Goal: Task Accomplishment & Management: Manage account settings

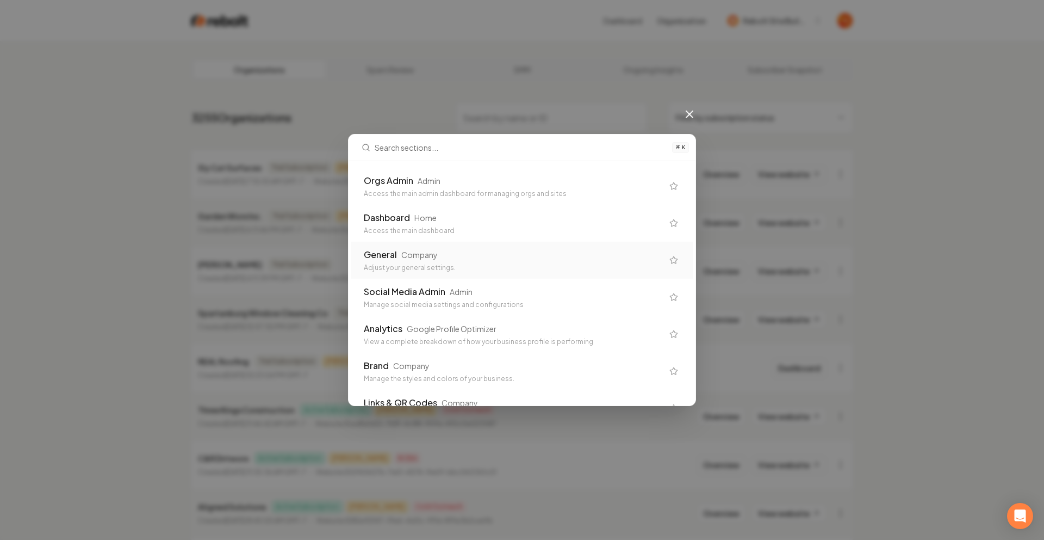
click at [440, 260] on div "General Company" at bounding box center [513, 254] width 299 height 13
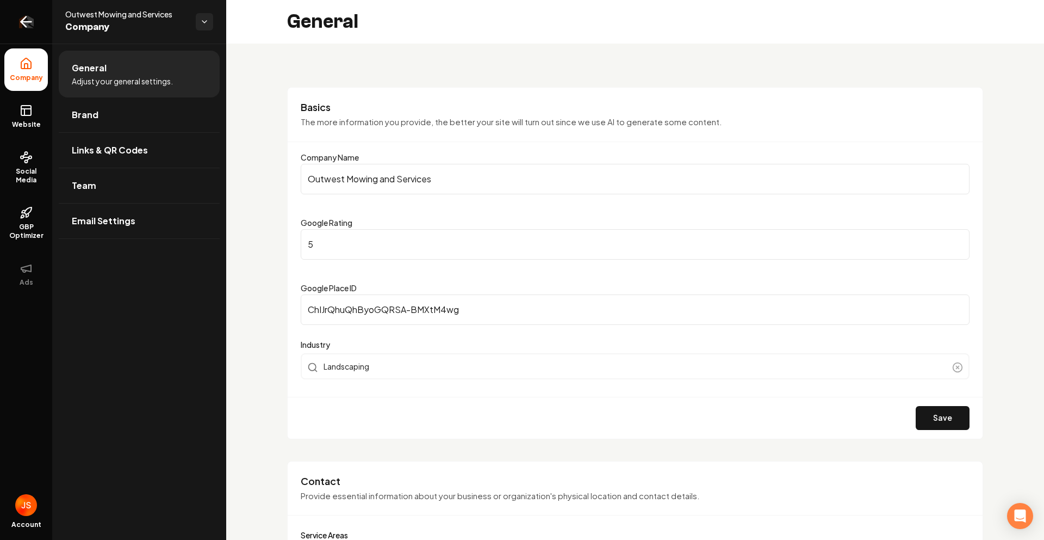
click at [24, 31] on link "Return to dashboard" at bounding box center [26, 22] width 52 height 44
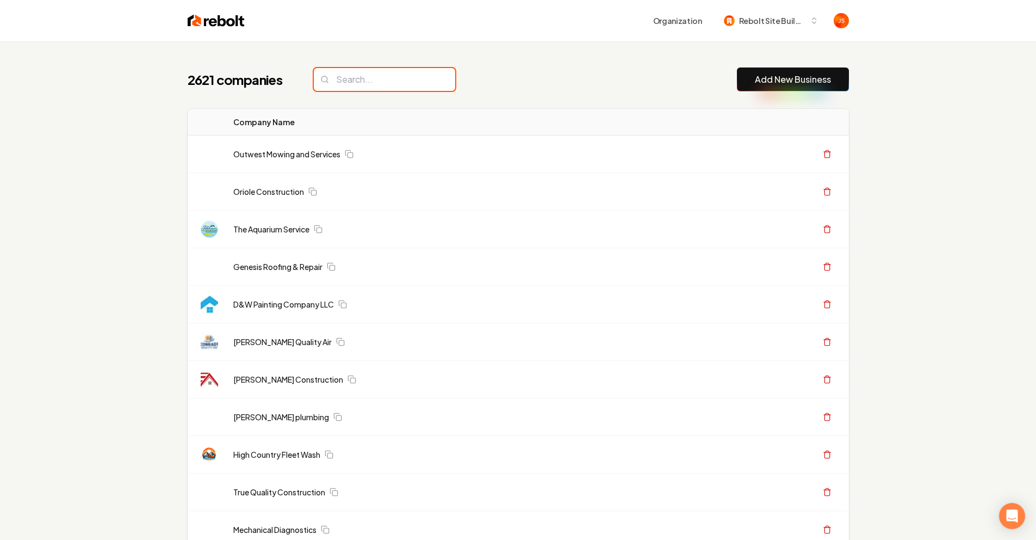
click at [351, 84] on input "search" at bounding box center [384, 79] width 141 height 23
click at [351, 83] on input "search" at bounding box center [384, 79] width 141 height 23
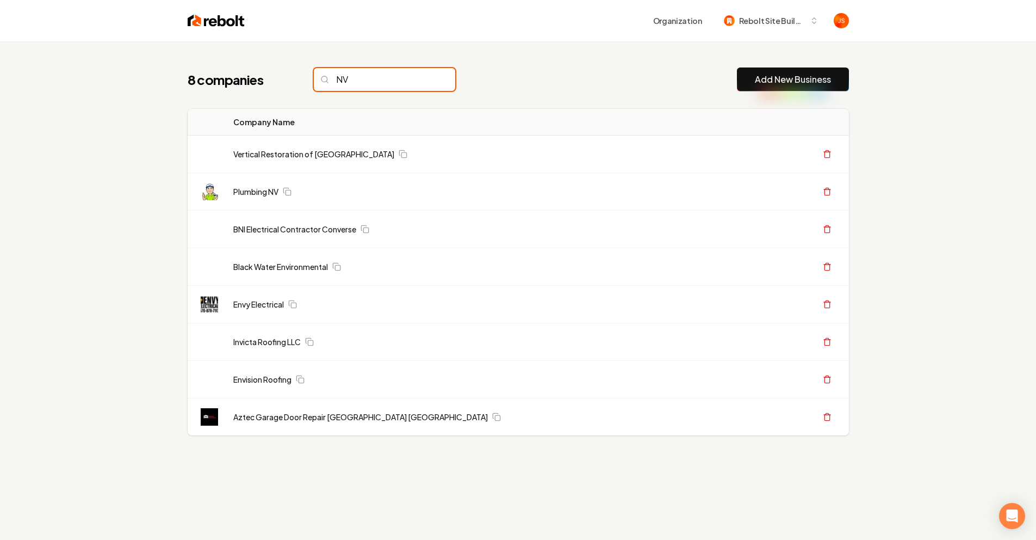
type input "N"
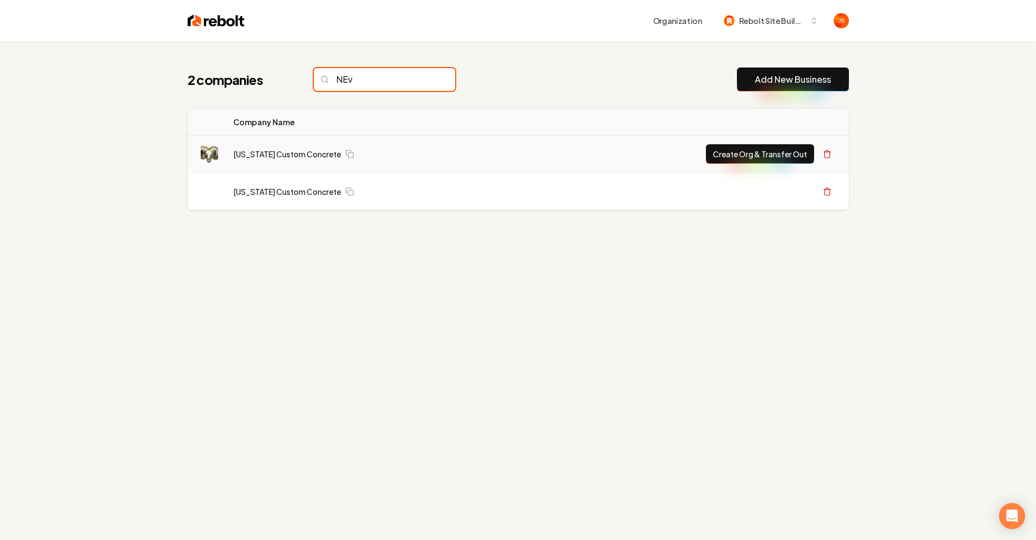
type input "NEv"
click at [296, 162] on td "[US_STATE] Custom Concrete" at bounding box center [373, 154] width 297 height 38
click at [295, 155] on link "[US_STATE] Custom Concrete" at bounding box center [287, 153] width 108 height 11
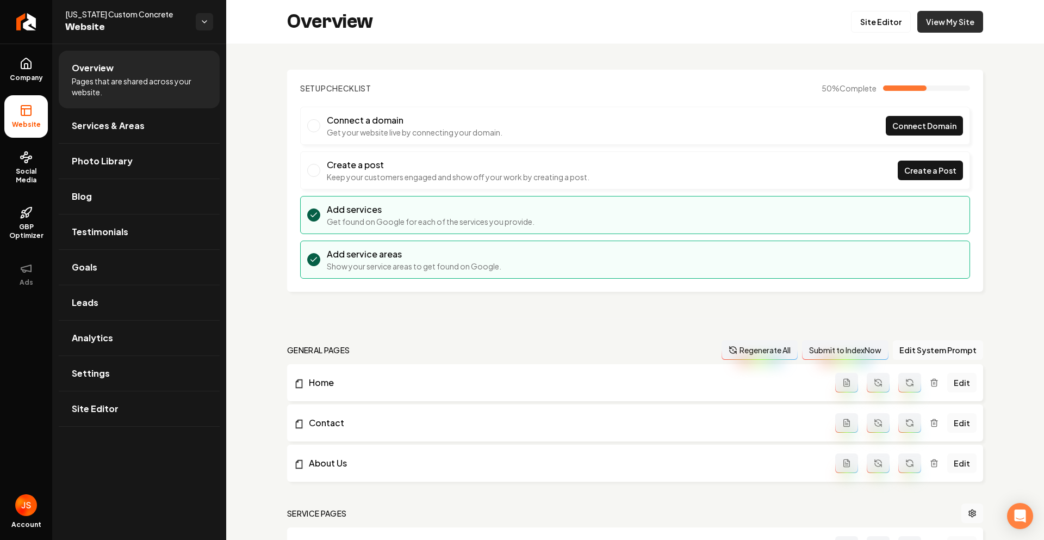
click at [944, 32] on link "View My Site" at bounding box center [950, 22] width 66 height 22
click at [49, 10] on link "Return to dashboard" at bounding box center [26, 22] width 52 height 44
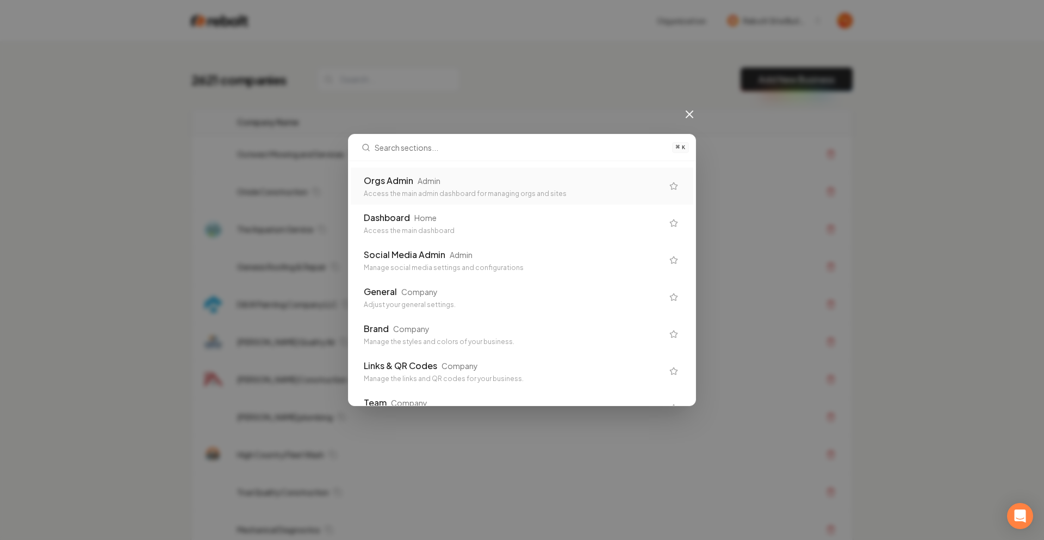
click at [397, 177] on div "Orgs Admin" at bounding box center [388, 180] width 49 height 13
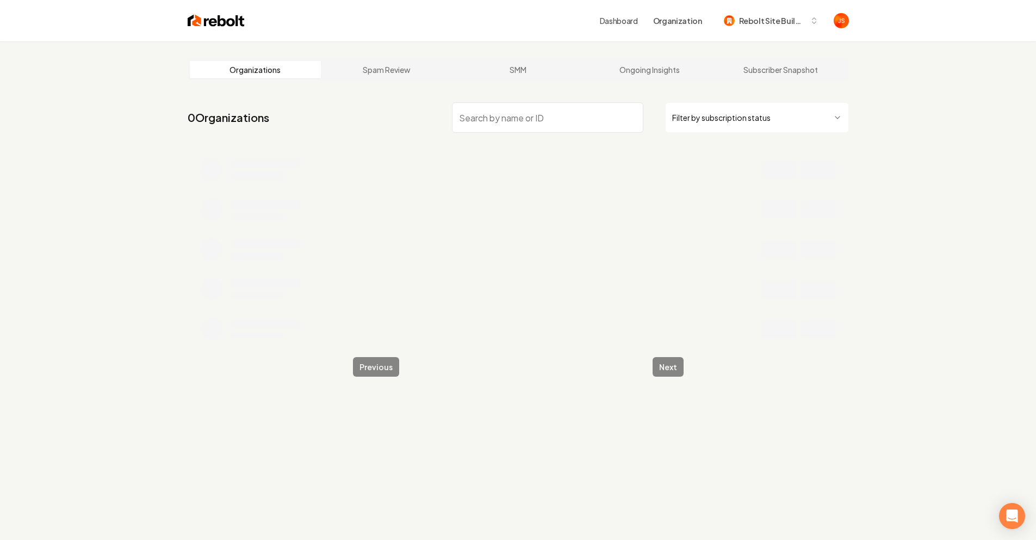
click at [579, 107] on input "search" at bounding box center [547, 117] width 191 height 30
click at [573, 114] on input "search" at bounding box center [547, 117] width 191 height 30
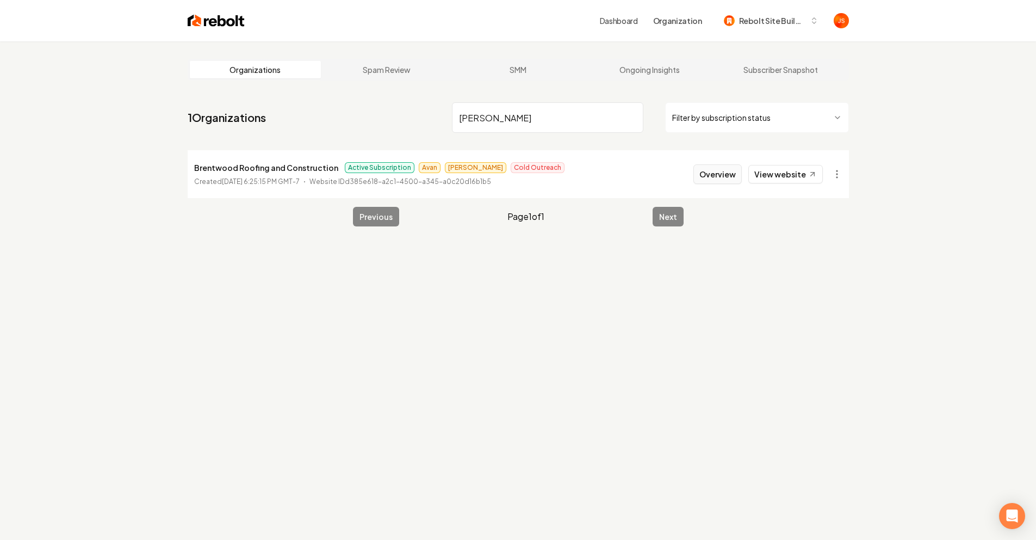
type input "Brent"
click at [718, 171] on button "Overview" at bounding box center [717, 174] width 48 height 20
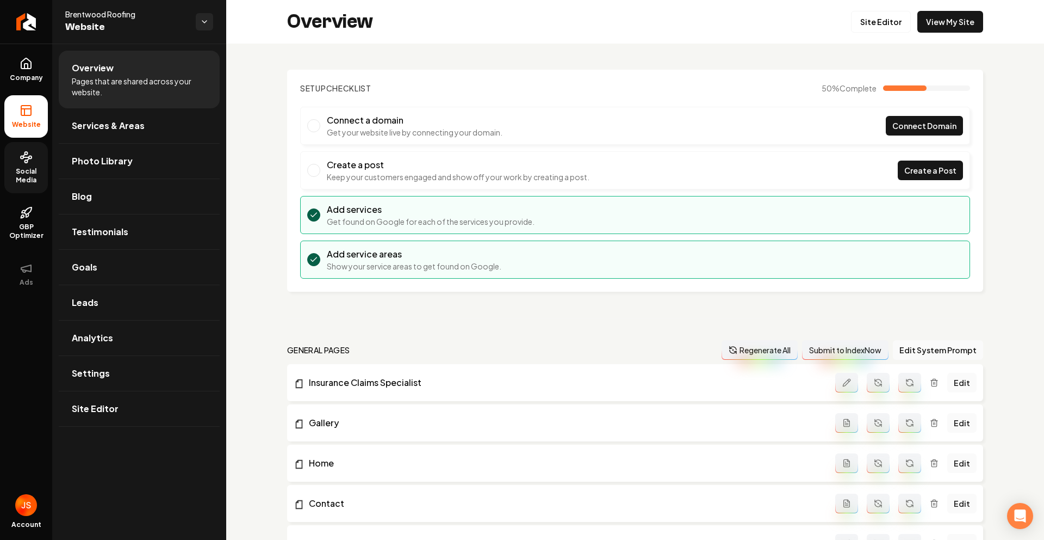
click at [25, 165] on link "Social Media" at bounding box center [26, 167] width 44 height 51
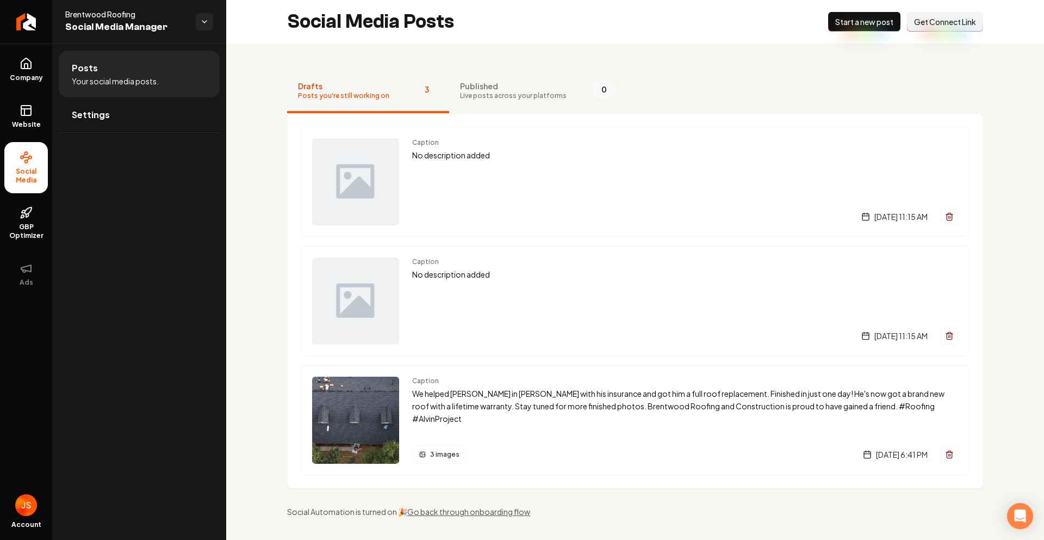
click at [490, 81] on span "Published" at bounding box center [513, 85] width 107 height 11
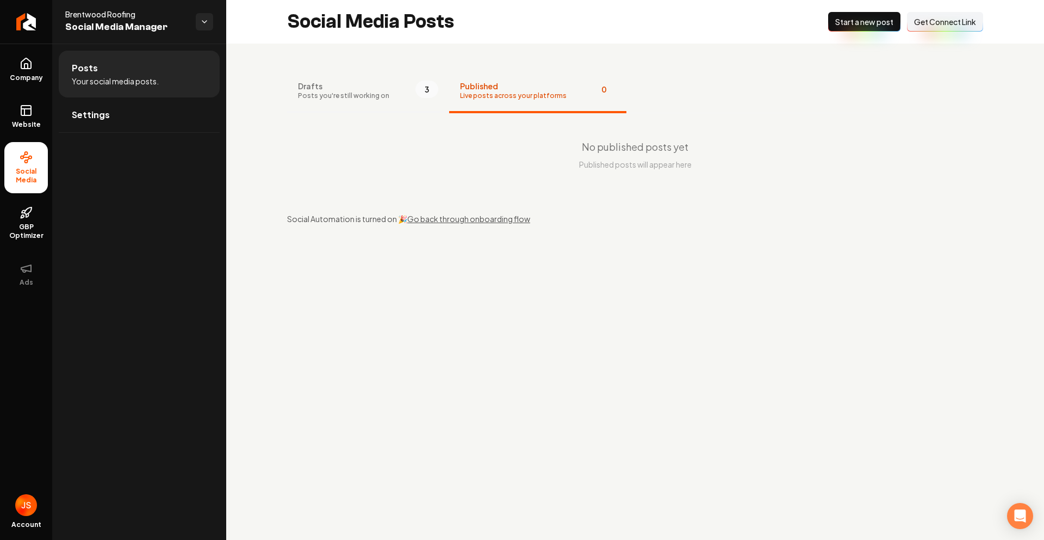
click at [369, 81] on span "Drafts" at bounding box center [343, 85] width 91 height 11
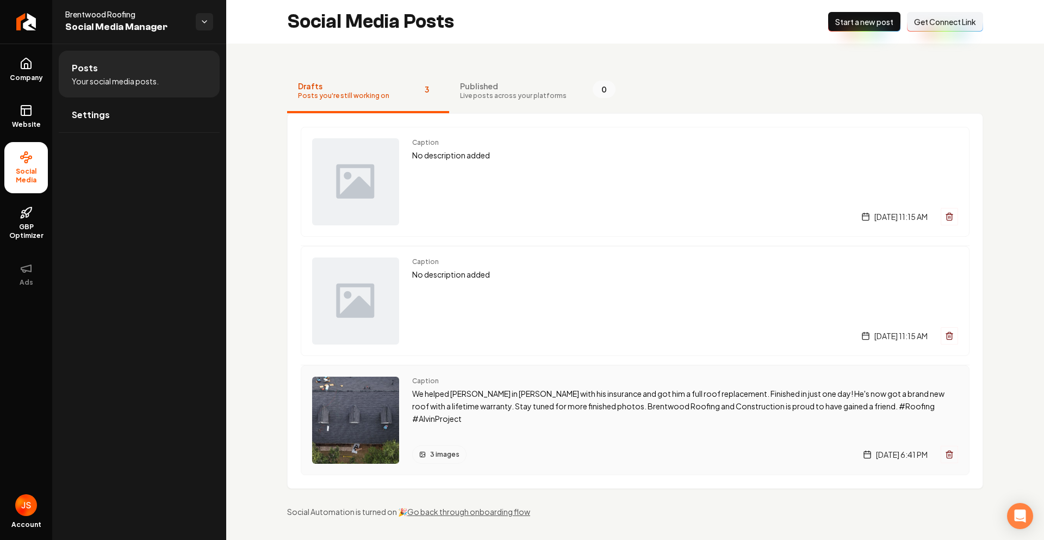
click at [515, 404] on p "We helped Doug in Alvin with his insurance and got him a full roof replacement.…" at bounding box center [685, 405] width 546 height 37
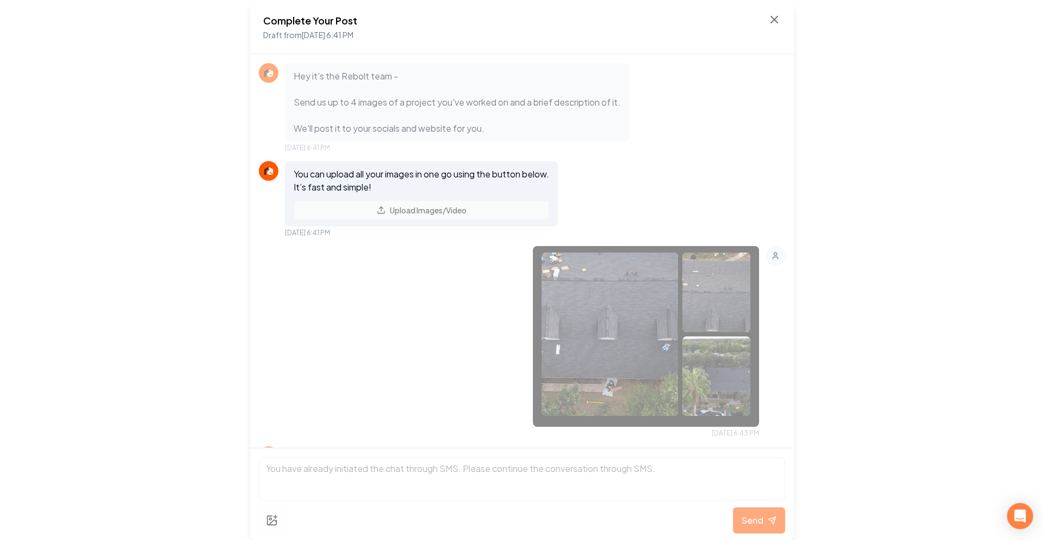
click at [772, 10] on div "Complete Your Post Draft from Sep 30, 2025 6:41 PM" at bounding box center [522, 27] width 544 height 54
click at [777, 15] on icon at bounding box center [774, 19] width 13 height 13
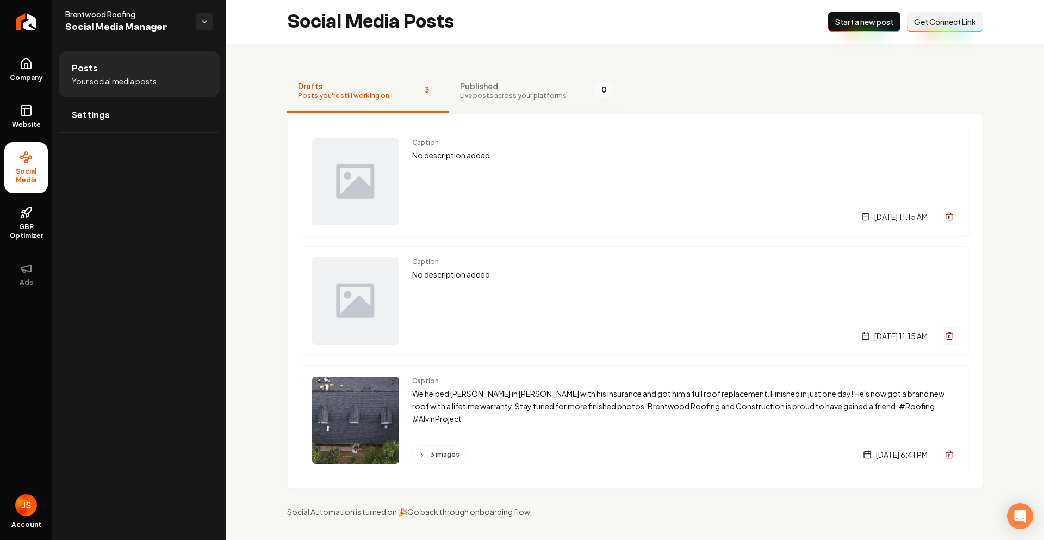
click at [479, 89] on span "Published" at bounding box center [513, 85] width 107 height 11
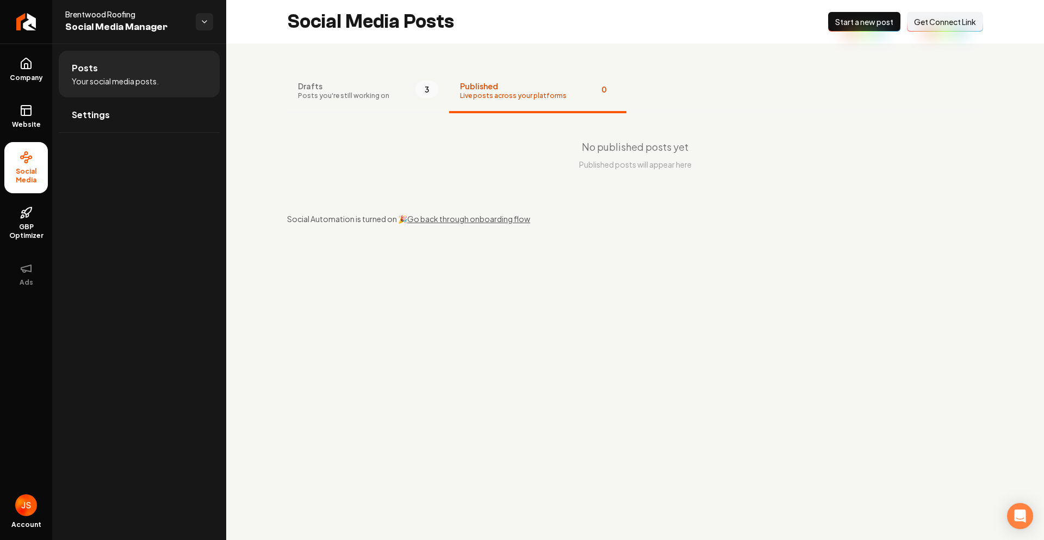
drag, startPoint x: 383, startPoint y: 91, endPoint x: 373, endPoint y: 94, distance: 10.2
click at [383, 91] on span "Posts you're still working on" at bounding box center [343, 95] width 91 height 9
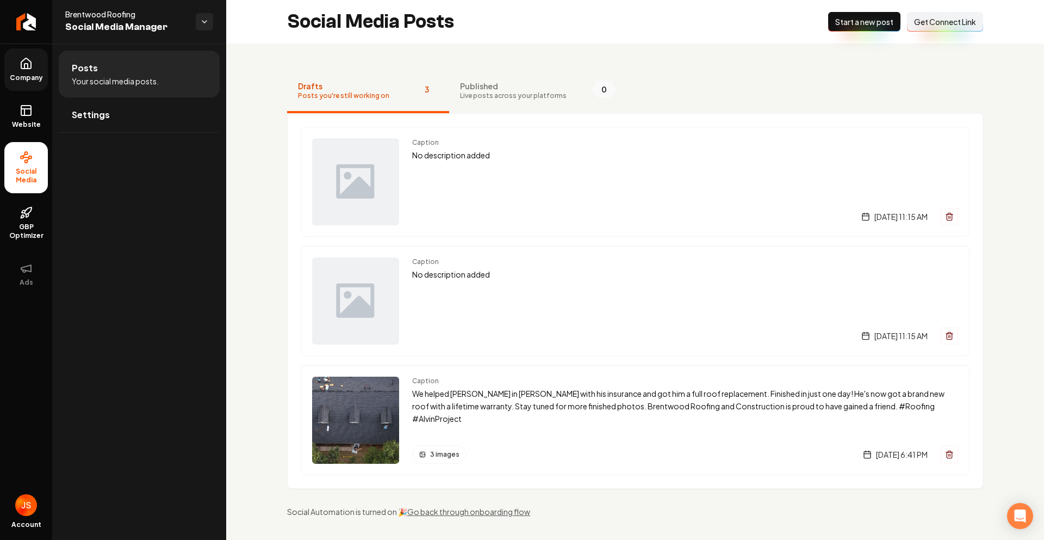
click at [18, 70] on link "Company" at bounding box center [26, 69] width 44 height 42
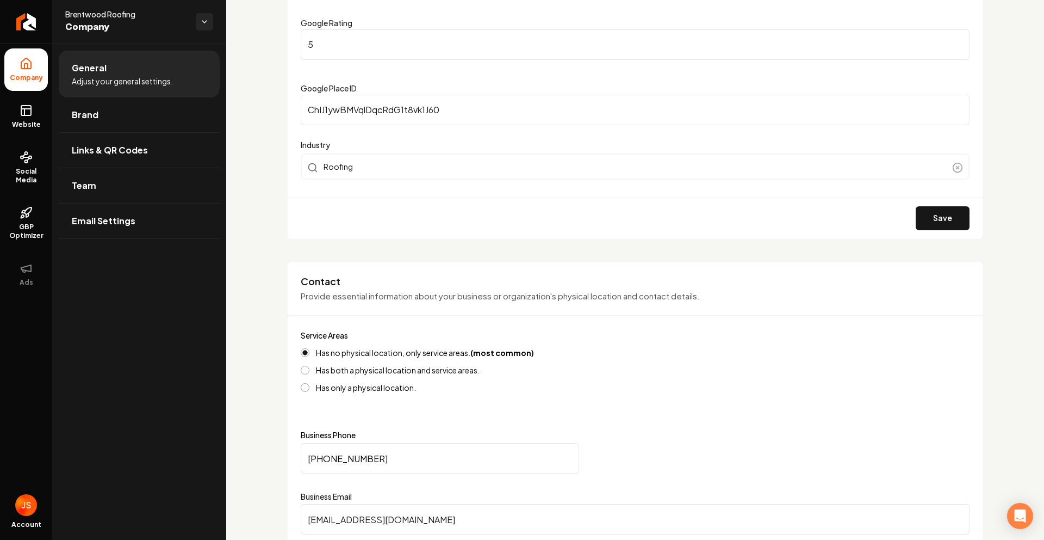
scroll to position [210, 0]
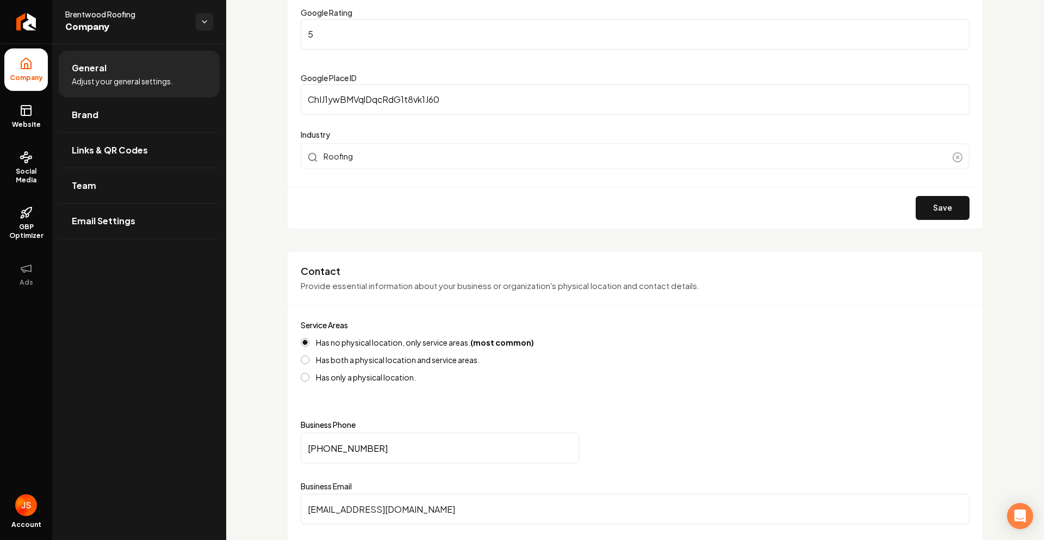
click at [332, 450] on input "(713) 816-2644" at bounding box center [440, 447] width 278 height 30
click at [0, 121] on ul "Company Website Social Media GBP Optimizer Ads" at bounding box center [26, 172] width 52 height 256
click at [7, 188] on link "Social Media" at bounding box center [26, 167] width 44 height 51
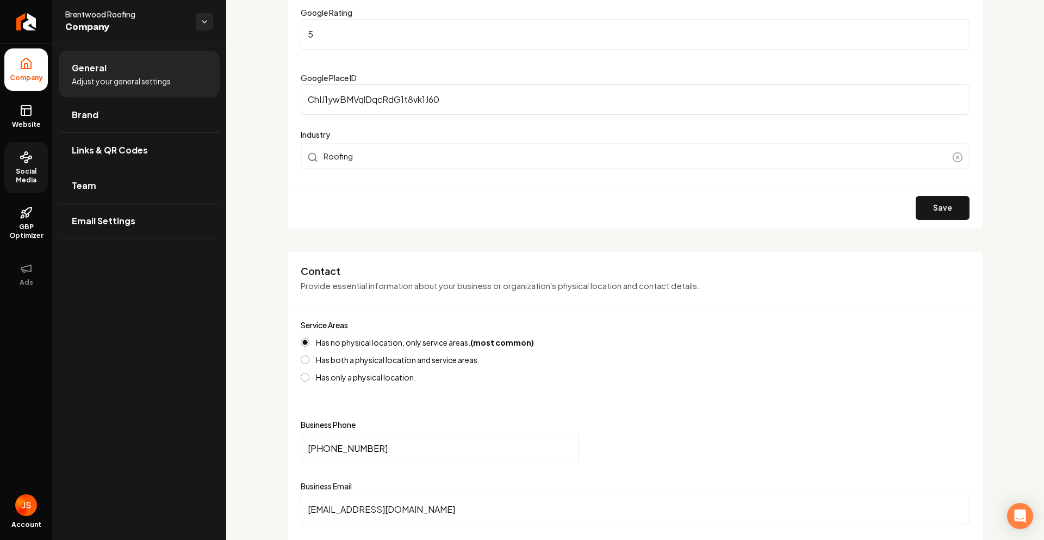
scroll to position [3, 0]
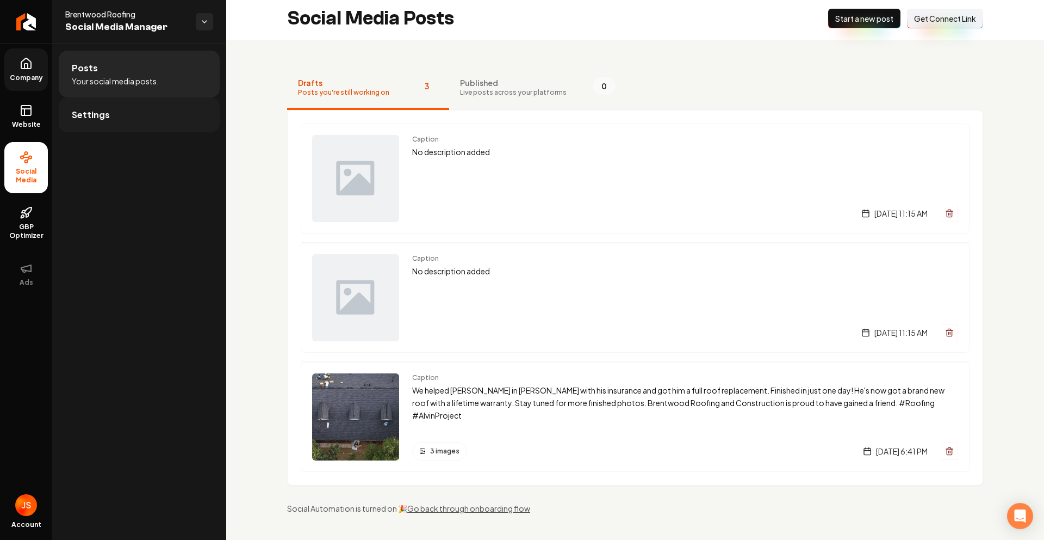
click at [122, 104] on link "Settings" at bounding box center [139, 114] width 161 height 35
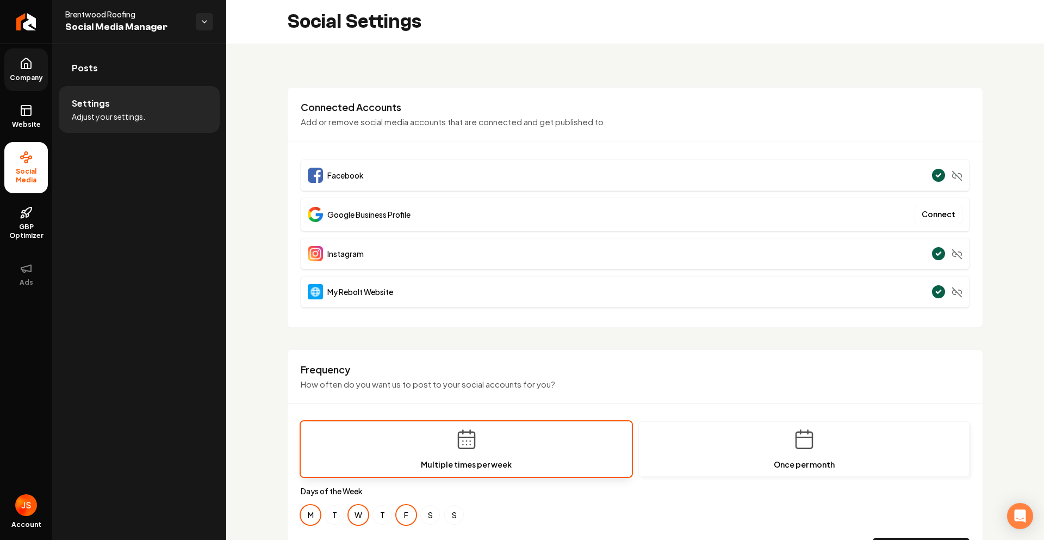
click at [13, 45] on ul "Company Website Social Media GBP Optimizer Ads" at bounding box center [26, 172] width 52 height 256
click at [30, 24] on icon "Return to dashboard" at bounding box center [25, 21] width 17 height 17
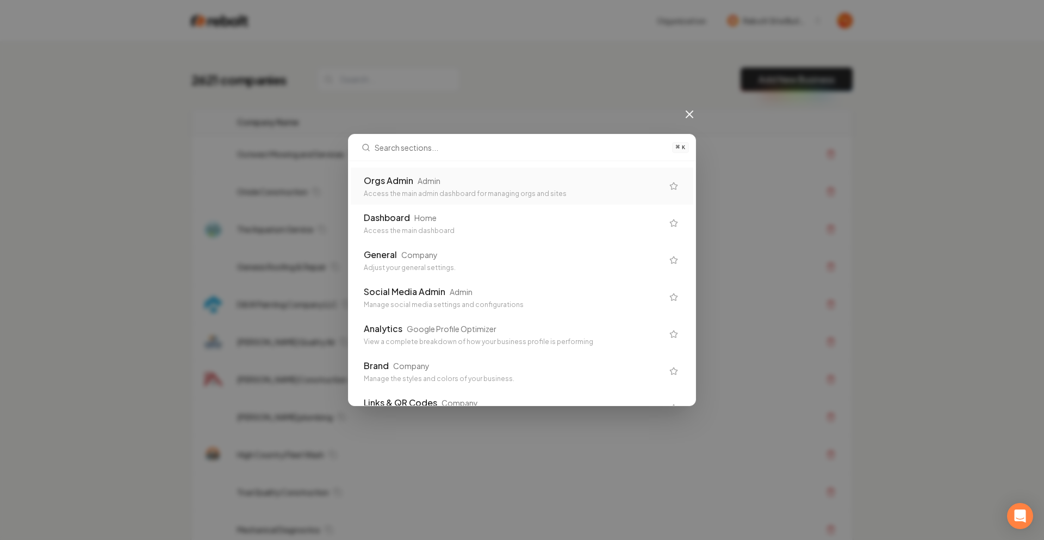
click at [401, 174] on div "Orgs Admin" at bounding box center [388, 180] width 49 height 13
click at [401, 174] on td "Oriole Construction" at bounding box center [456, 192] width 457 height 38
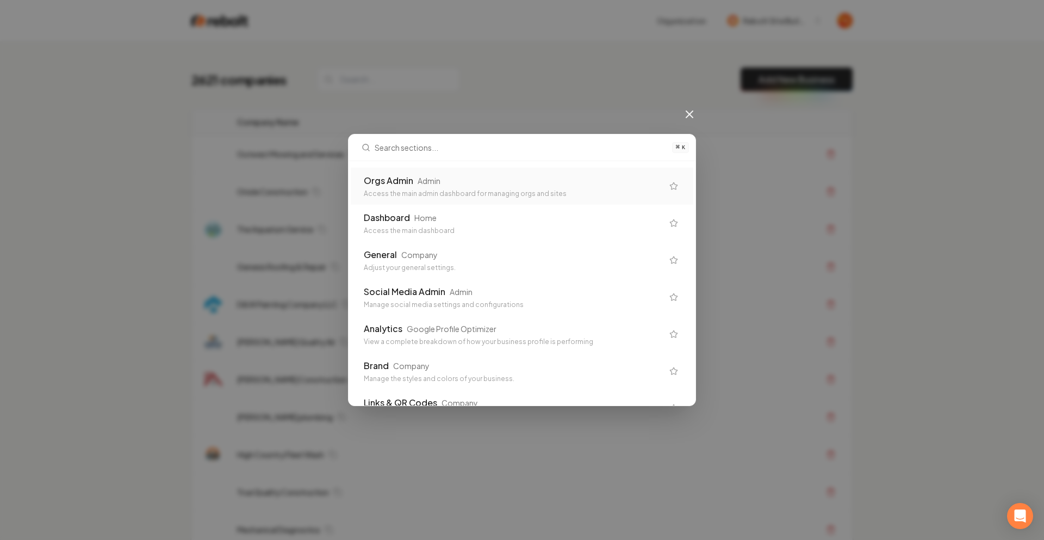
click at [404, 176] on td "Oriole Construction" at bounding box center [456, 192] width 457 height 38
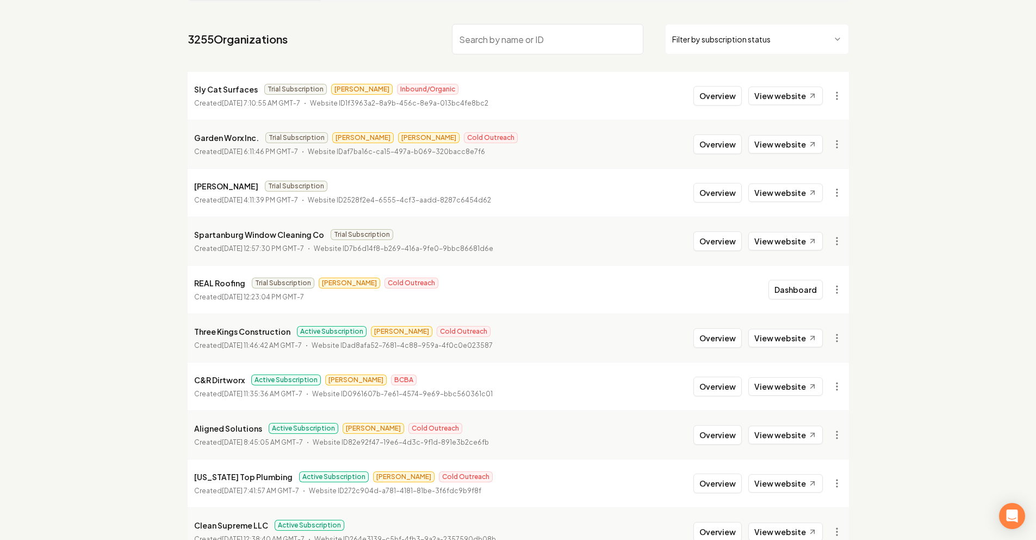
scroll to position [60, 0]
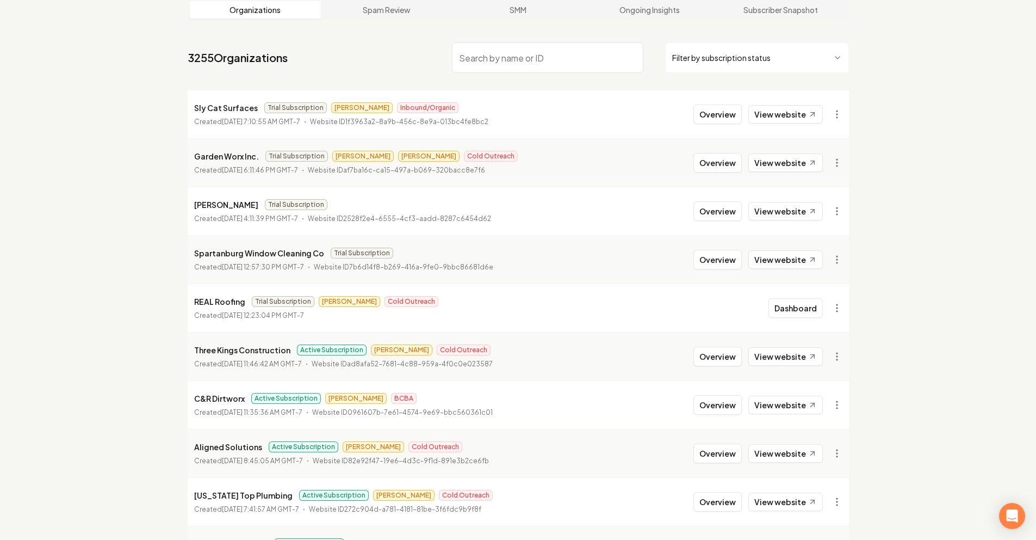
click at [522, 56] on input "search" at bounding box center [547, 57] width 191 height 30
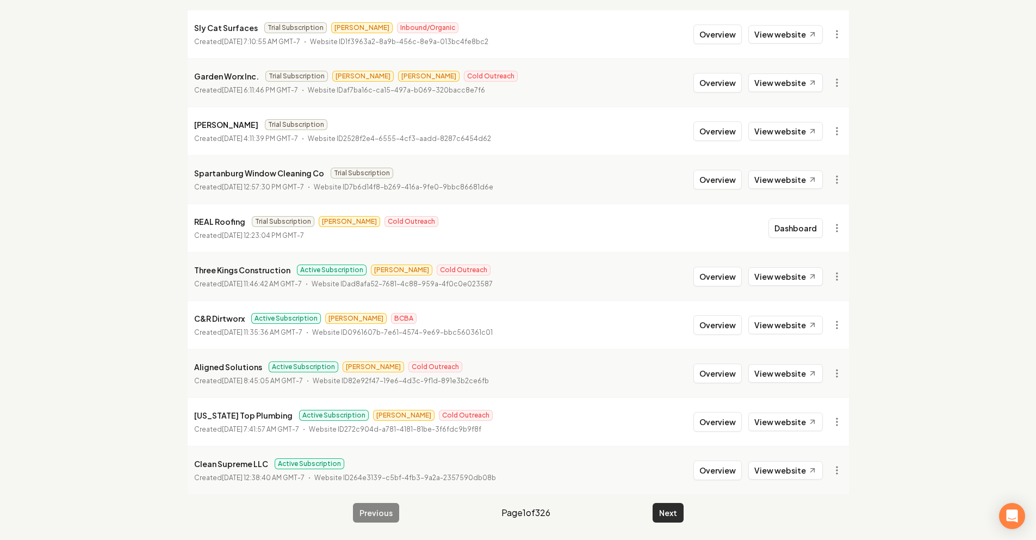
click at [667, 507] on button "Next" at bounding box center [668, 513] width 31 height 20
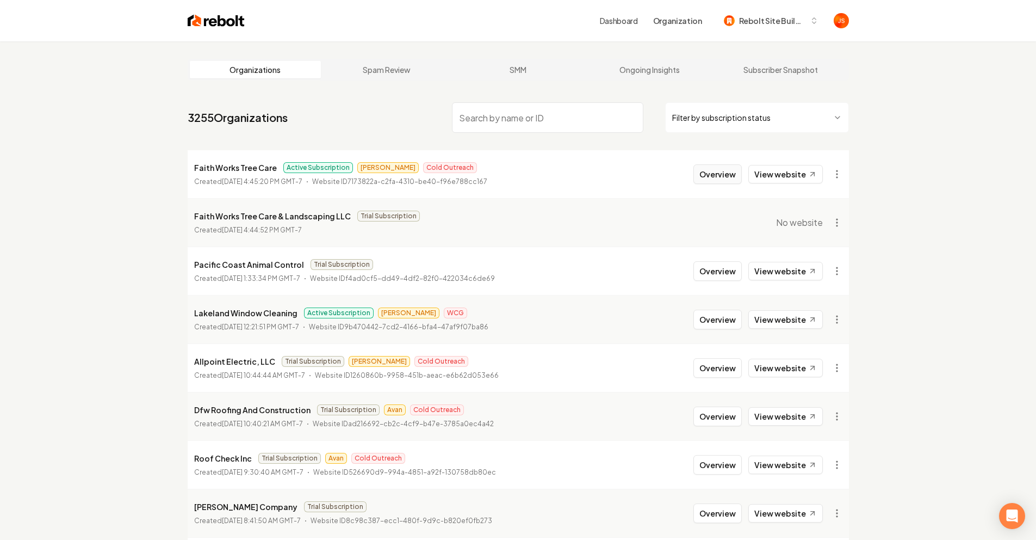
click at [703, 167] on button "Overview" at bounding box center [717, 174] width 48 height 20
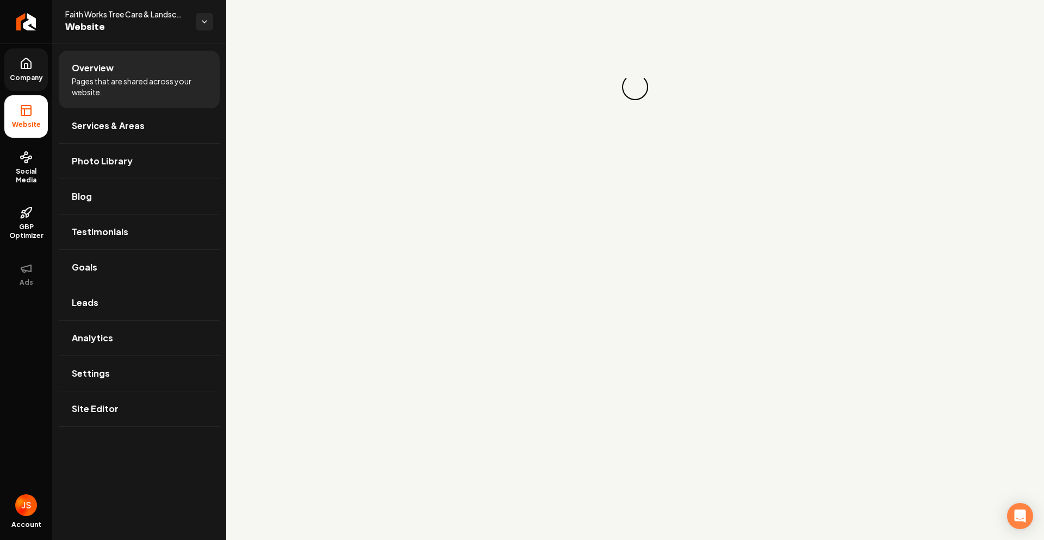
click at [39, 76] on span "Company" at bounding box center [26, 77] width 42 height 9
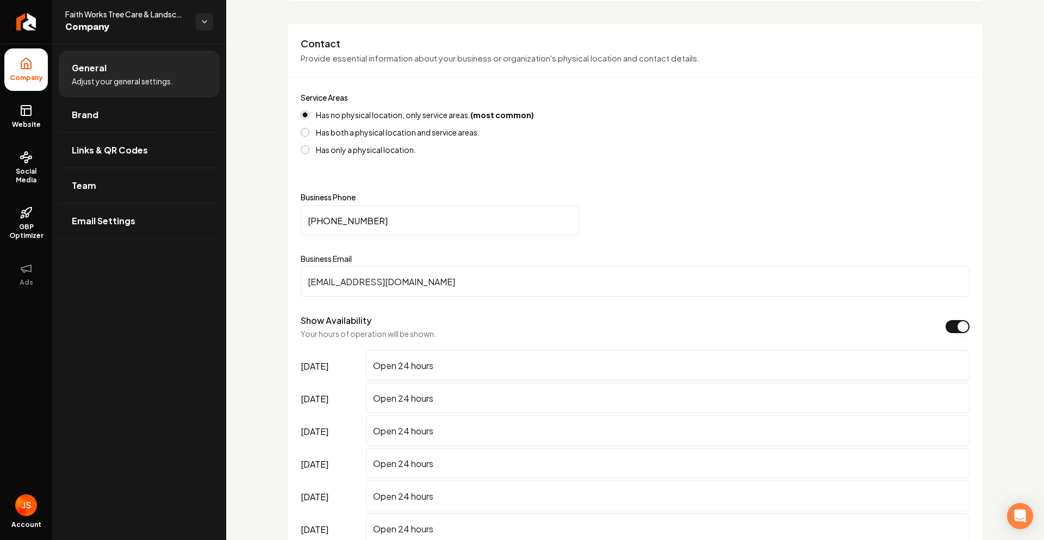
scroll to position [448, 0]
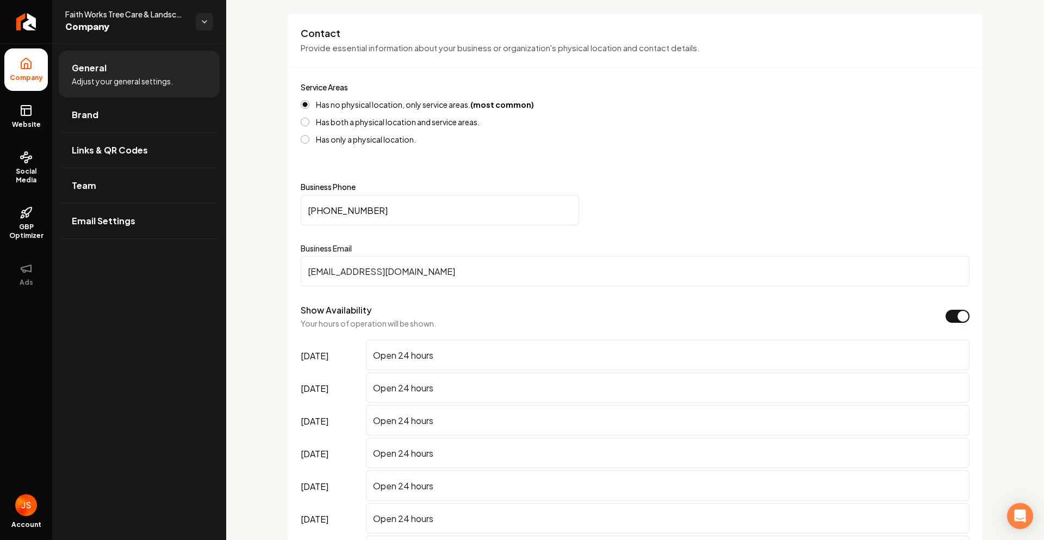
click at [373, 279] on input "Test@test.com" at bounding box center [635, 271] width 669 height 30
paste input "(713) 816-2644"
type input "(713) 816-2644"
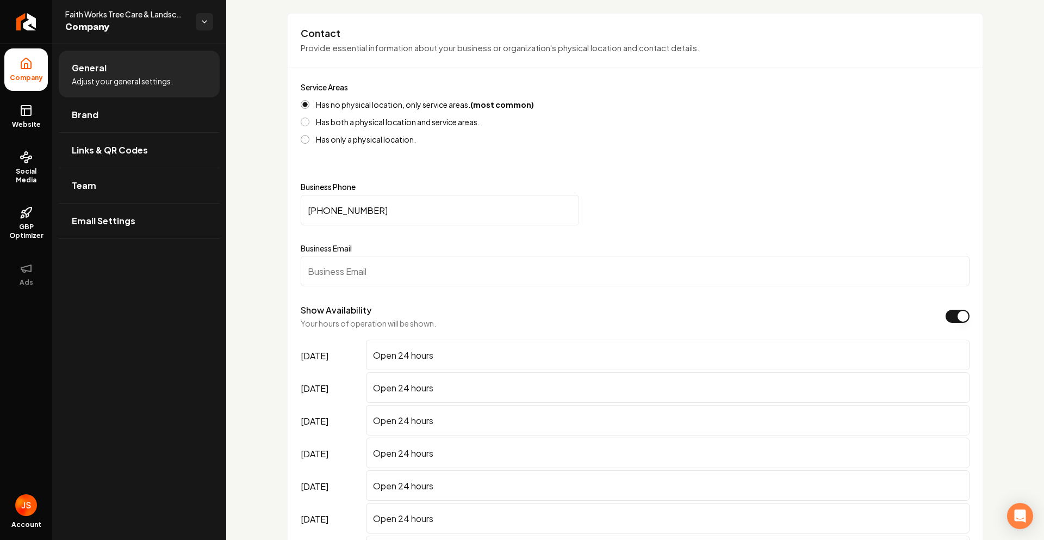
paste input "faithworkstreecare@gmail.com"
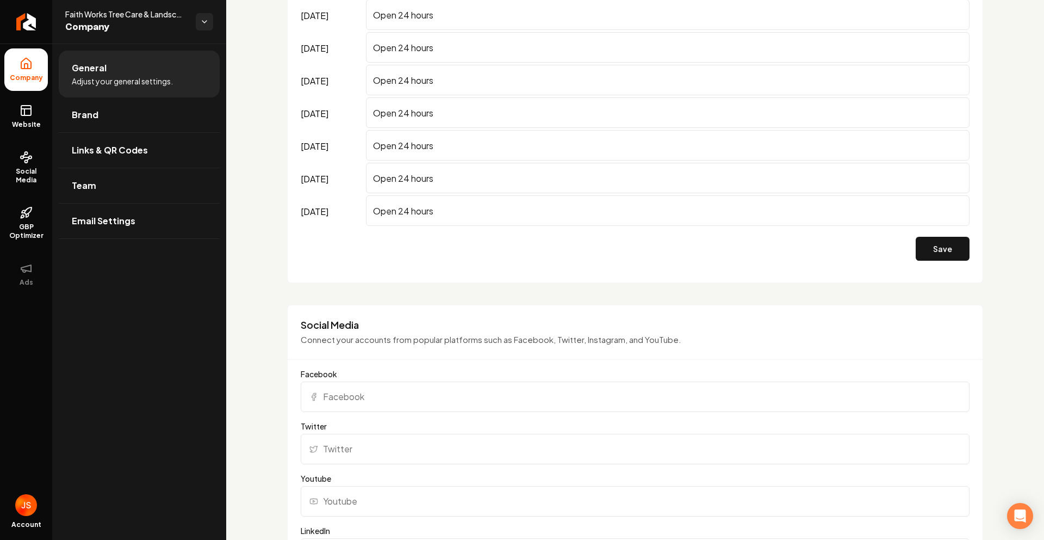
scroll to position [907, 0]
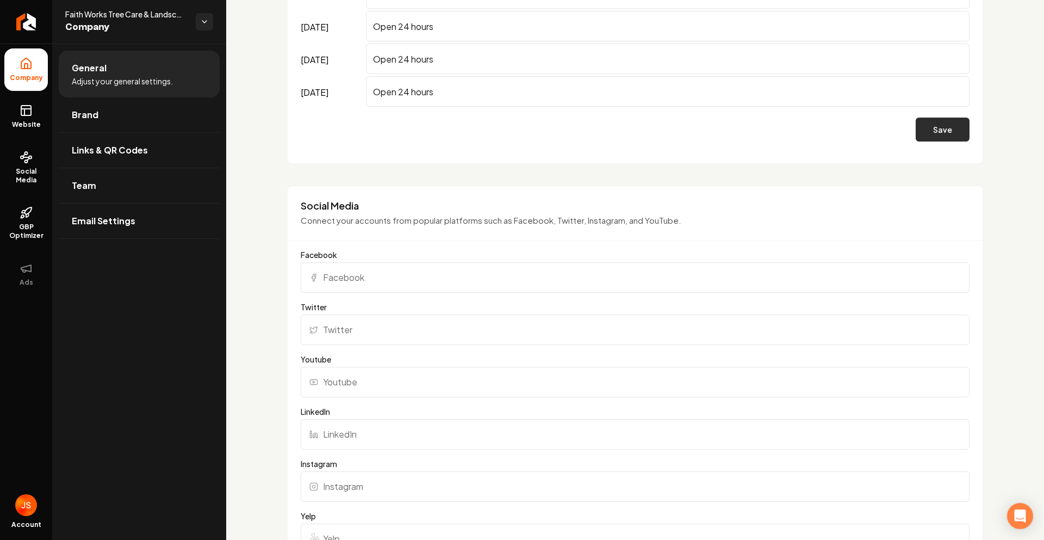
type input "faithworkstreecare@gmail.com"
click at [942, 131] on button "Save" at bounding box center [943, 129] width 54 height 24
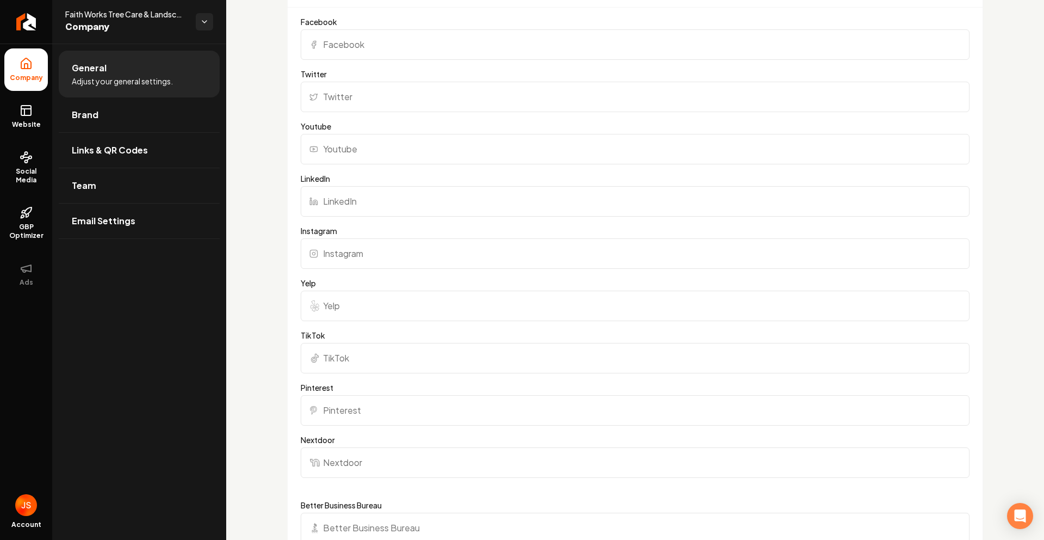
scroll to position [1282, 0]
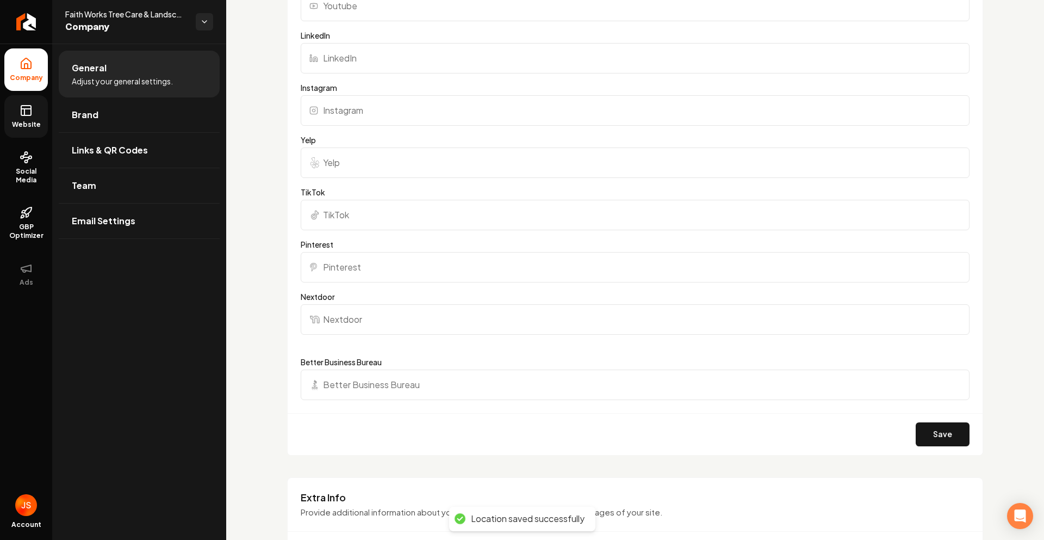
click at [21, 106] on rect at bounding box center [26, 111] width 10 height 10
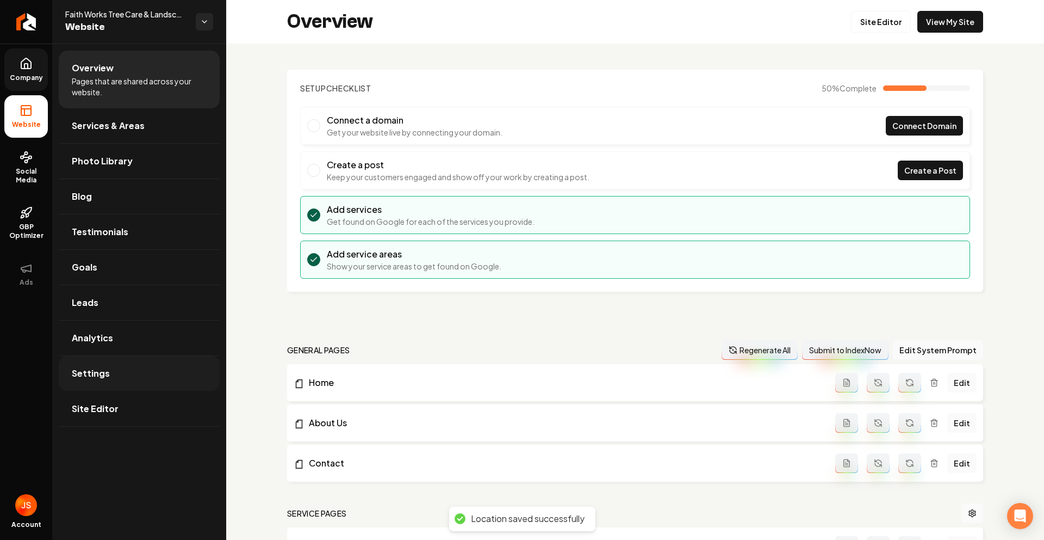
click at [107, 380] on link "Settings" at bounding box center [139, 373] width 161 height 35
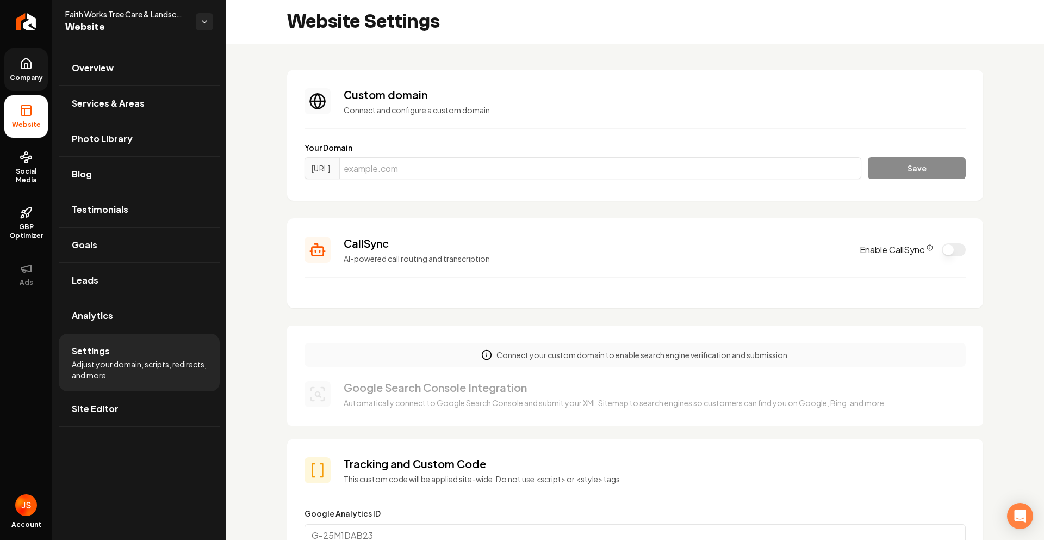
click at [36, 65] on link "Company" at bounding box center [26, 69] width 44 height 42
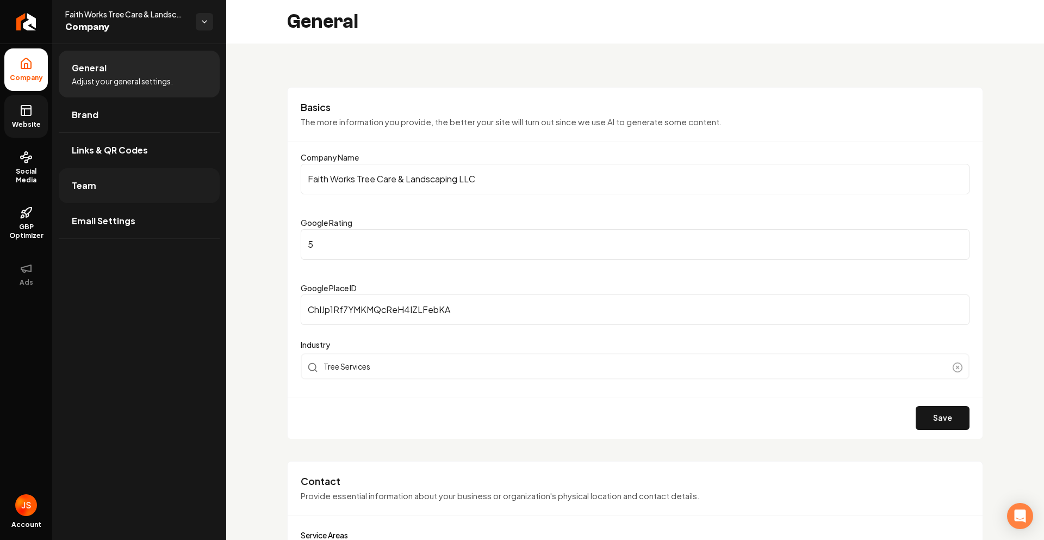
click at [102, 193] on link "Team" at bounding box center [139, 185] width 161 height 35
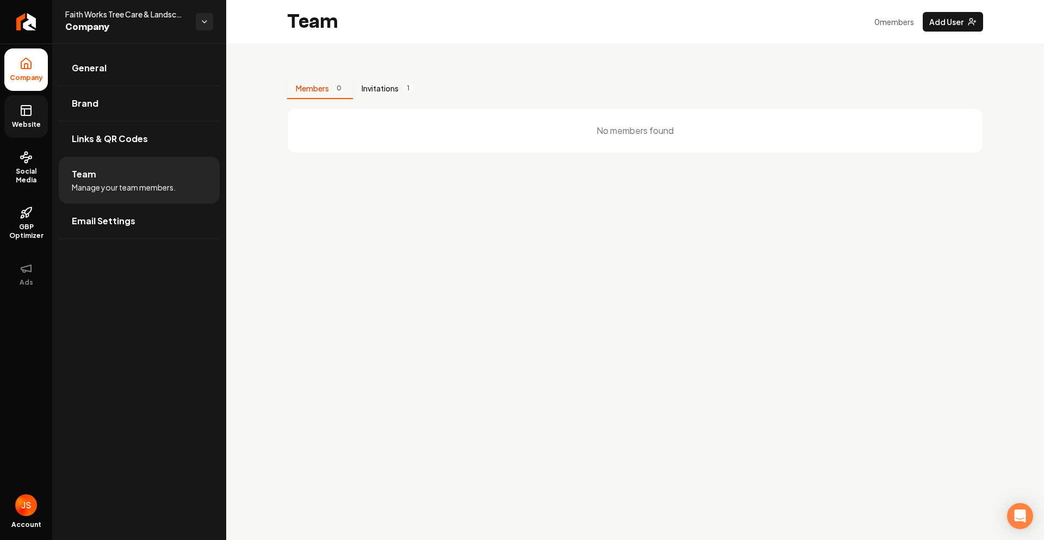
click at [421, 83] on button "Invitations 1" at bounding box center [388, 88] width 70 height 21
drag, startPoint x: 319, startPoint y: 89, endPoint x: 67, endPoint y: 90, distance: 252.3
click at [315, 89] on button "Members 0" at bounding box center [320, 88] width 66 height 21
click at [14, 119] on link "Website" at bounding box center [26, 116] width 44 height 42
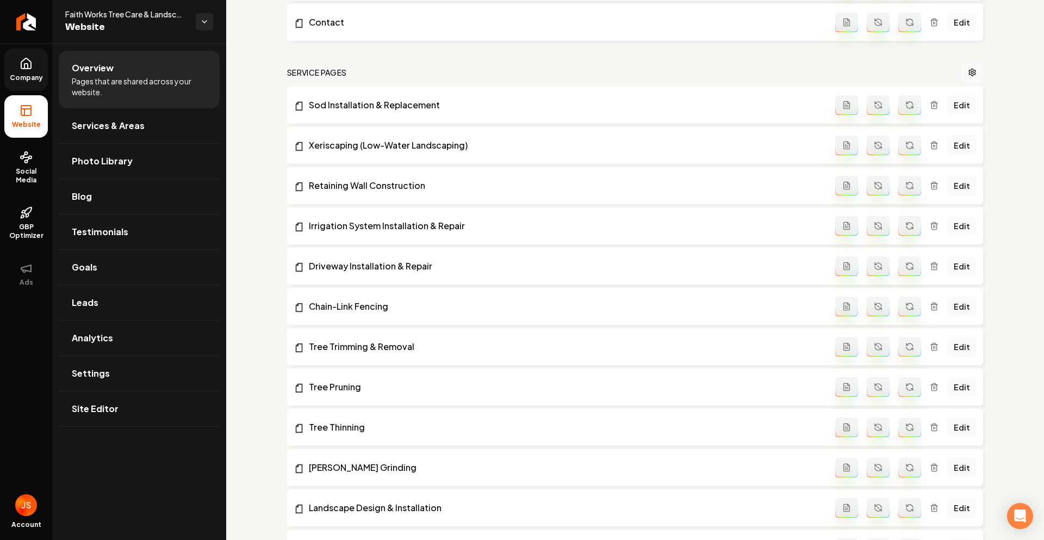
click at [33, 71] on link "Company" at bounding box center [26, 69] width 44 height 42
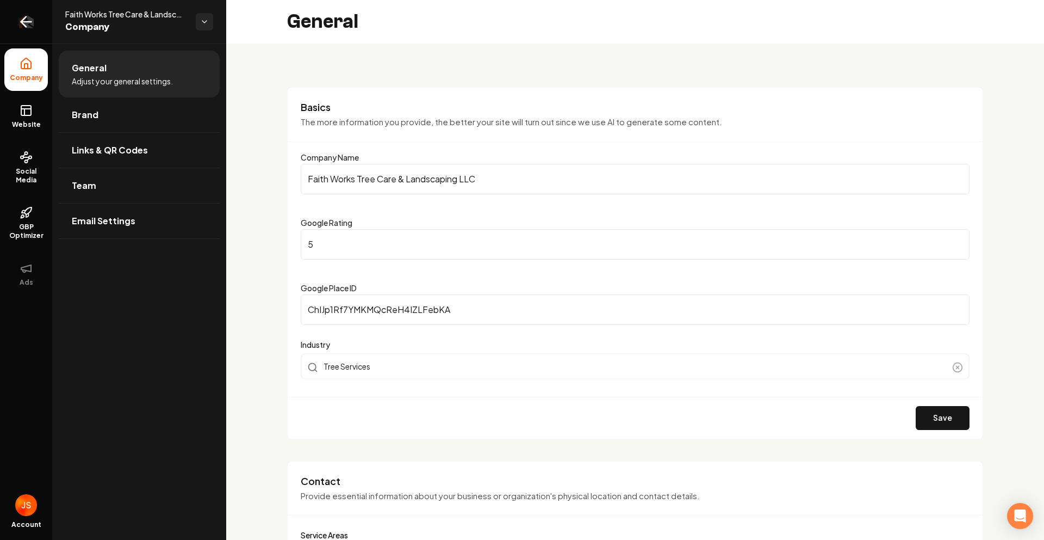
click at [38, 21] on link "Return to dashboard" at bounding box center [26, 22] width 52 height 44
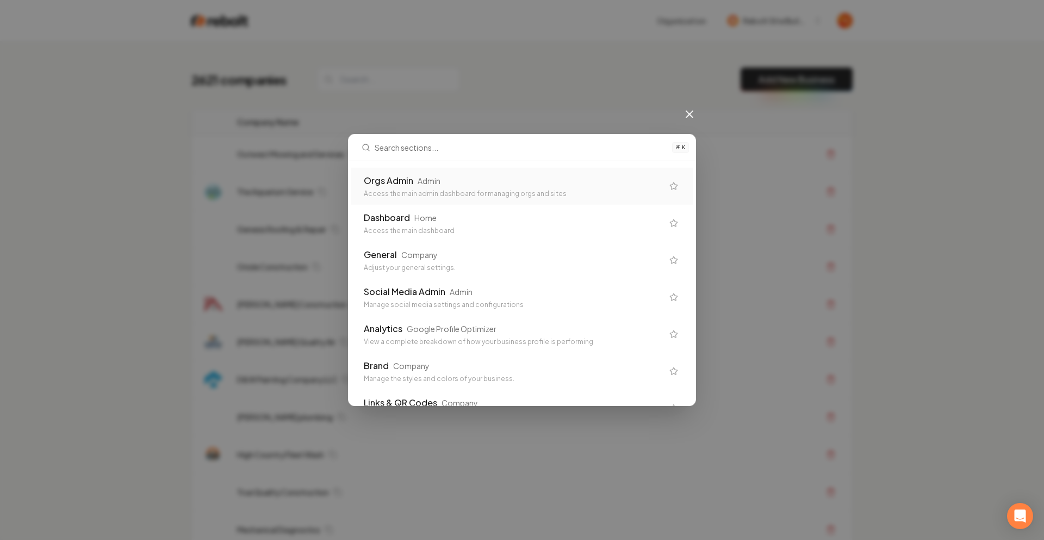
click at [422, 170] on div "Orgs Admin Admin Access the main admin dashboard for managing orgs and sites" at bounding box center [522, 186] width 343 height 37
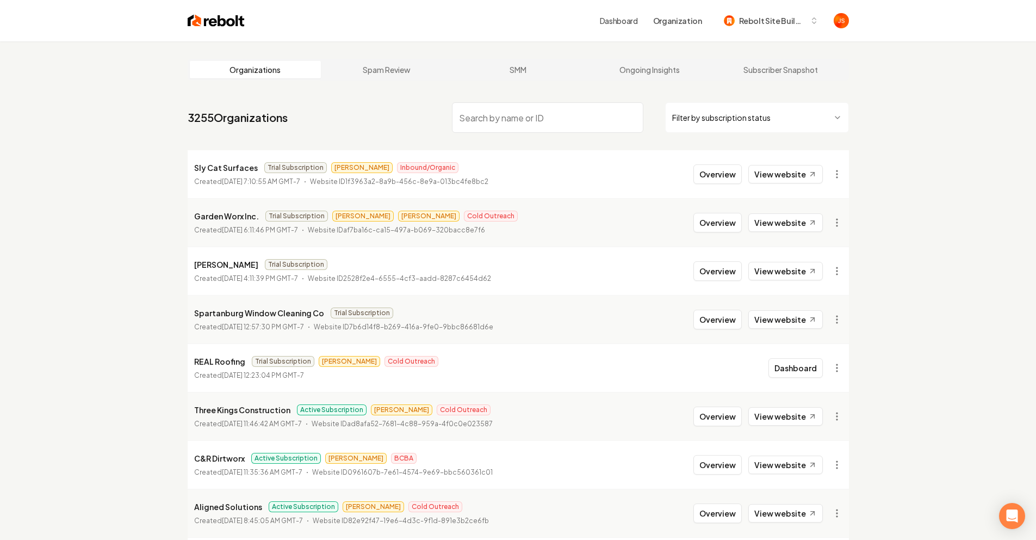
drag, startPoint x: 546, startPoint y: 140, endPoint x: 548, endPoint y: 111, distance: 29.4
click at [547, 121] on nav "3255 Organizations Filter by subscription status" at bounding box center [518, 122] width 661 height 48
click at [548, 111] on input "search" at bounding box center [547, 117] width 191 height 30
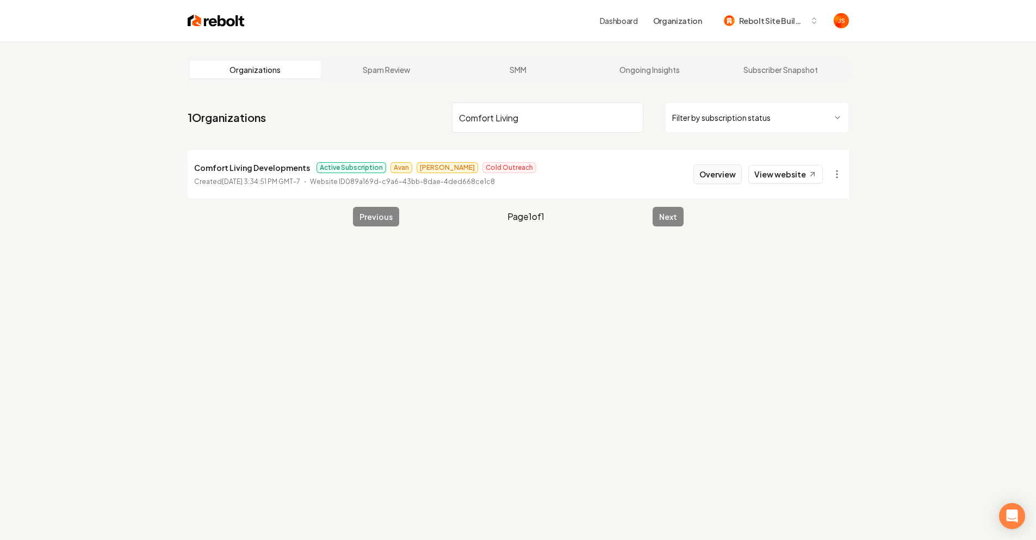
type input "Comfort Living"
click at [720, 164] on button "Overview" at bounding box center [717, 174] width 48 height 20
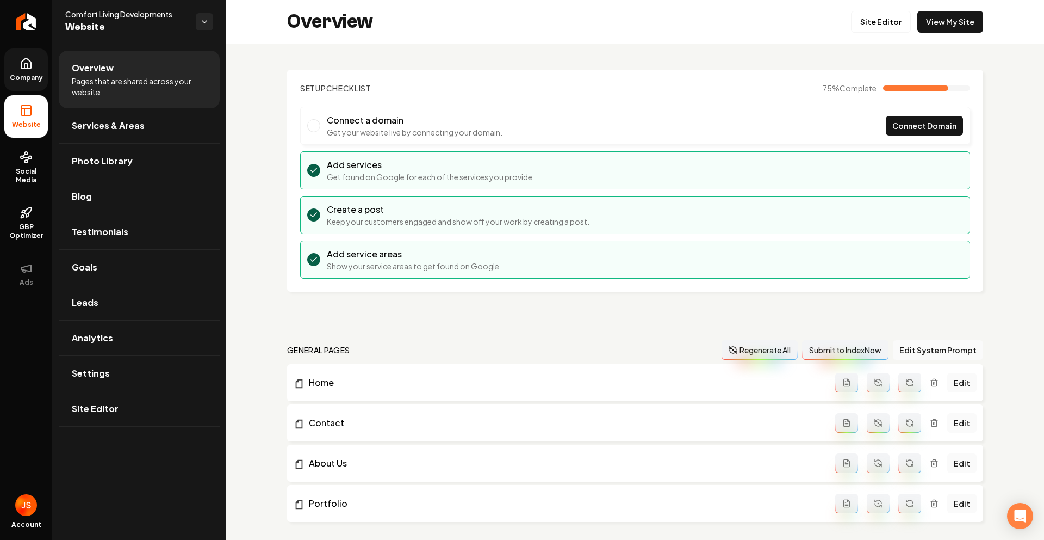
click at [35, 77] on span "Company" at bounding box center [26, 77] width 42 height 9
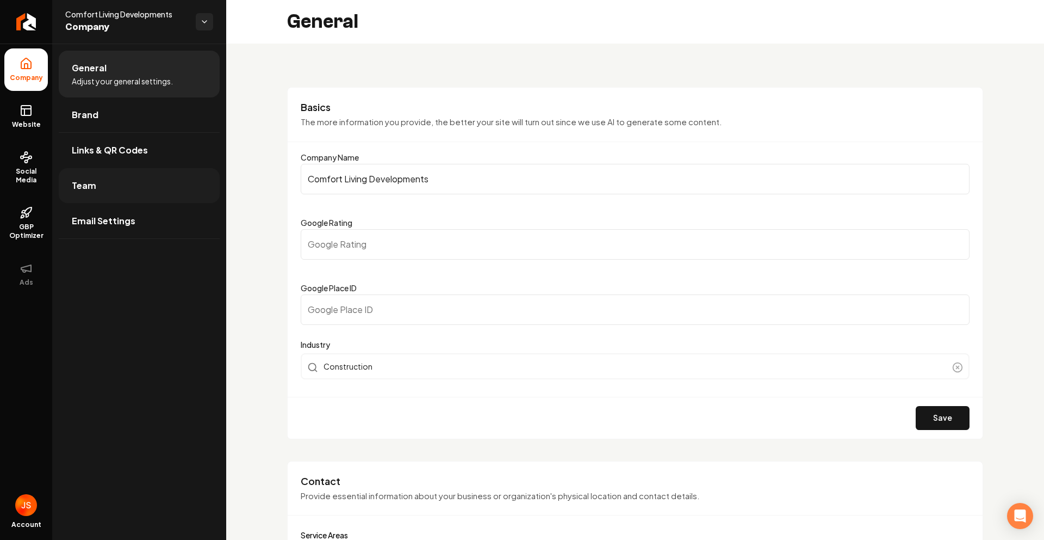
click at [97, 190] on link "Team" at bounding box center [139, 185] width 161 height 35
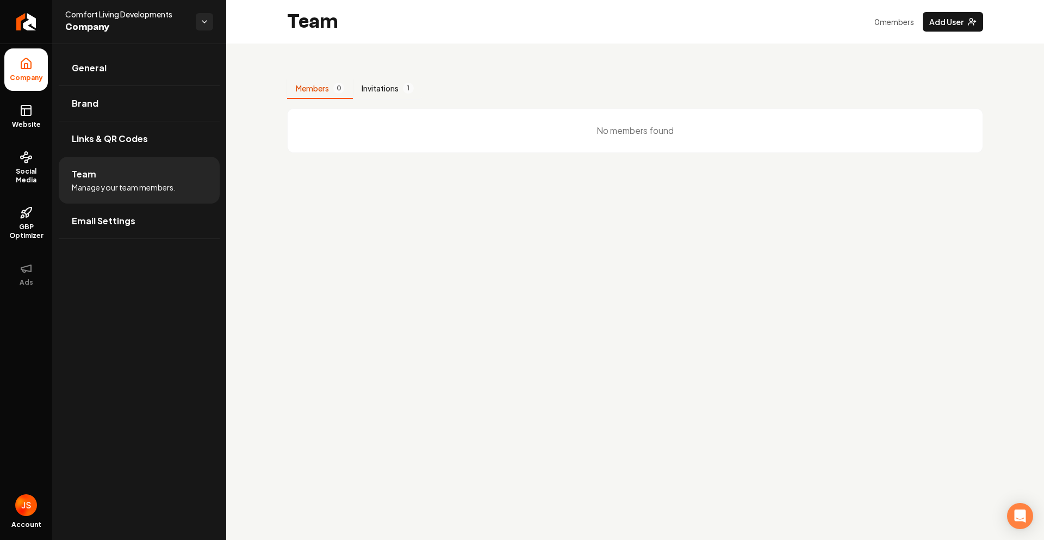
click at [367, 84] on button "Invitations 1" at bounding box center [388, 88] width 70 height 21
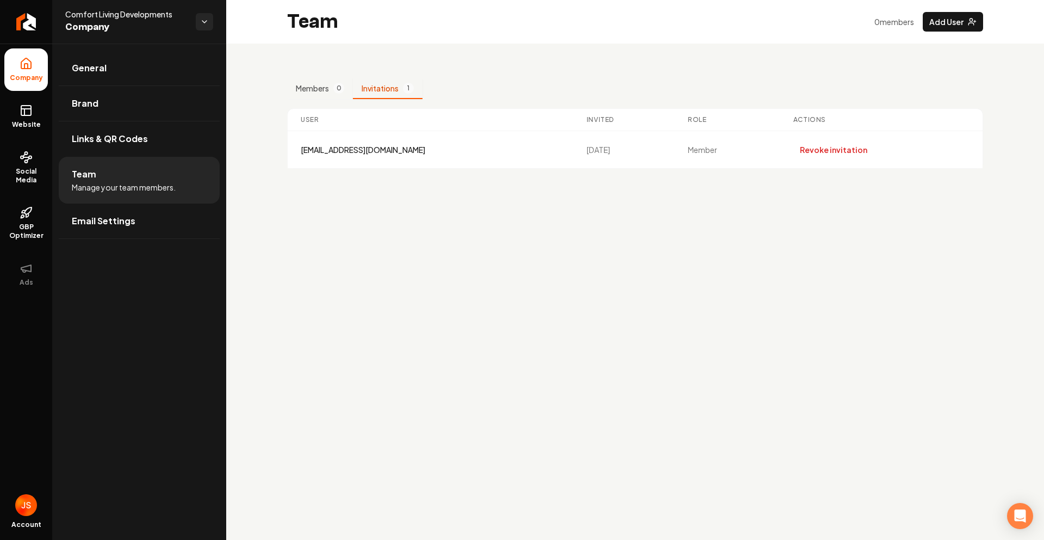
click at [330, 100] on div "Members 0 Invitations 1 User Invited Role Actions comfortlivingdevelopments@gma…" at bounding box center [635, 123] width 696 height 90
drag, startPoint x: 32, startPoint y: 136, endPoint x: 16, endPoint y: 113, distance: 27.8
click at [31, 135] on link "Website" at bounding box center [26, 116] width 44 height 42
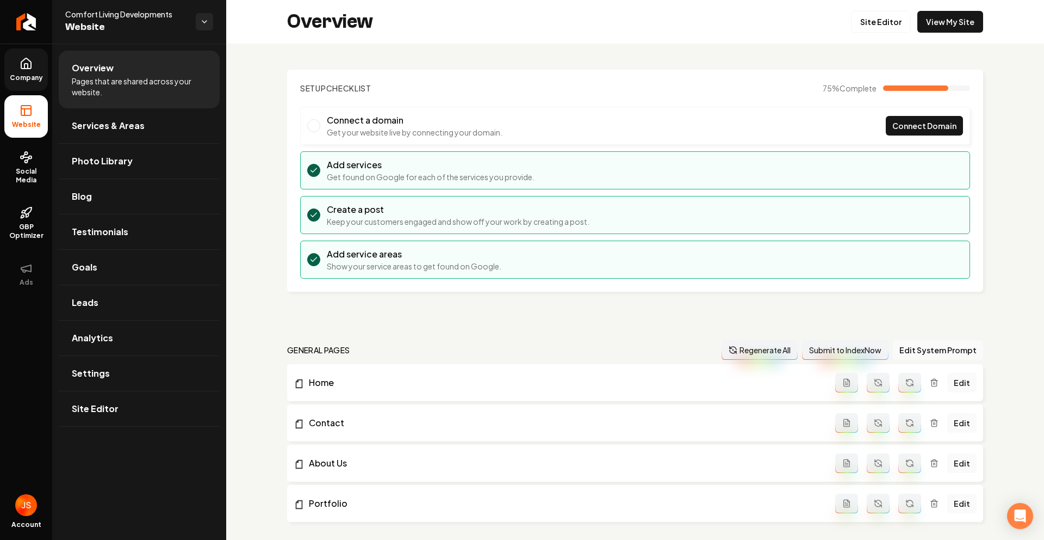
click at [34, 55] on link "Company" at bounding box center [26, 69] width 44 height 42
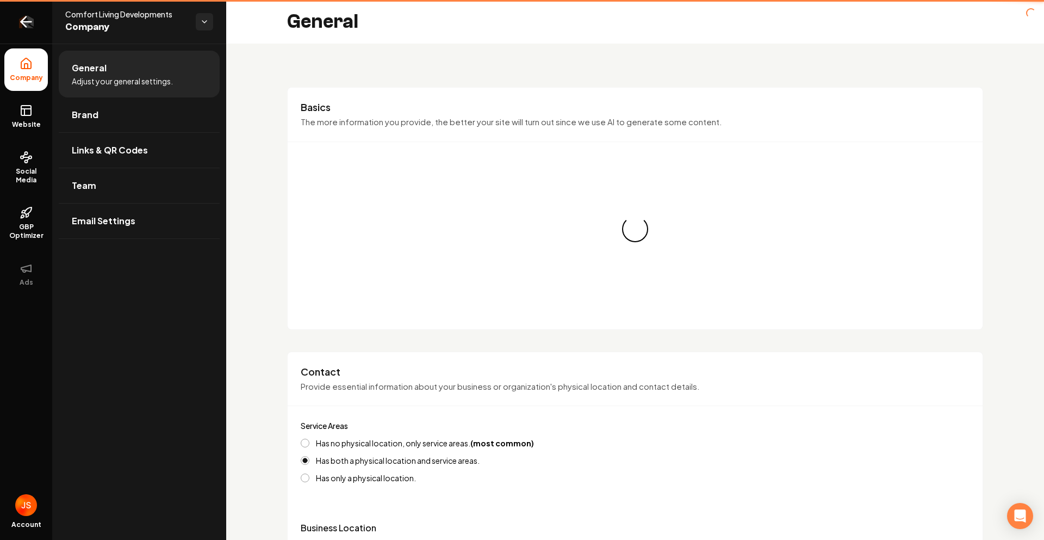
click at [33, 27] on icon "Return to dashboard" at bounding box center [25, 21] width 17 height 17
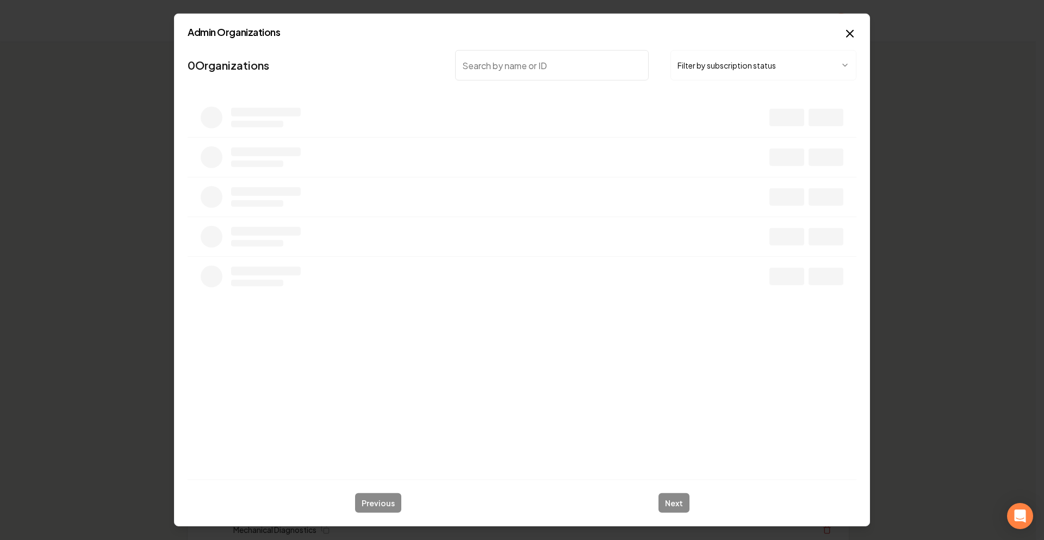
click at [707, 76] on body "Organization Rebolt Site Builder 2621 companies Add New Business Logo Company N…" at bounding box center [518, 270] width 1036 height 540
click at [530, 71] on input "search" at bounding box center [552, 65] width 194 height 30
type input "T"
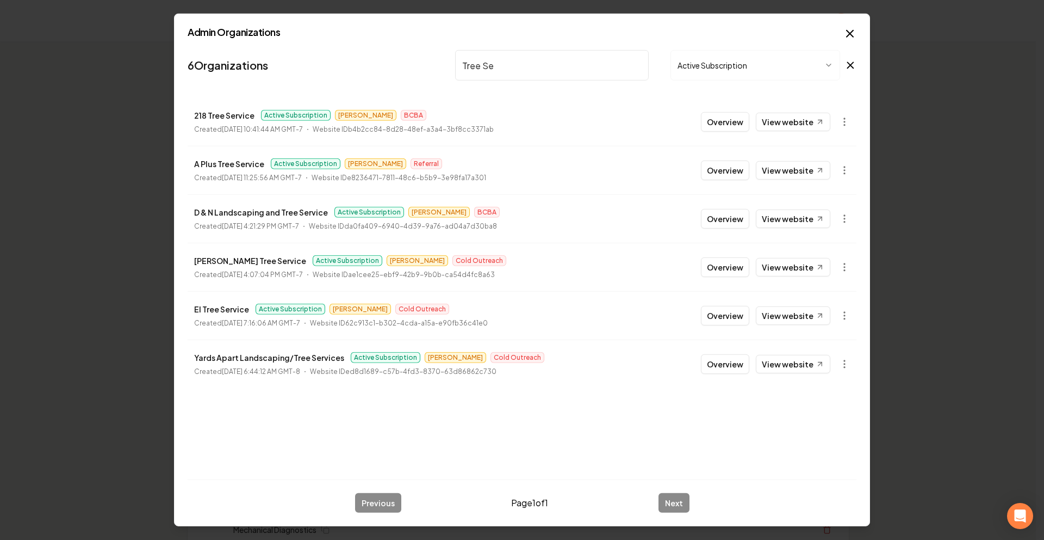
type input "Tree Se"
click at [787, 318] on link "View website" at bounding box center [793, 315] width 75 height 18
click at [638, 64] on input "Tree Se" at bounding box center [552, 65] width 194 height 30
click at [535, 64] on input "search" at bounding box center [552, 65] width 194 height 30
click at [535, 65] on input "search" at bounding box center [552, 65] width 194 height 30
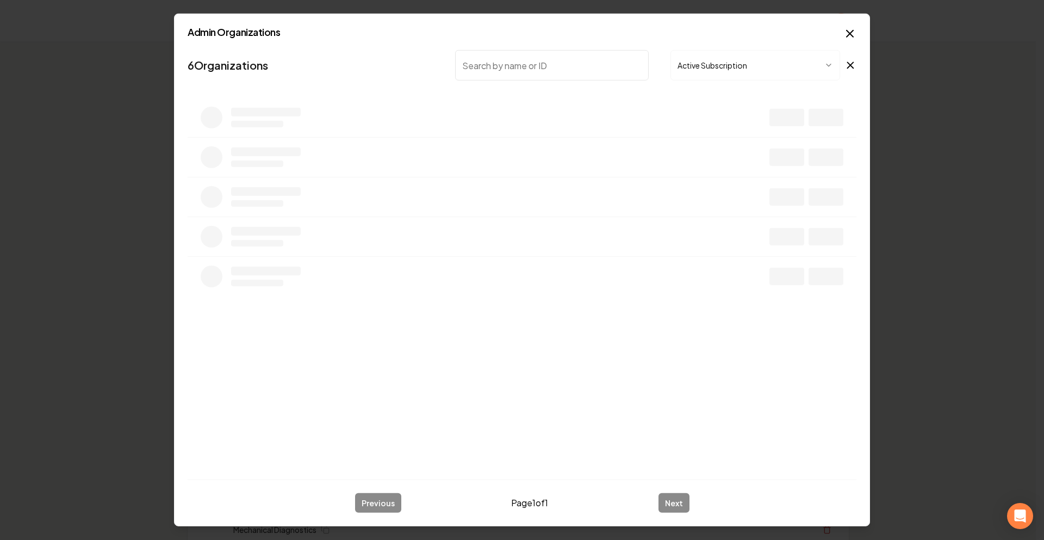
click at [534, 65] on input "search" at bounding box center [552, 65] width 194 height 30
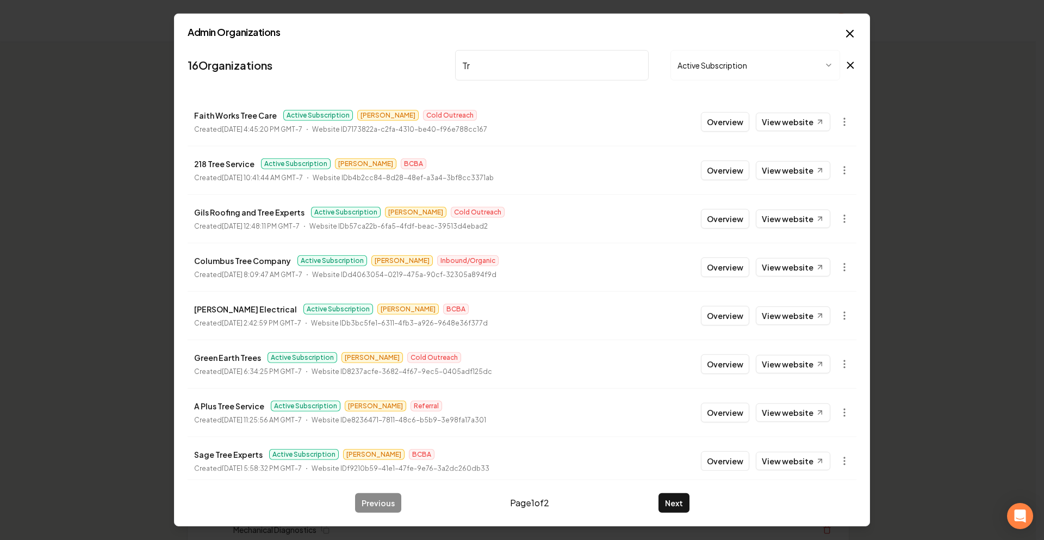
type input "T"
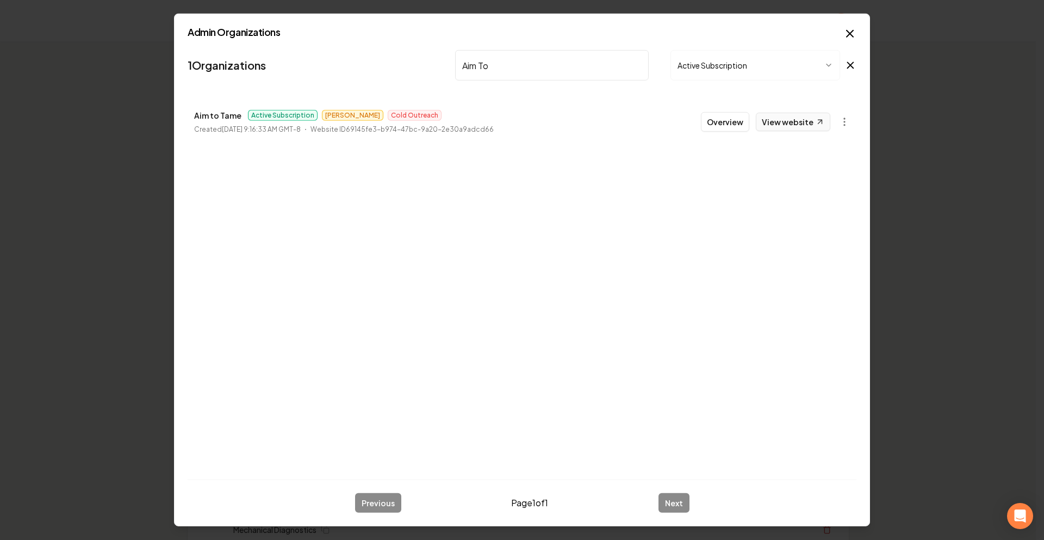
type input "Aim To"
click at [799, 121] on link "View website" at bounding box center [793, 122] width 75 height 18
click at [641, 67] on input "Aim To" at bounding box center [552, 65] width 194 height 30
click at [639, 65] on input "Aim To" at bounding box center [552, 65] width 194 height 30
paste input "Cape Fear Marine"
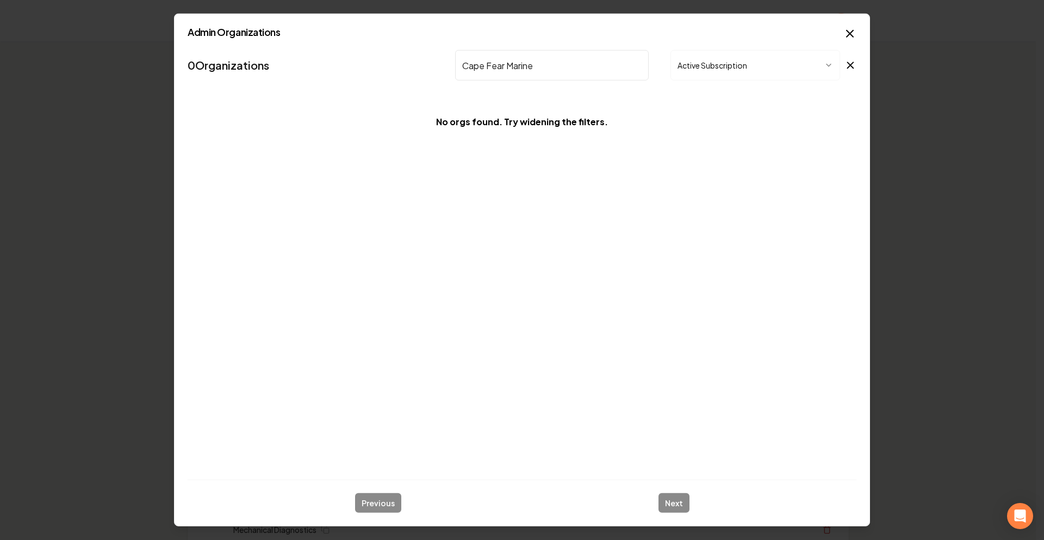
click at [592, 66] on input "Cape Fear Marine" at bounding box center [552, 65] width 194 height 30
drag, startPoint x: 563, startPoint y: 70, endPoint x: 511, endPoint y: 67, distance: 51.7
click at [503, 63] on input "Cape Fear Marine" at bounding box center [552, 65] width 194 height 30
type input "Cape Fea"
click at [752, 74] on body "Organization Rebolt Site Builder 2621 companies Add New Business Logo Company N…" at bounding box center [518, 270] width 1036 height 540
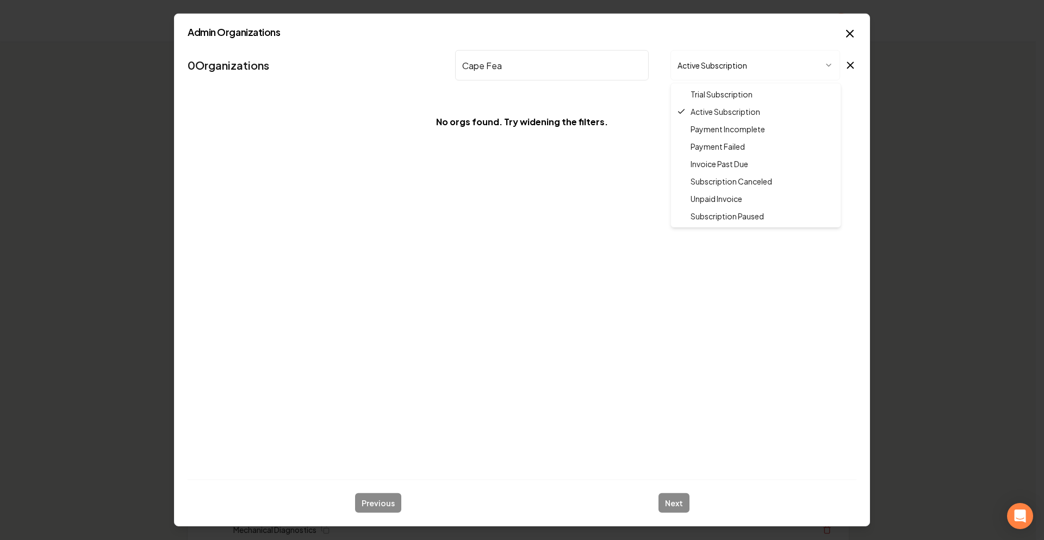
click at [839, 52] on body "Organization Rebolt Site Builder 2621 companies Add New Business Logo Company N…" at bounding box center [518, 270] width 1036 height 540
click at [850, 33] on icon "button" at bounding box center [850, 33] width 7 height 7
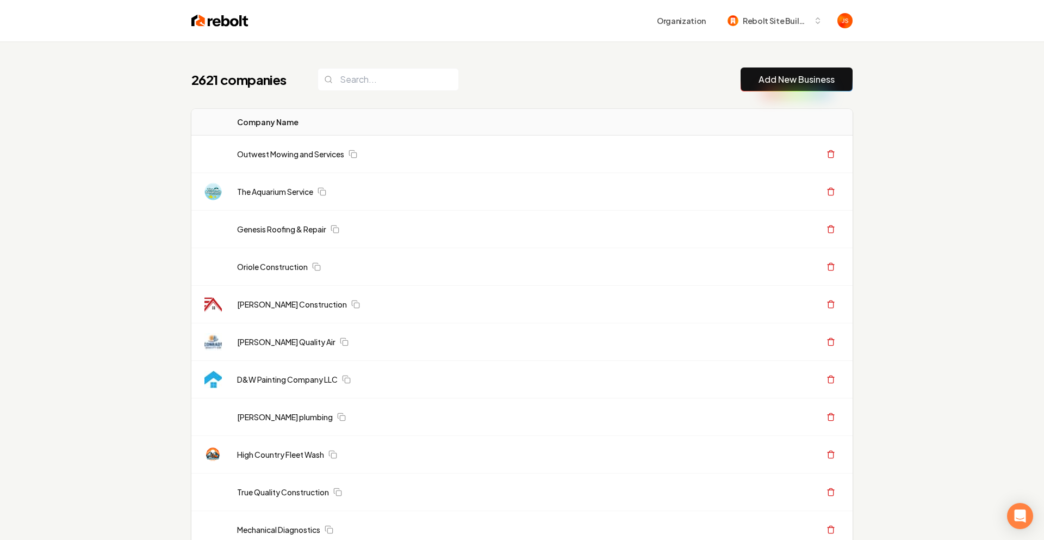
click at [849, 34] on div "Organization Rebolt Site Builder" at bounding box center [522, 20] width 696 height 41
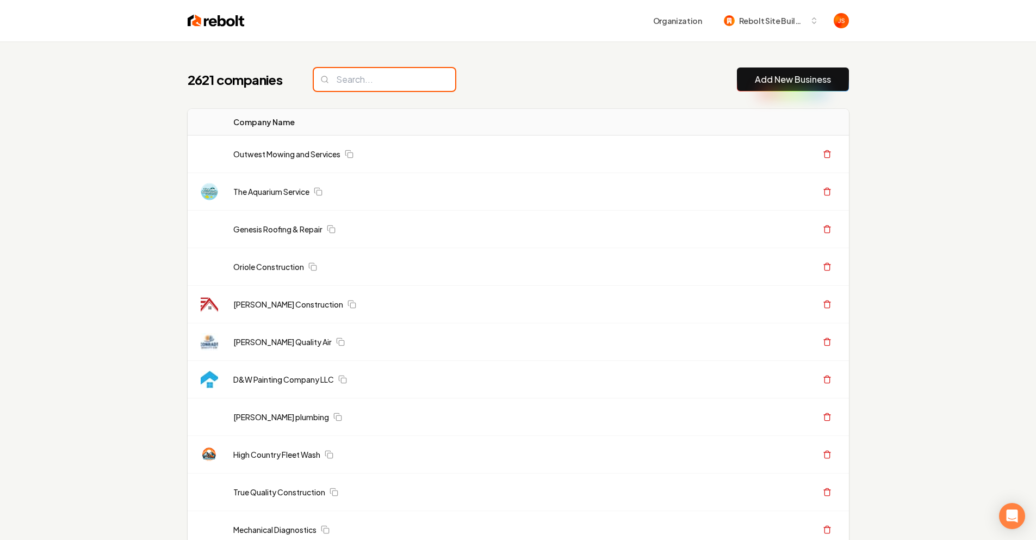
click at [401, 73] on input "search" at bounding box center [384, 79] width 141 height 23
click at [394, 76] on input "search" at bounding box center [384, 79] width 141 height 23
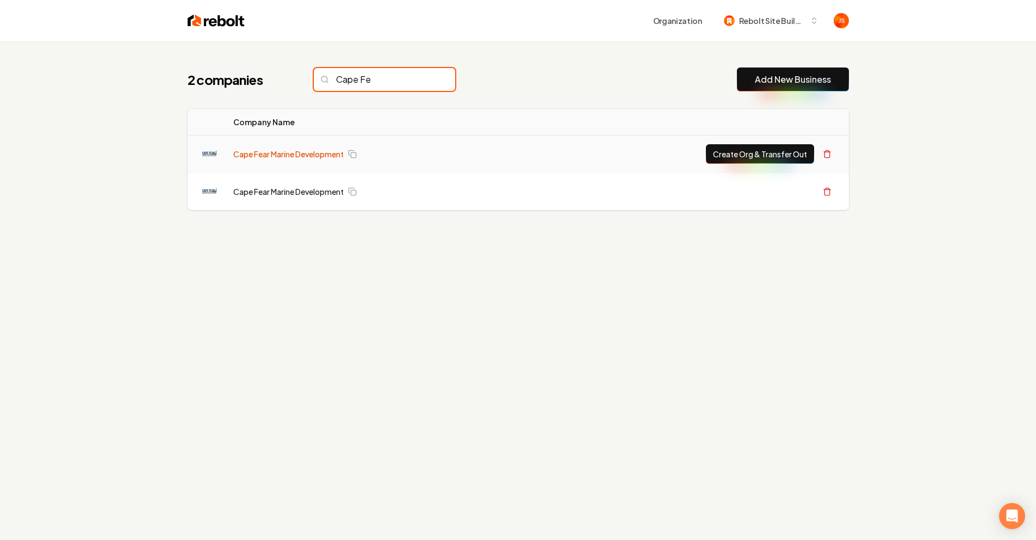
type input "Cape Fe"
click at [249, 151] on link "Cape Fear Marine Development" at bounding box center [288, 153] width 110 height 11
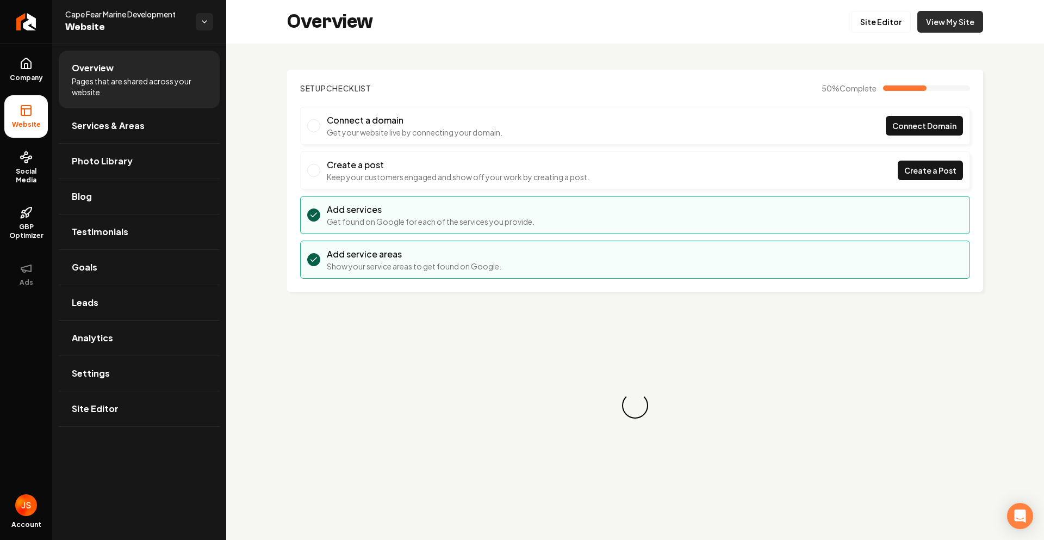
click at [957, 27] on link "View My Site" at bounding box center [950, 22] width 66 height 22
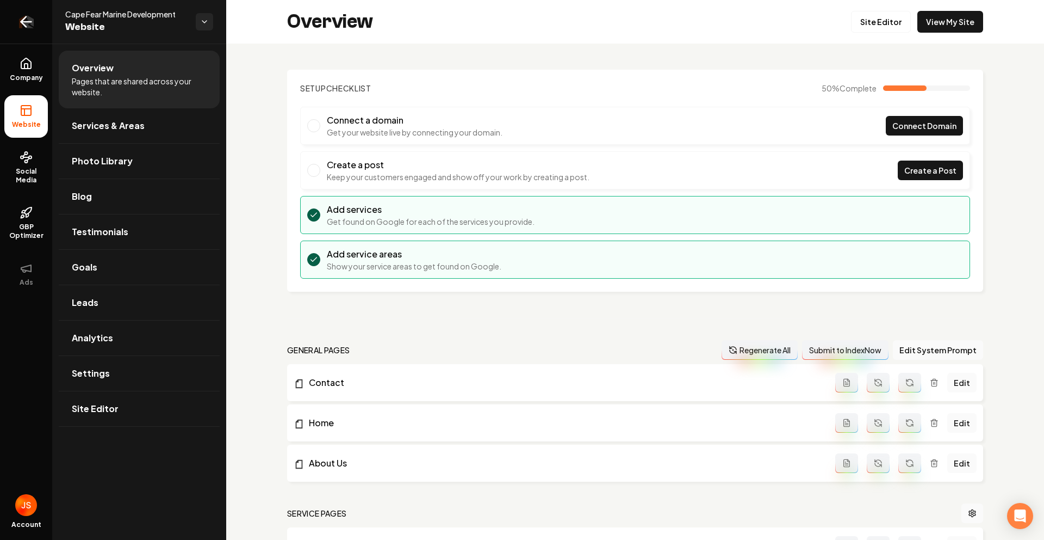
click at [33, 17] on icon "Return to dashboard" at bounding box center [25, 21] width 17 height 17
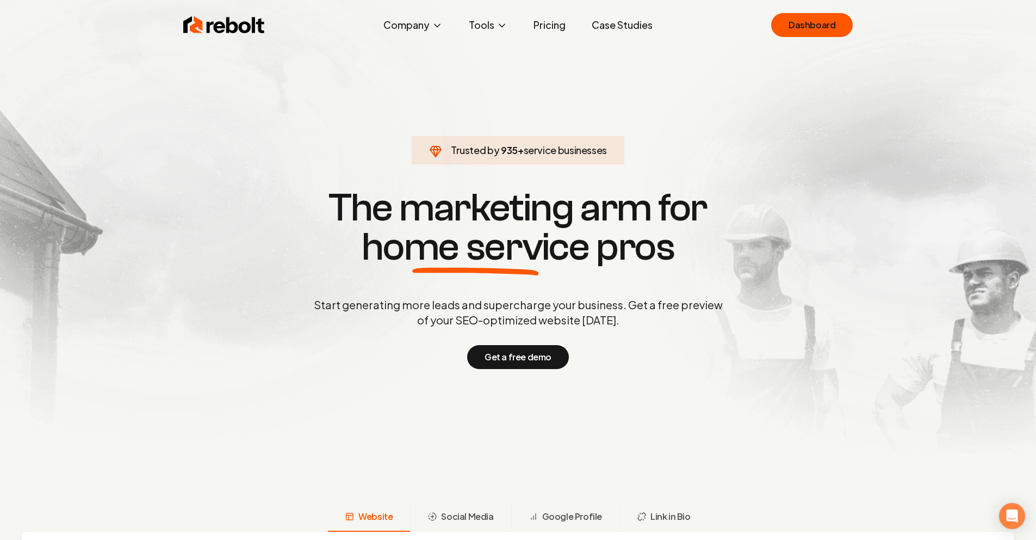
click at [630, 22] on link "Case Studies" at bounding box center [622, 25] width 78 height 22
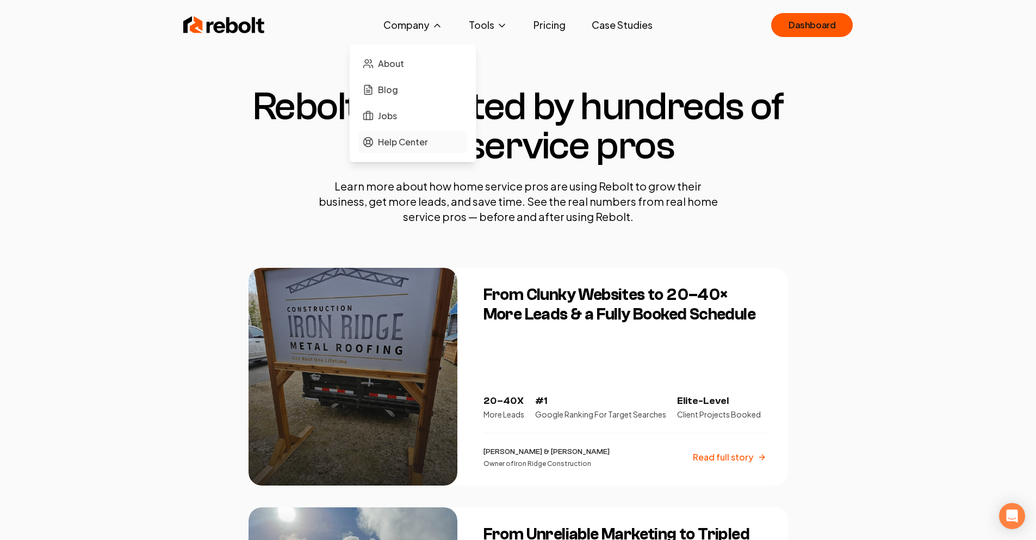
click at [396, 147] on span "Help Center" at bounding box center [403, 141] width 50 height 13
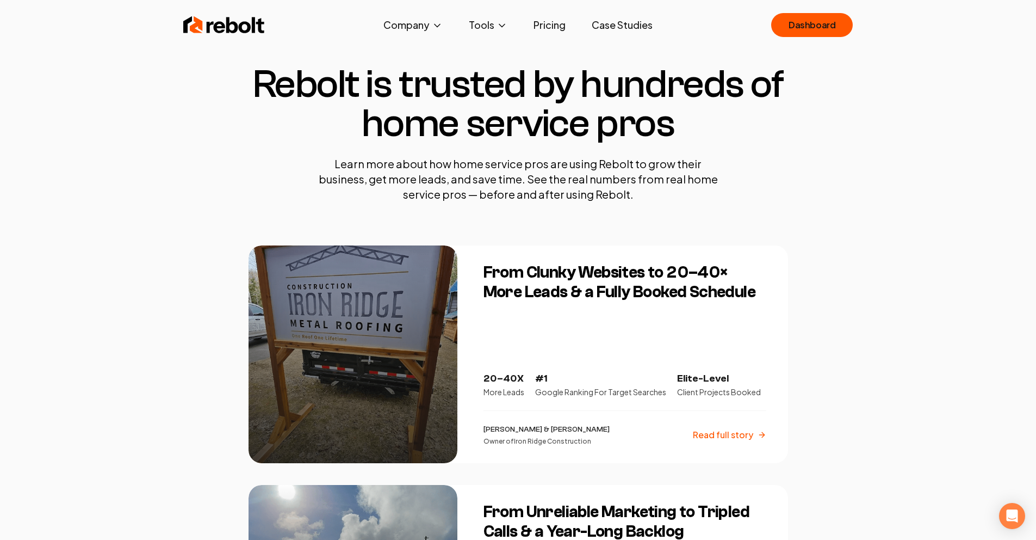
scroll to position [23, 0]
click at [241, 26] on img at bounding box center [224, 25] width 82 height 22
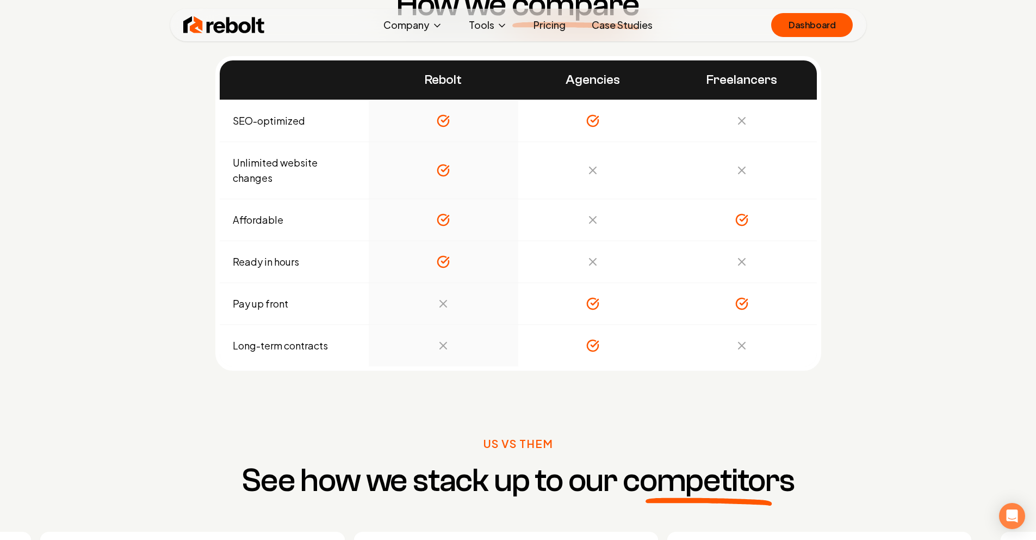
scroll to position [4376, 0]
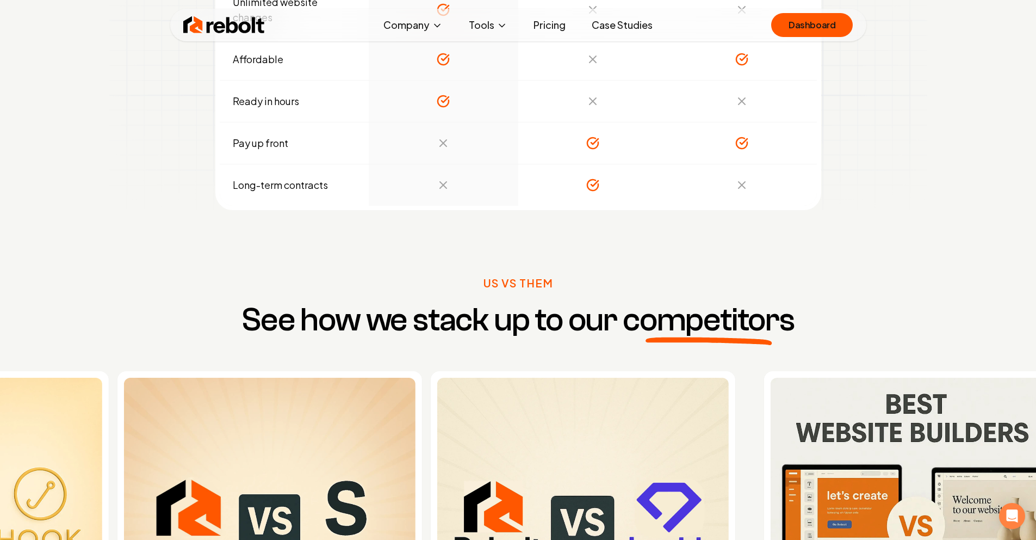
drag, startPoint x: 909, startPoint y: 274, endPoint x: 434, endPoint y: 281, distance: 475.4
click at [502, 377] on img at bounding box center [583, 523] width 292 height 292
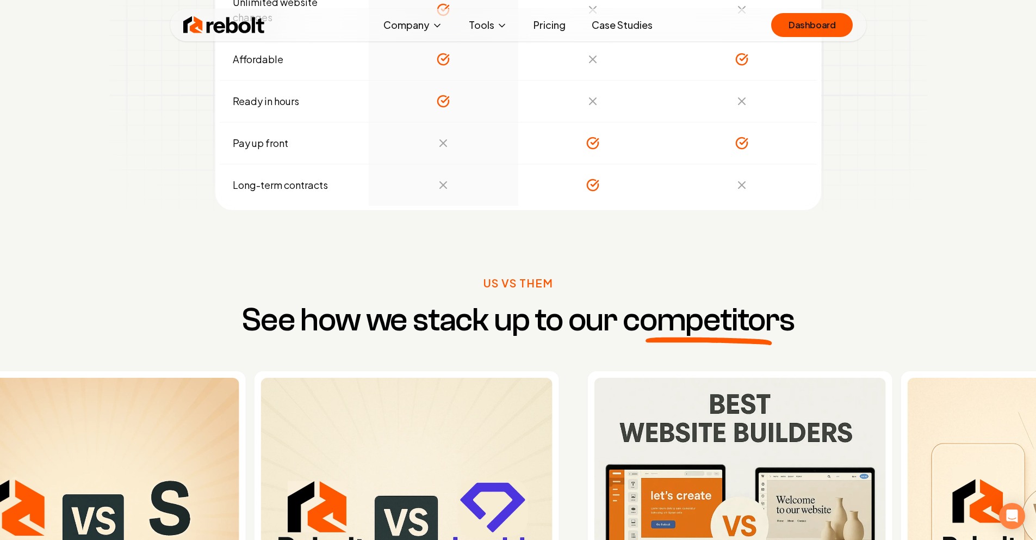
drag, startPoint x: 604, startPoint y: 262, endPoint x: 213, endPoint y: 290, distance: 391.5
click at [261, 377] on img at bounding box center [407, 523] width 292 height 292
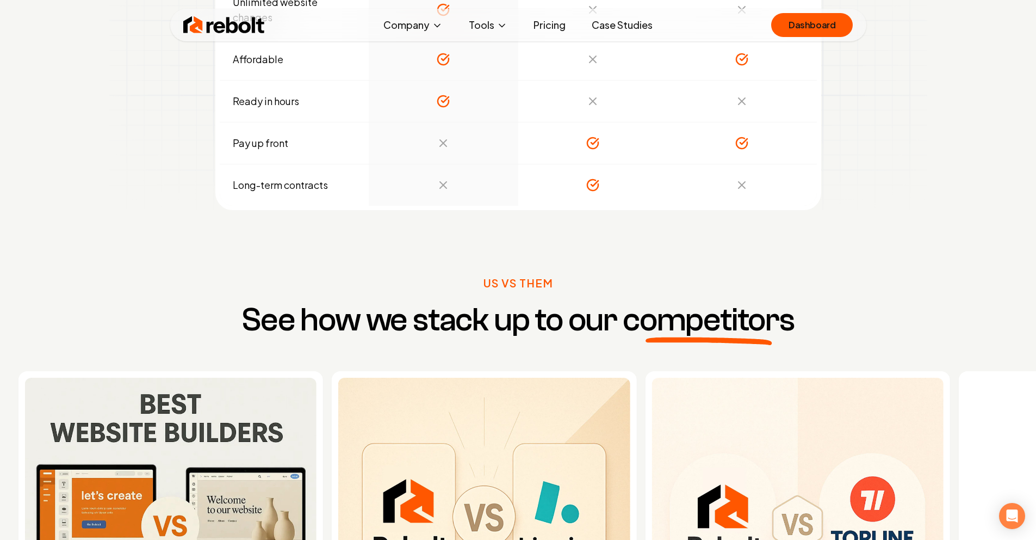
drag, startPoint x: 511, startPoint y: 266, endPoint x: 98, endPoint y: 294, distance: 414.3
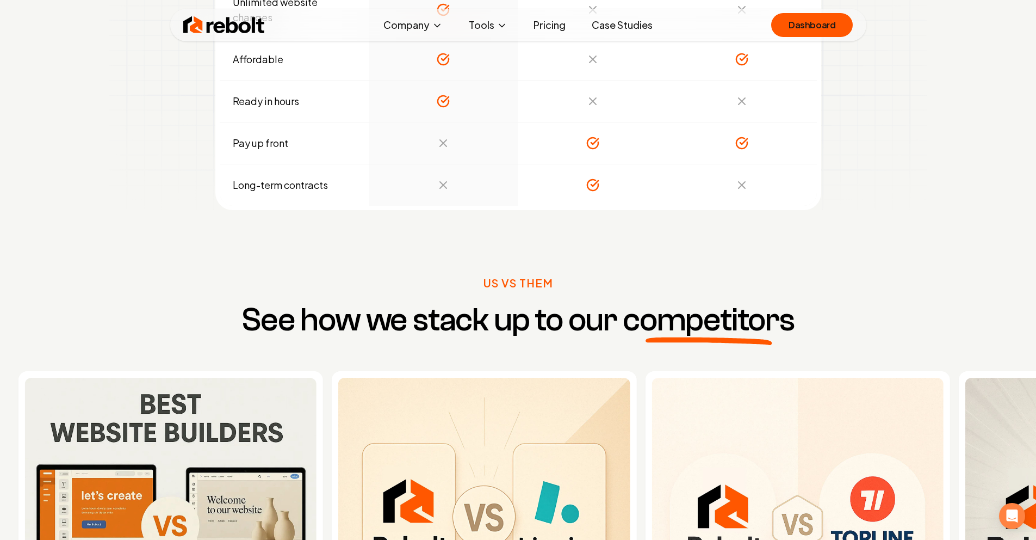
click at [98, 371] on div "Rebolt vs Wix" at bounding box center [170, 538] width 305 height 335
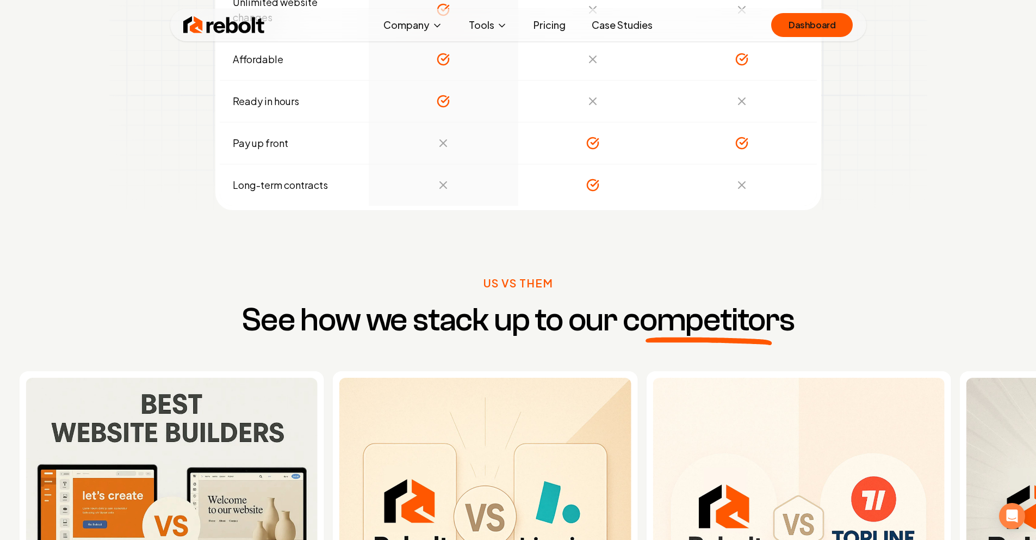
drag, startPoint x: 375, startPoint y: 287, endPoint x: 80, endPoint y: 314, distance: 296.0
click at [333, 371] on div "Rebolt vs Bizwise" at bounding box center [485, 538] width 305 height 335
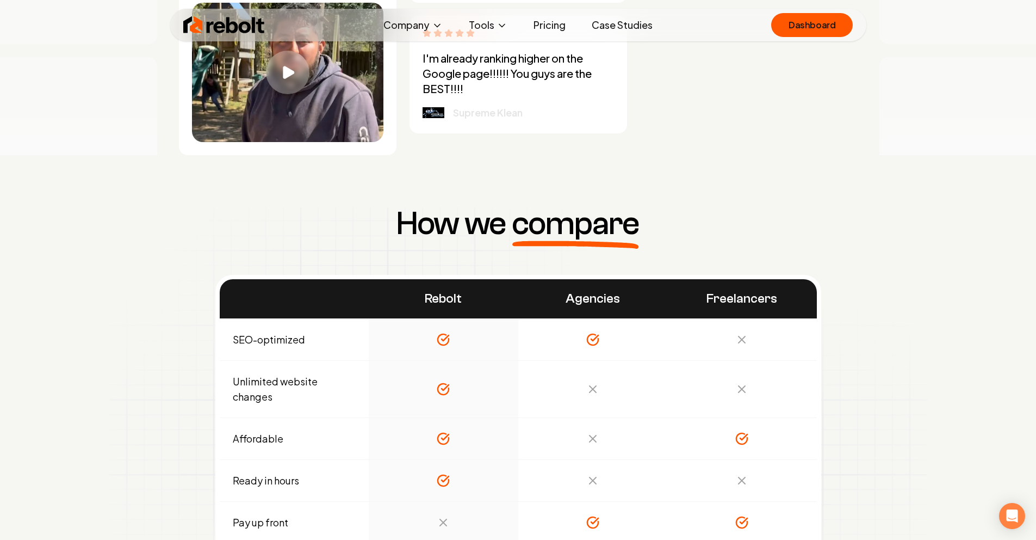
scroll to position [4083, 0]
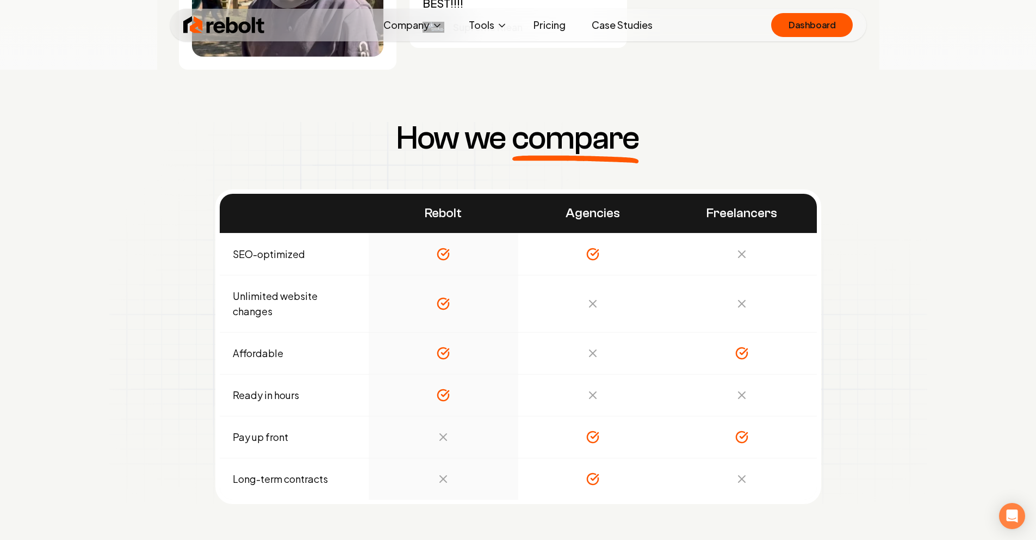
drag, startPoint x: 353, startPoint y: 388, endPoint x: 822, endPoint y: 382, distance: 468.8
drag, startPoint x: 332, startPoint y: 396, endPoint x: 911, endPoint y: 359, distance: 580.4
drag, startPoint x: 435, startPoint y: 417, endPoint x: 604, endPoint y: 234, distance: 248.6
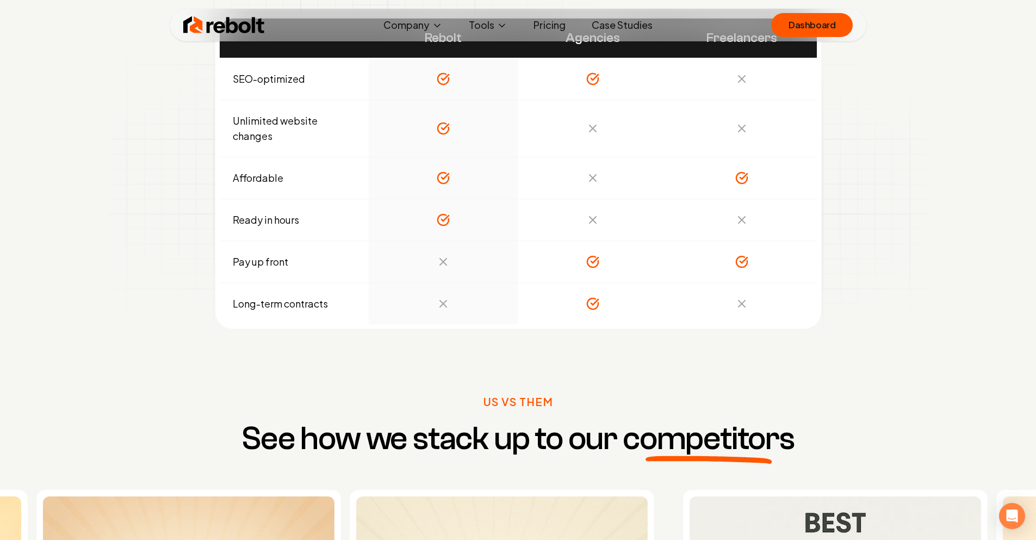
scroll to position [4272, 0]
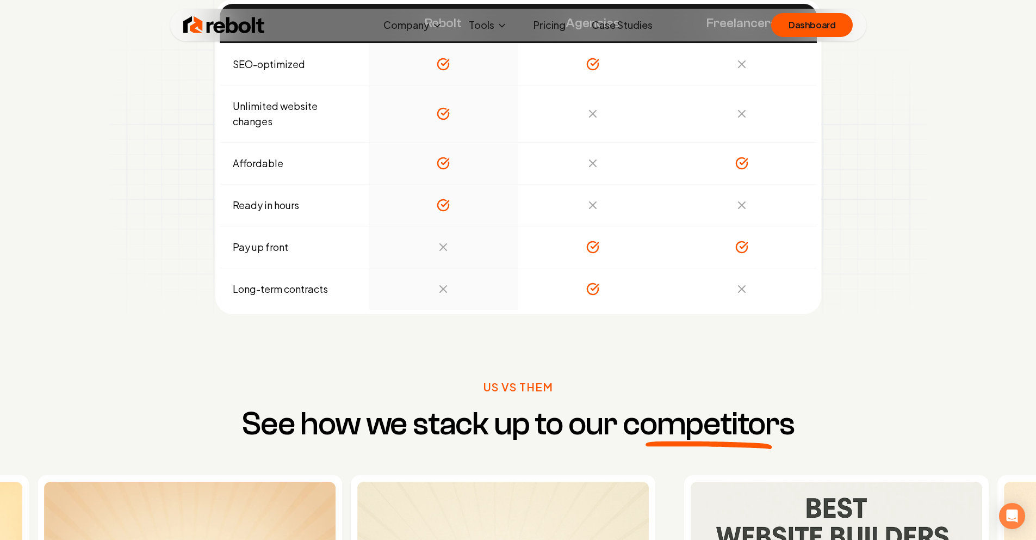
drag, startPoint x: 437, startPoint y: 262, endPoint x: 727, endPoint y: 290, distance: 291.2
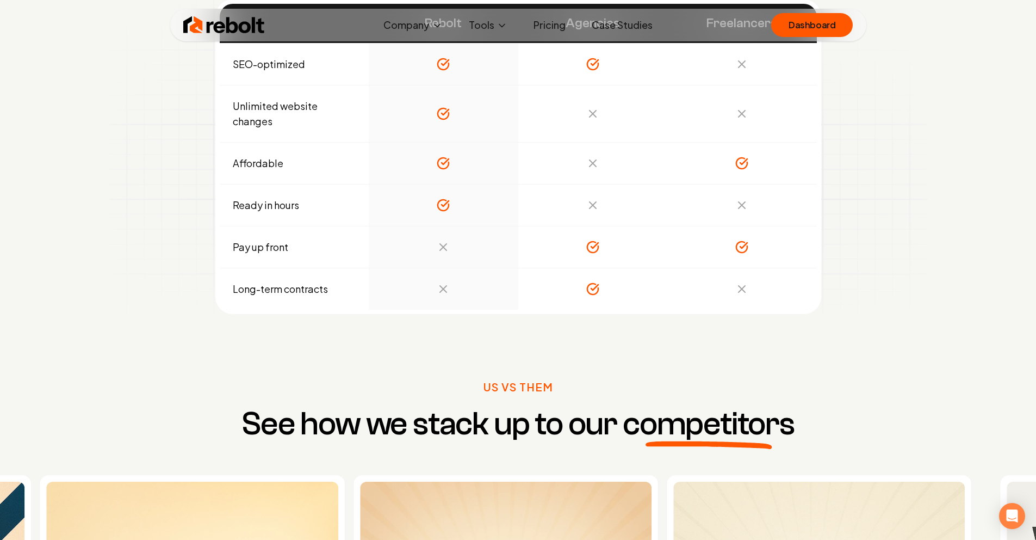
drag, startPoint x: 636, startPoint y: 298, endPoint x: 859, endPoint y: 301, distance: 223.5
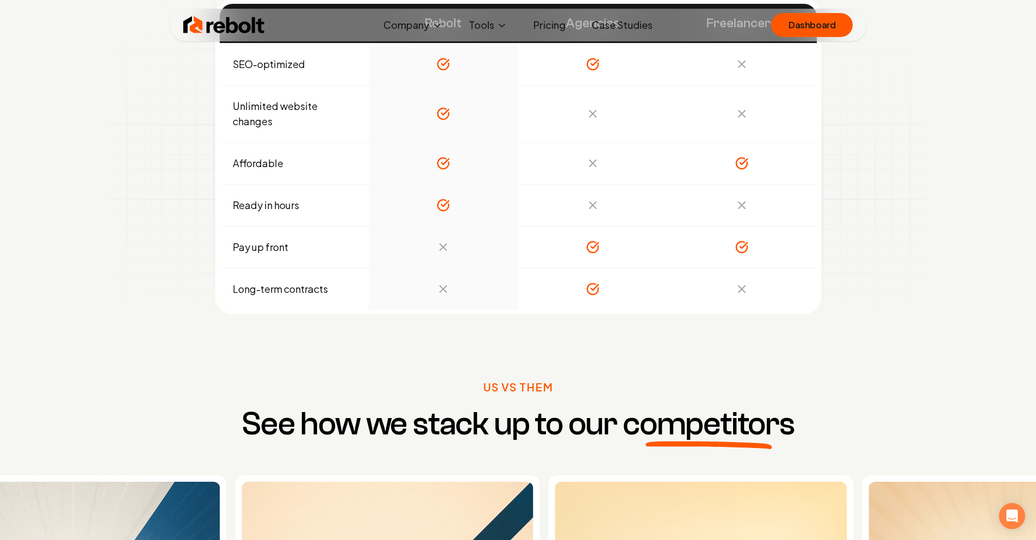
drag, startPoint x: 396, startPoint y: 307, endPoint x: 678, endPoint y: 287, distance: 282.5
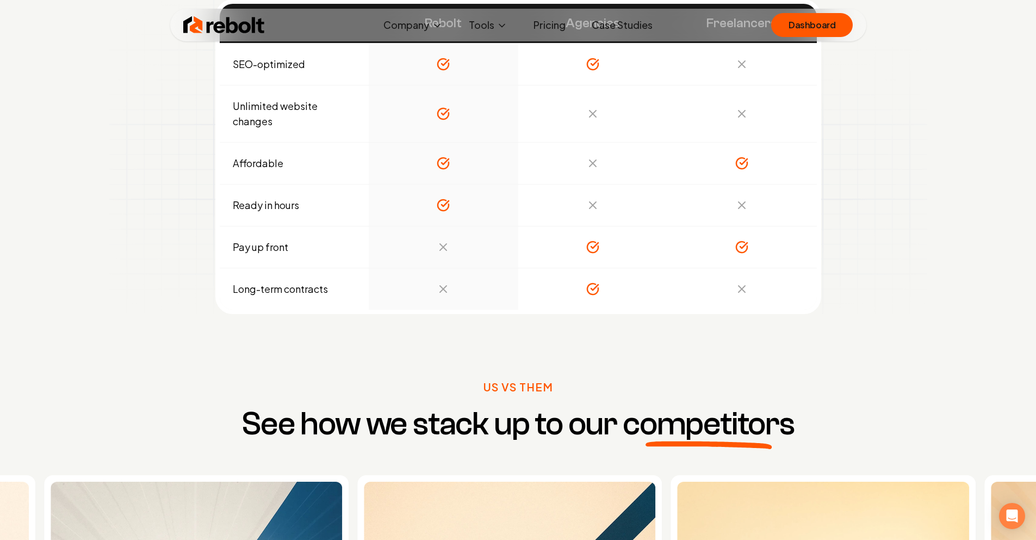
drag, startPoint x: 463, startPoint y: 277, endPoint x: 629, endPoint y: 278, distance: 165.9
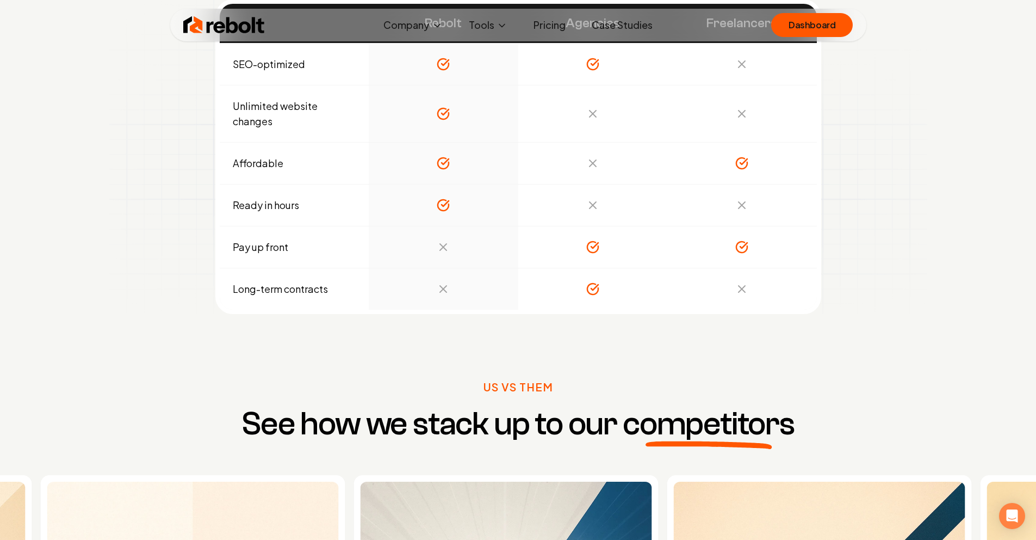
drag, startPoint x: 295, startPoint y: 278, endPoint x: 527, endPoint y: 279, distance: 231.7
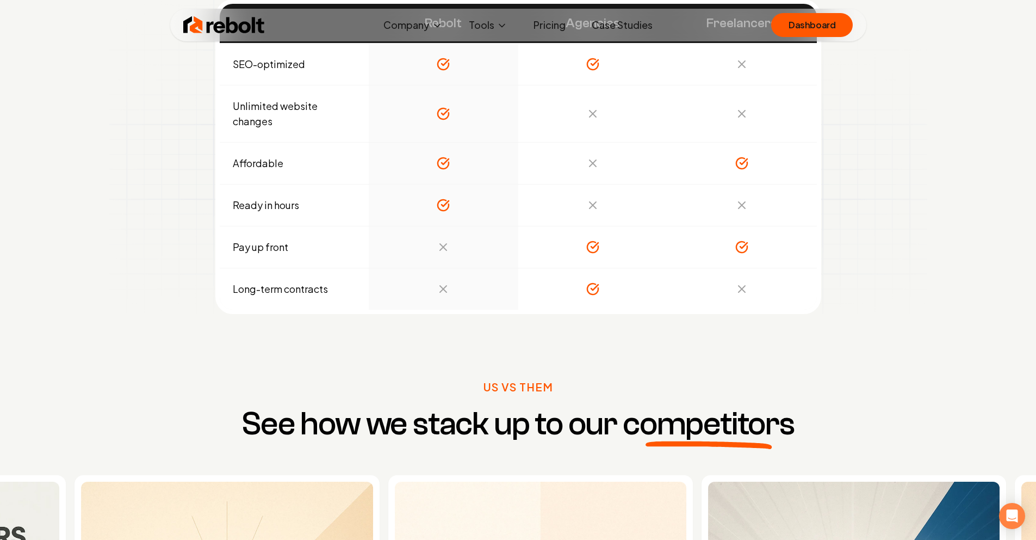
drag, startPoint x: 369, startPoint y: 272, endPoint x: 645, endPoint y: 285, distance: 276.0
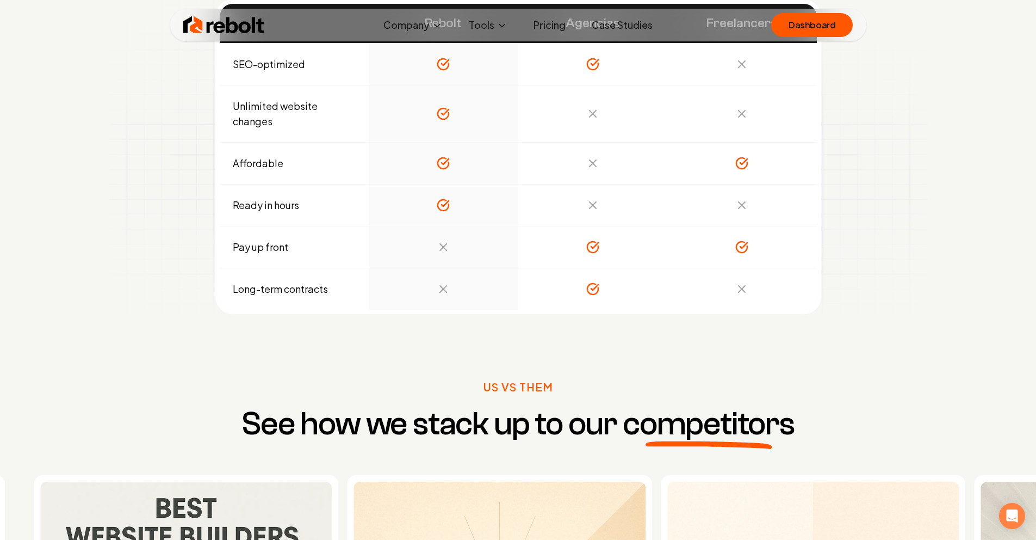
drag, startPoint x: 518, startPoint y: 287, endPoint x: 799, endPoint y: 294, distance: 281.8
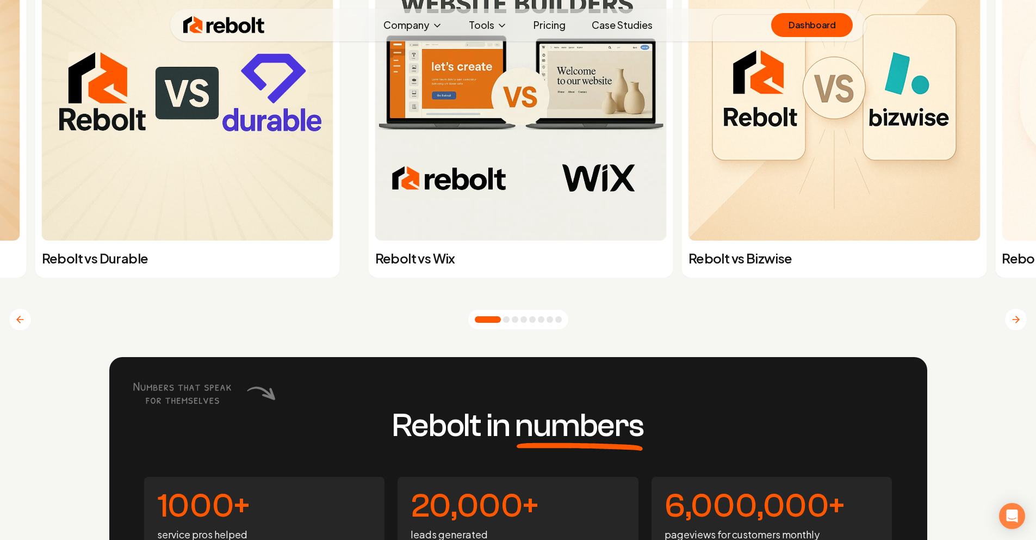
scroll to position [4273, 0]
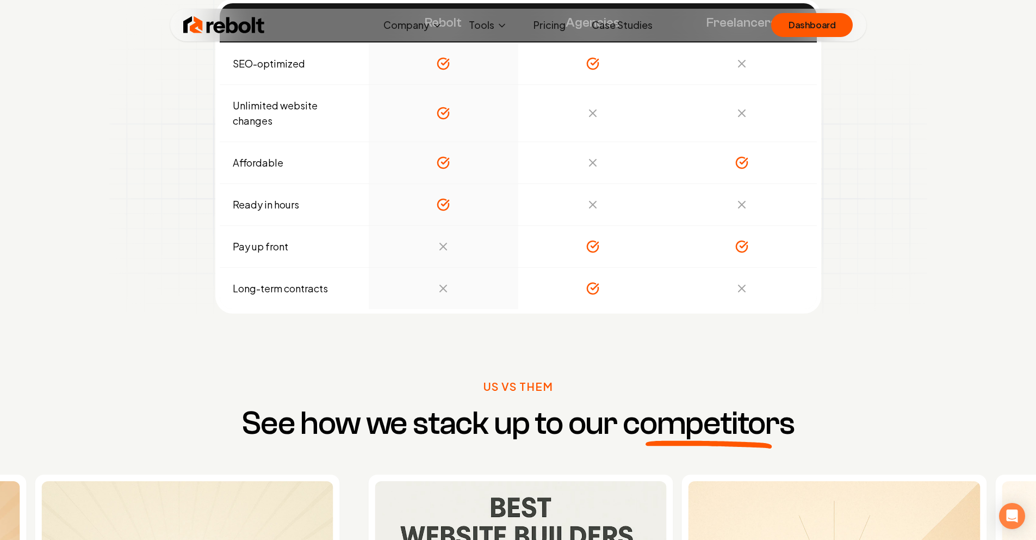
drag, startPoint x: 441, startPoint y: 238, endPoint x: 953, endPoint y: 287, distance: 515.2
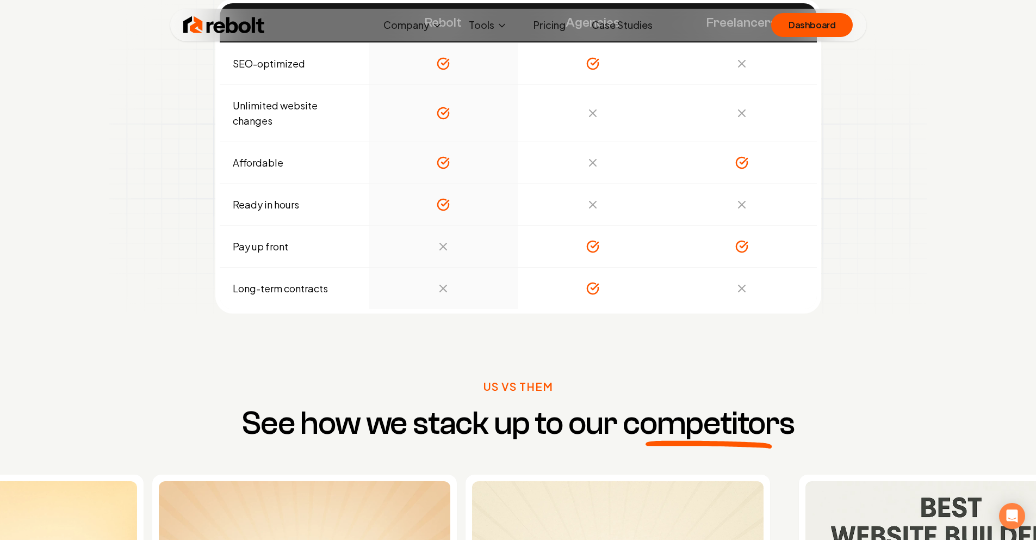
drag, startPoint x: 678, startPoint y: 250, endPoint x: 810, endPoint y: 266, distance: 132.7
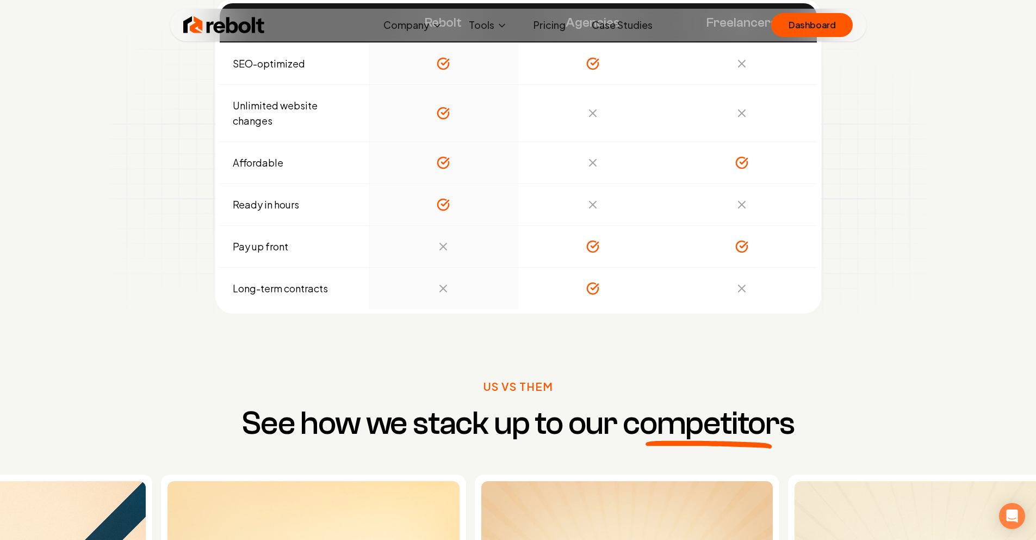
drag, startPoint x: 569, startPoint y: 233, endPoint x: 689, endPoint y: 257, distance: 122.0
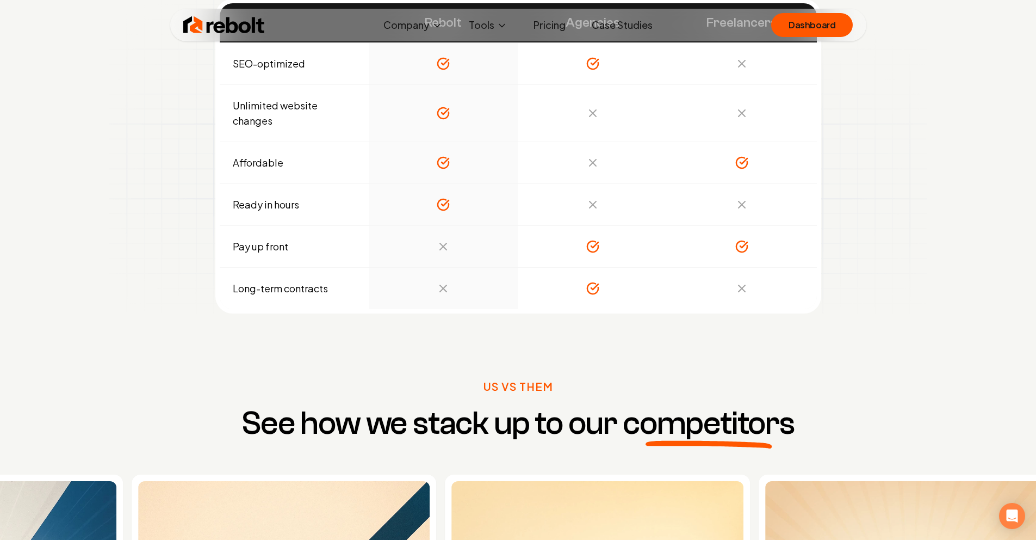
drag, startPoint x: 448, startPoint y: 243, endPoint x: 579, endPoint y: 249, distance: 130.6
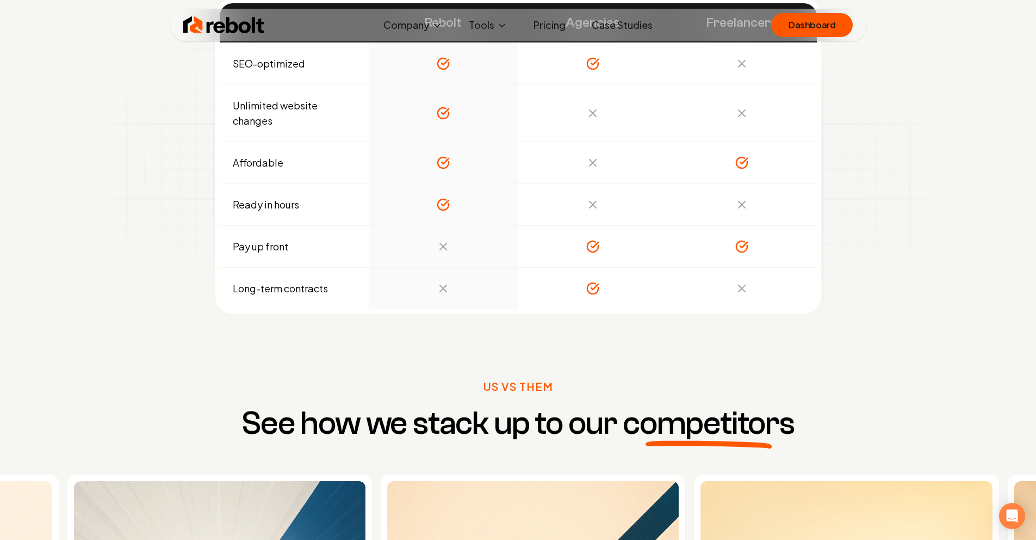
drag, startPoint x: 405, startPoint y: 240, endPoint x: 505, endPoint y: 243, distance: 100.1
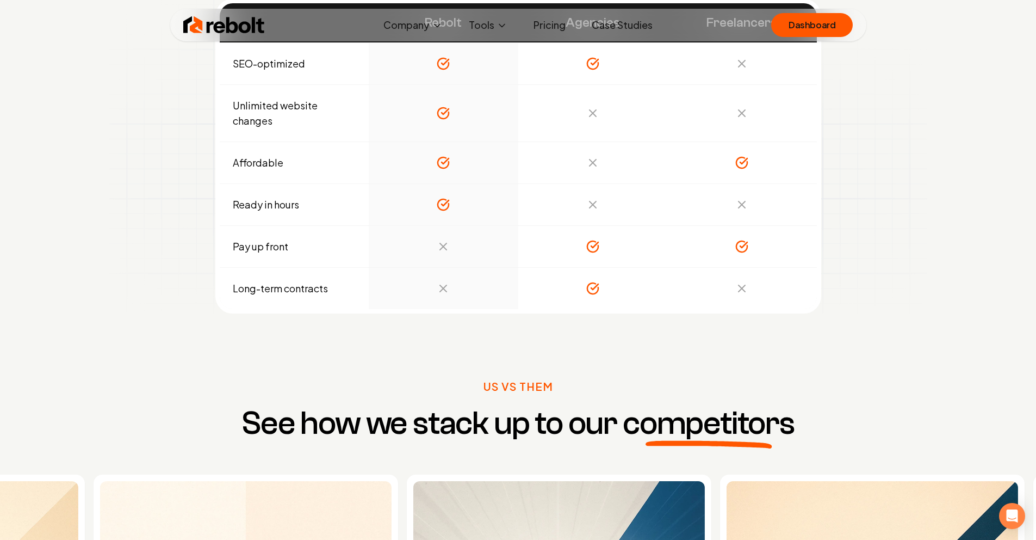
drag, startPoint x: 331, startPoint y: 240, endPoint x: 359, endPoint y: 238, distance: 28.3
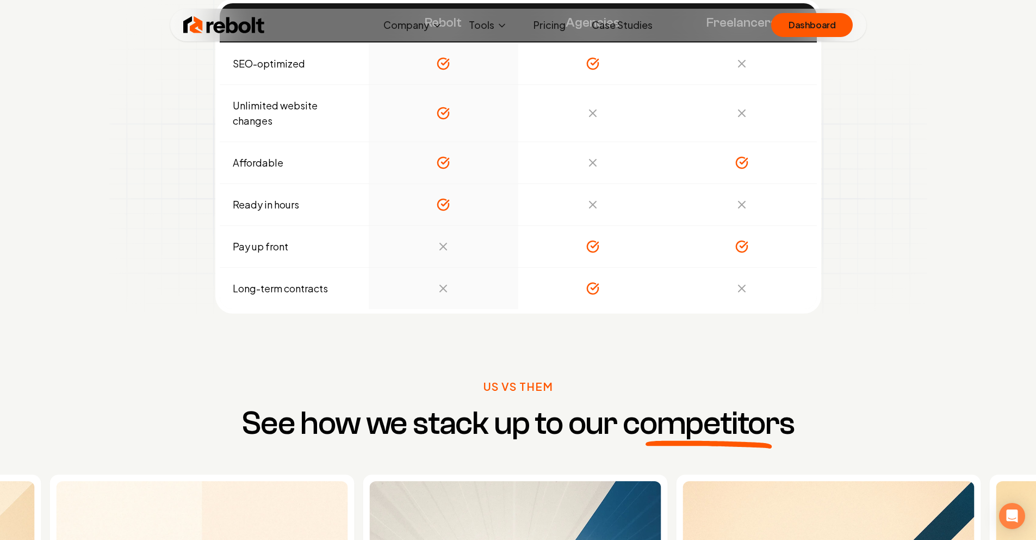
drag, startPoint x: 411, startPoint y: 244, endPoint x: 700, endPoint y: 271, distance: 290.6
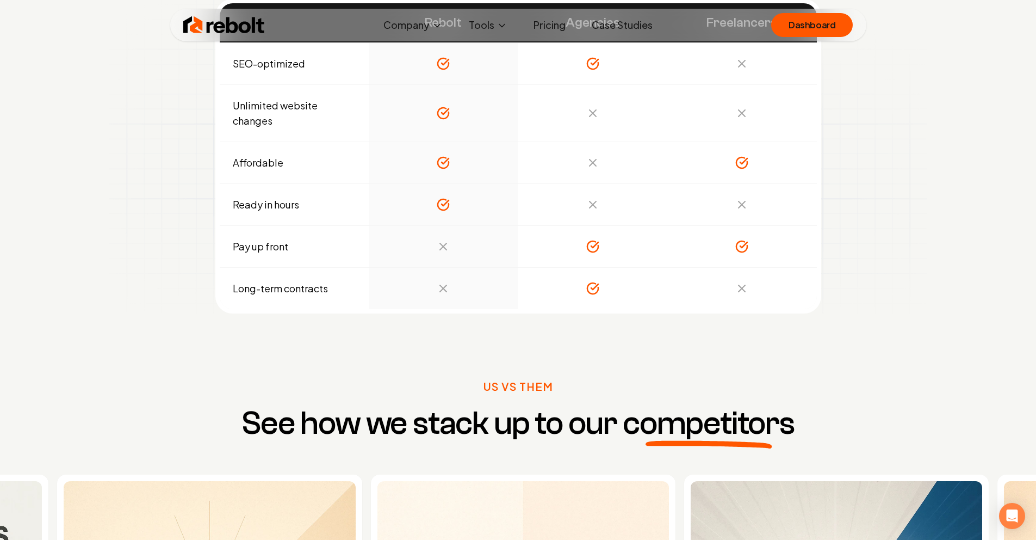
drag, startPoint x: 518, startPoint y: 268, endPoint x: 696, endPoint y: 266, distance: 178.4
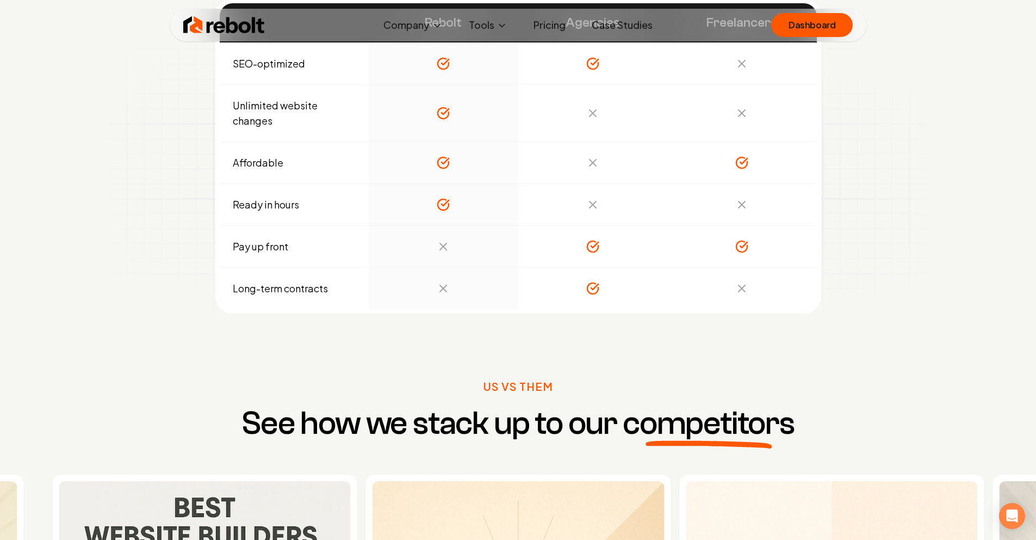
drag, startPoint x: 539, startPoint y: 265, endPoint x: 673, endPoint y: 258, distance: 133.9
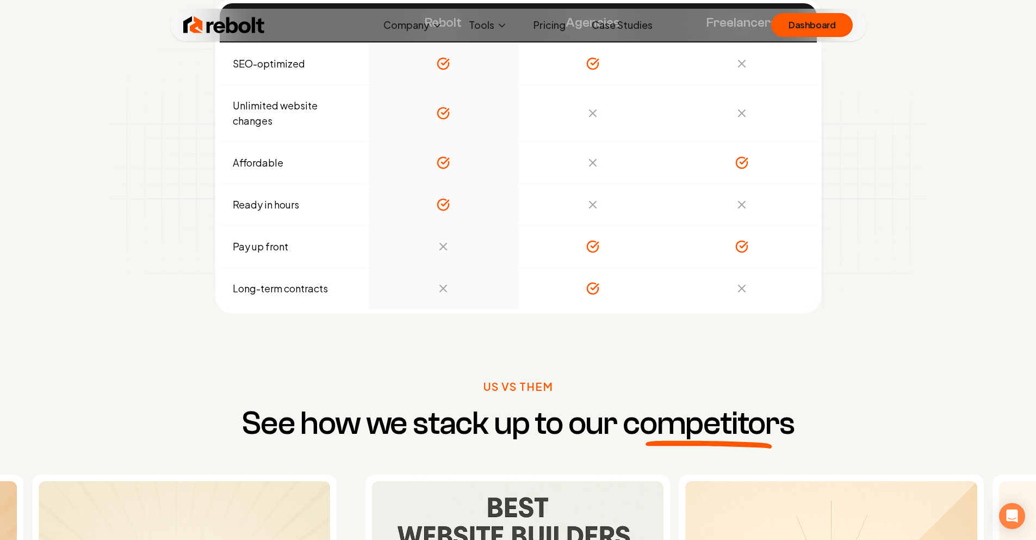
drag, startPoint x: 532, startPoint y: 273, endPoint x: 641, endPoint y: 274, distance: 108.2
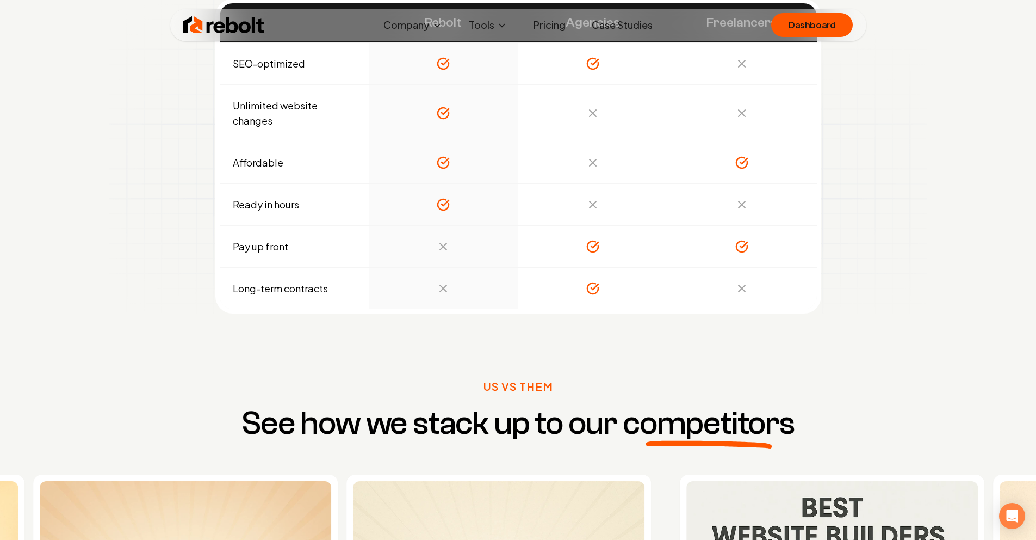
drag, startPoint x: 487, startPoint y: 286, endPoint x: 538, endPoint y: 279, distance: 52.1
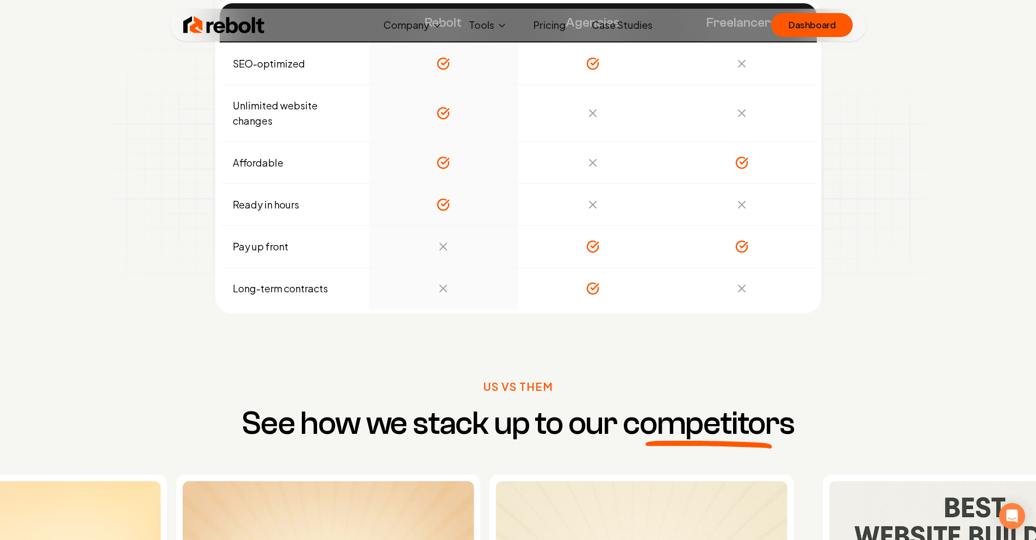
drag, startPoint x: 578, startPoint y: 276, endPoint x: 723, endPoint y: 277, distance: 144.7
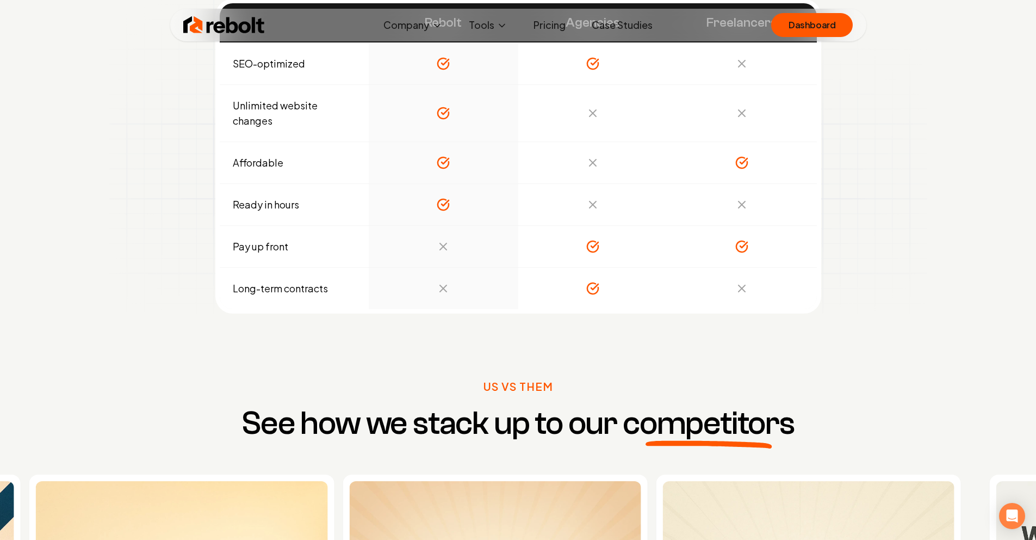
drag, startPoint x: 707, startPoint y: 329, endPoint x: 702, endPoint y: 345, distance: 16.5
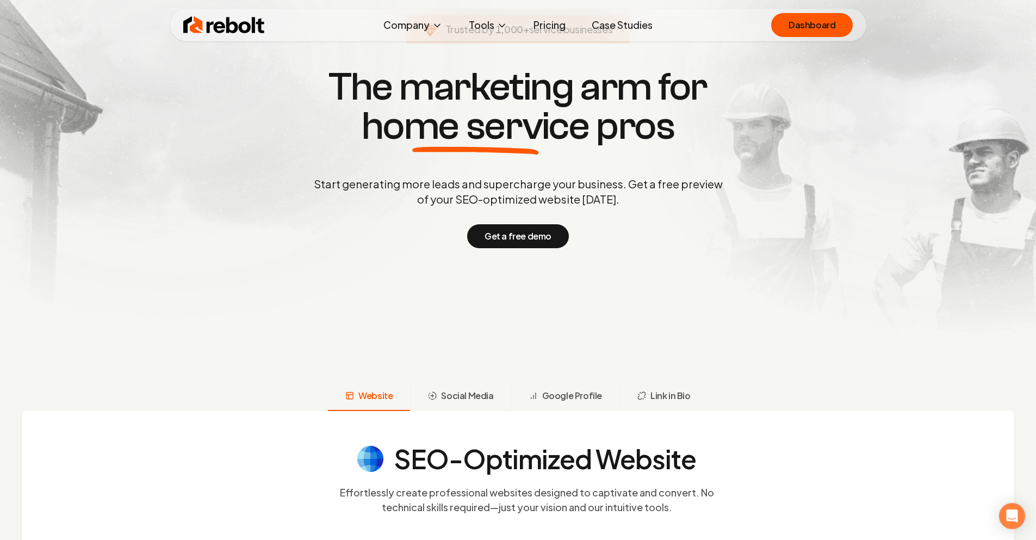
scroll to position [0, 0]
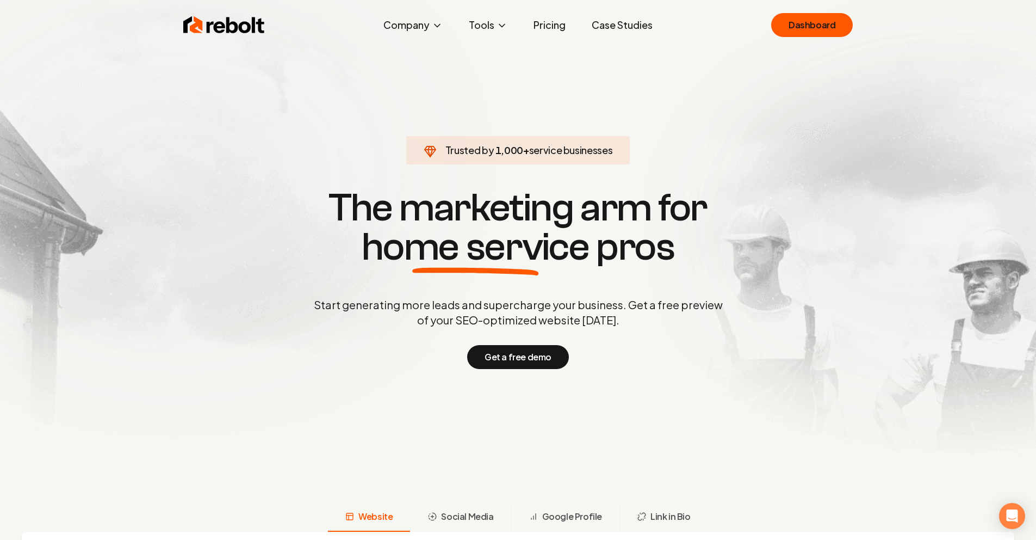
click at [553, 26] on link "Pricing" at bounding box center [549, 25] width 49 height 22
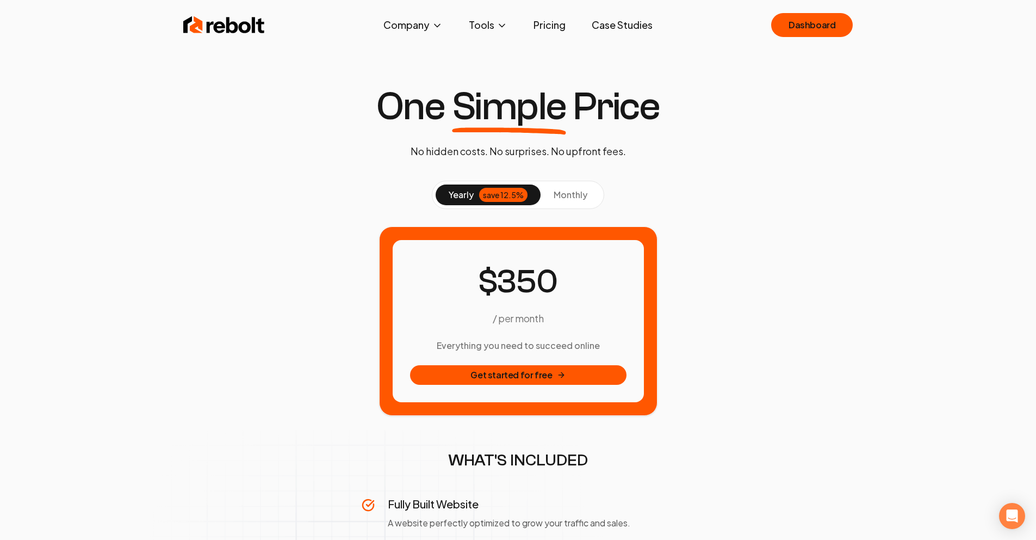
click at [559, 187] on button "monthly" at bounding box center [571, 194] width 60 height 21
click at [230, 41] on div "Rebolt Company About Blog Jobs Help Center Tools Google Review QR Code Generato…" at bounding box center [518, 25] width 696 height 33
click at [227, 27] on img at bounding box center [224, 25] width 82 height 22
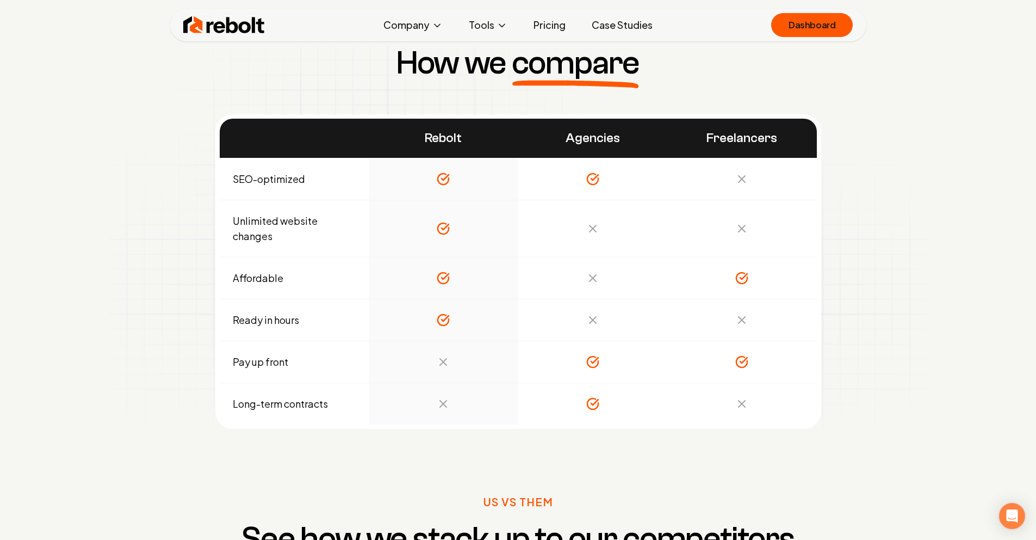
scroll to position [4142, 0]
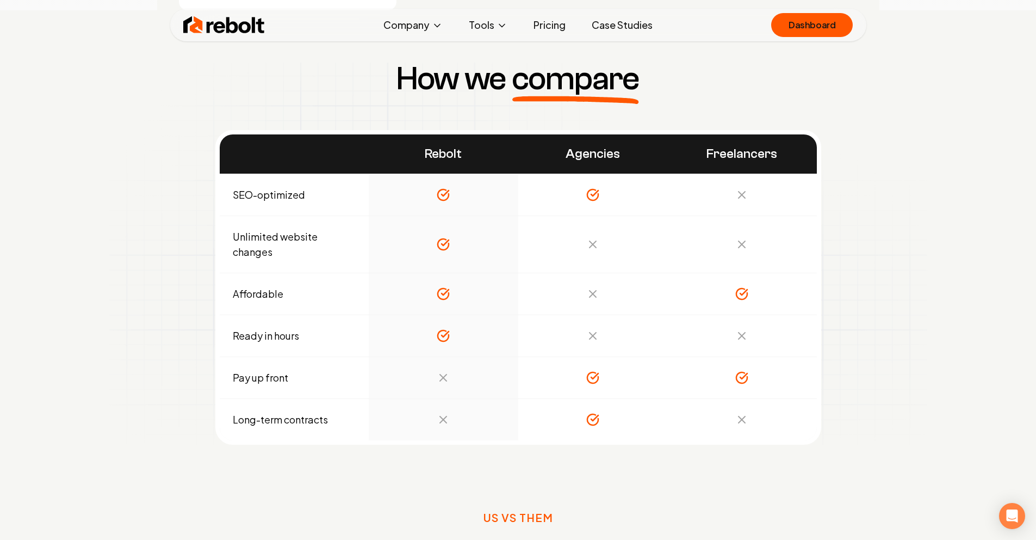
drag, startPoint x: 624, startPoint y: 439, endPoint x: 541, endPoint y: 441, distance: 83.2
drag, startPoint x: 627, startPoint y: 423, endPoint x: 617, endPoint y: 419, distance: 11.2
drag, startPoint x: 753, startPoint y: 396, endPoint x: 655, endPoint y: 382, distance: 98.4
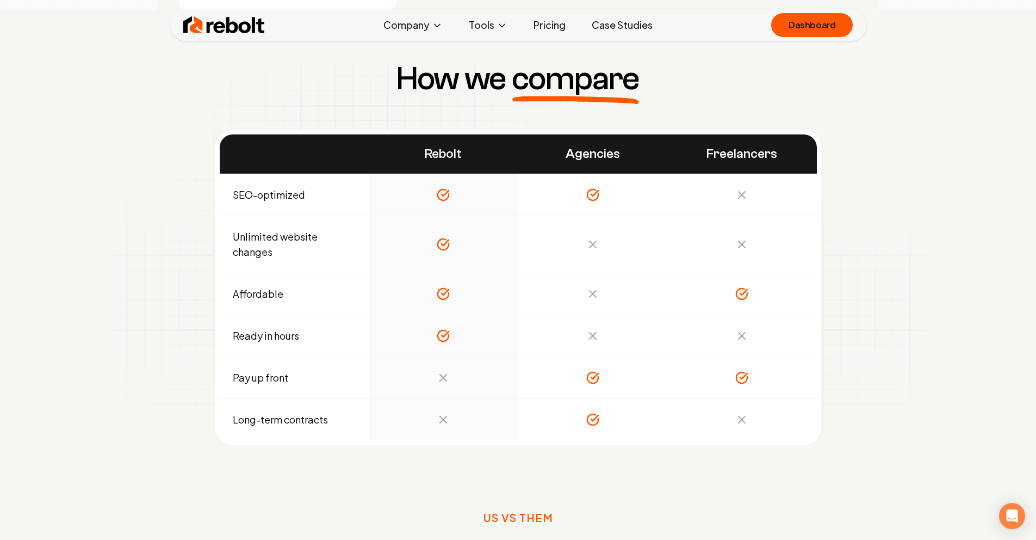
drag, startPoint x: 708, startPoint y: 383, endPoint x: 593, endPoint y: 379, distance: 114.3
drag, startPoint x: 625, startPoint y: 376, endPoint x: 593, endPoint y: 375, distance: 32.1
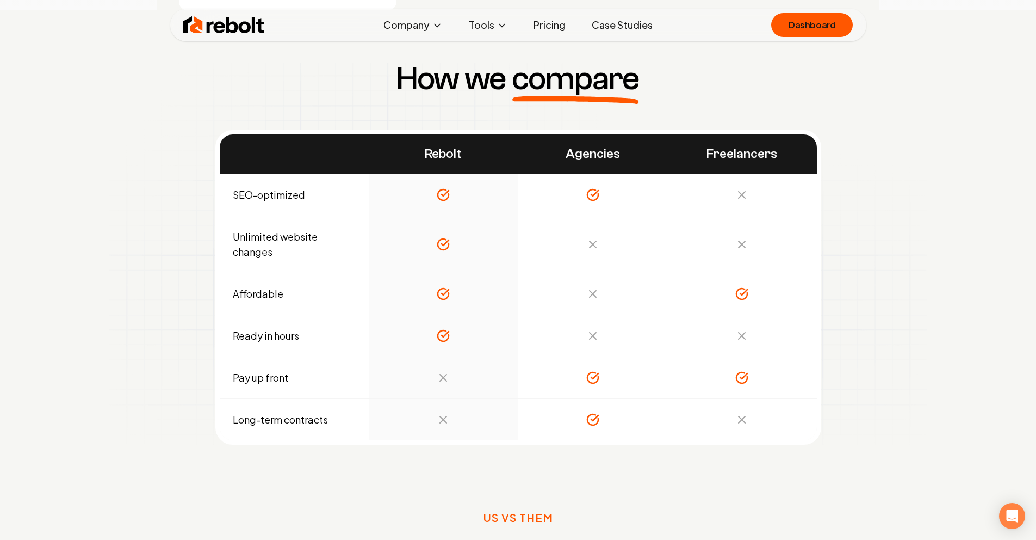
drag, startPoint x: 753, startPoint y: 371, endPoint x: 700, endPoint y: 358, distance: 53.8
drag, startPoint x: 743, startPoint y: 361, endPoint x: 716, endPoint y: 362, distance: 27.2
drag, startPoint x: 826, startPoint y: 380, endPoint x: 681, endPoint y: 379, distance: 145.2
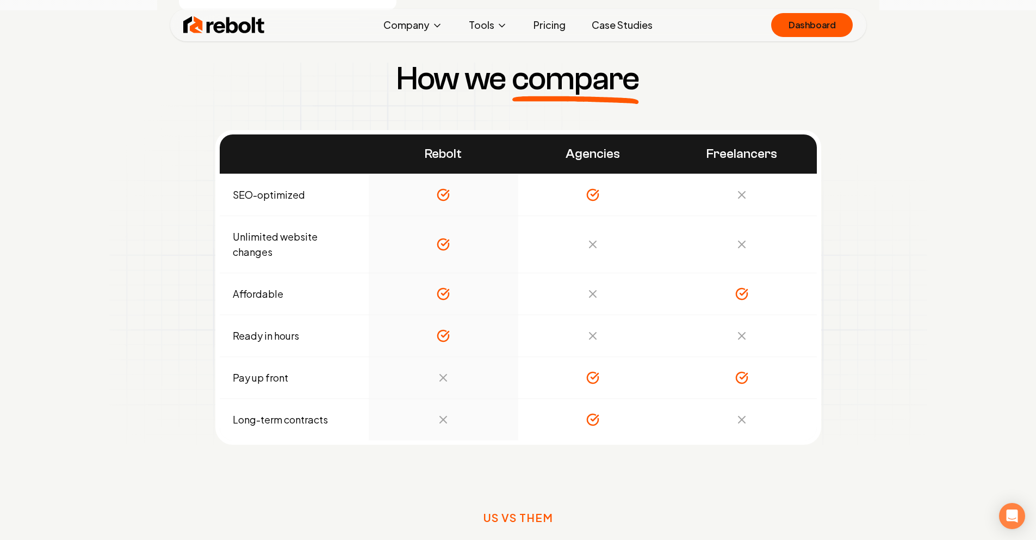
drag, startPoint x: 753, startPoint y: 367, endPoint x: 600, endPoint y: 369, distance: 153.4
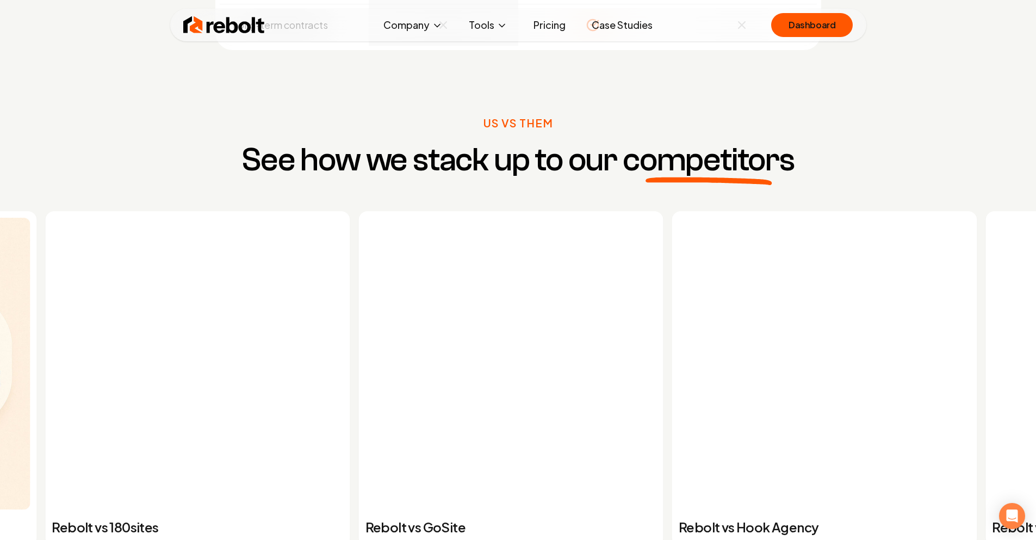
scroll to position [4159, 0]
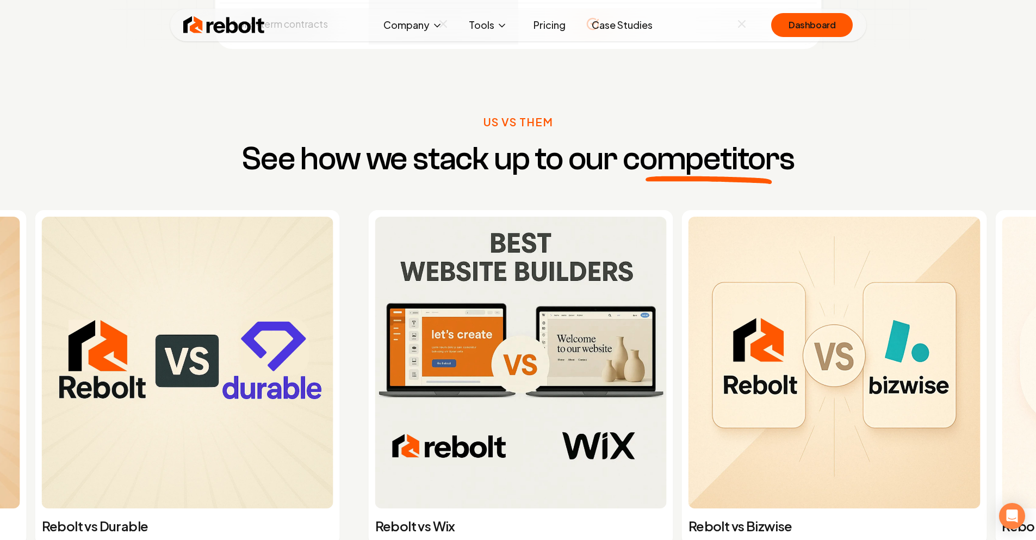
drag, startPoint x: 610, startPoint y: 308, endPoint x: 490, endPoint y: 306, distance: 120.2
click at [503, 306] on div "Rebolt vs Wix Rebolt vs Bizwise Rebolt vs Topline Pro Rebolt vs 180sites Rebolt…" at bounding box center [882, 377] width 1045 height 335
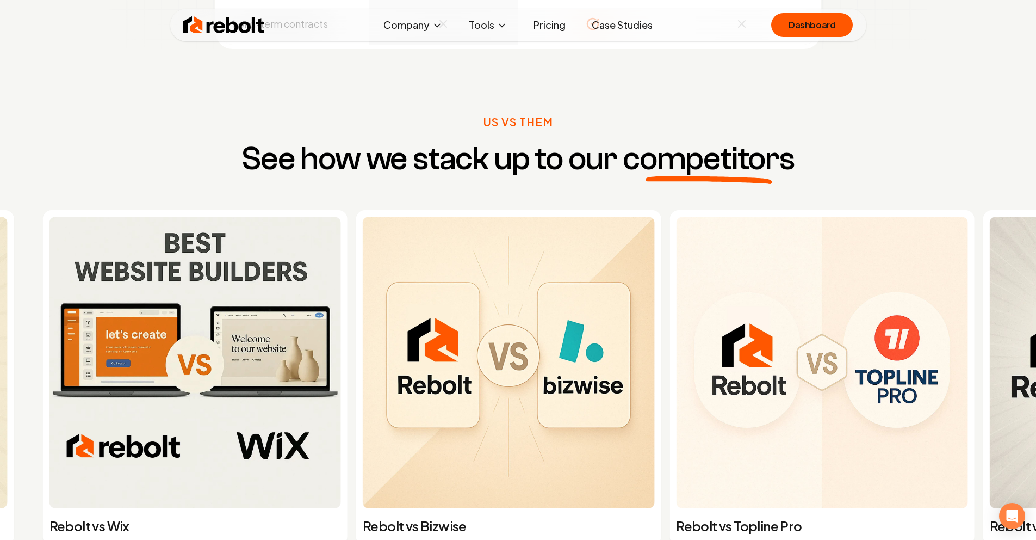
drag, startPoint x: 641, startPoint y: 317, endPoint x: 451, endPoint y: 322, distance: 189.9
click at [452, 322] on img at bounding box center [509, 362] width 292 height 292
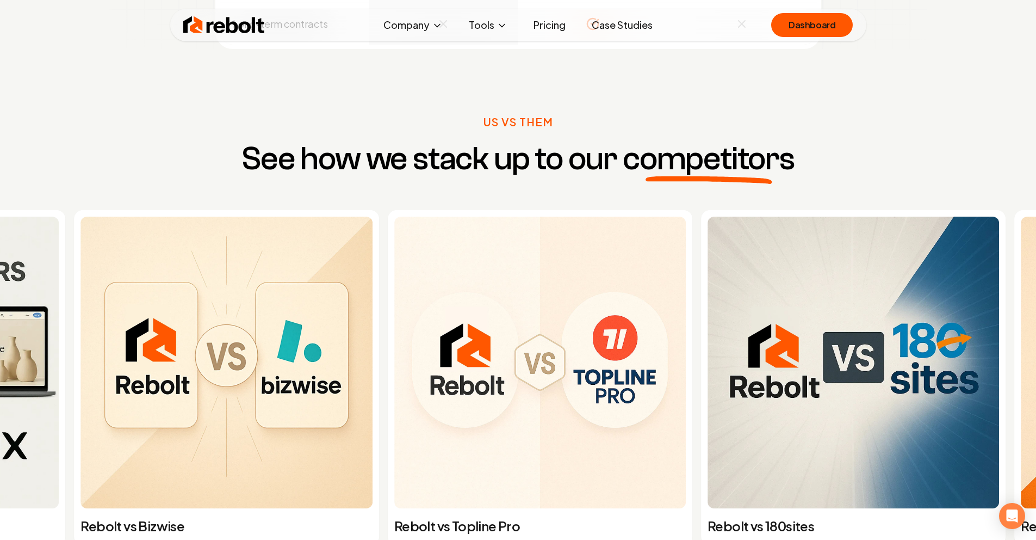
drag, startPoint x: 485, startPoint y: 324, endPoint x: 466, endPoint y: 324, distance: 19.0
click at [467, 324] on img at bounding box center [540, 362] width 292 height 292
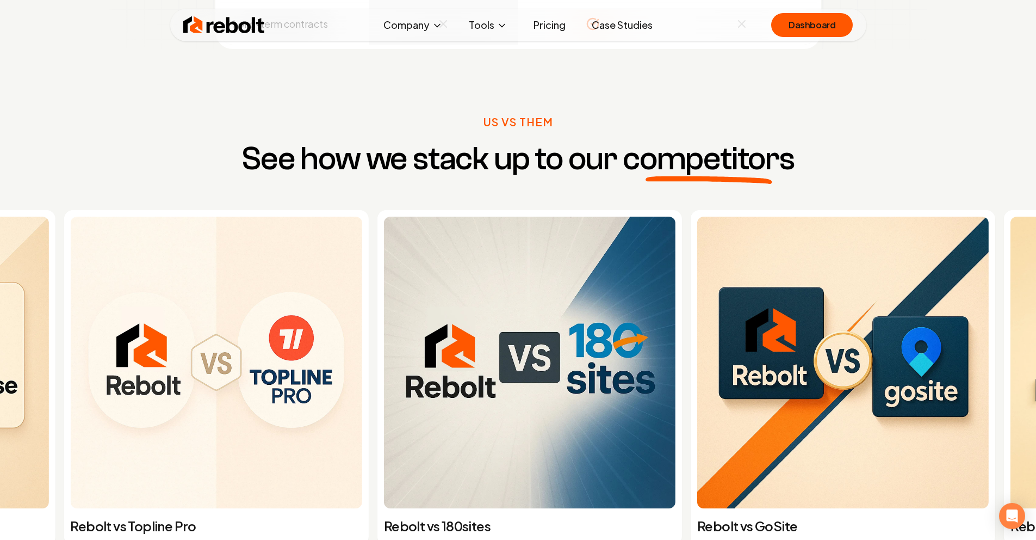
drag, startPoint x: 594, startPoint y: 318, endPoint x: 404, endPoint y: 321, distance: 190.4
click at [404, 321] on img at bounding box center [530, 362] width 292 height 292
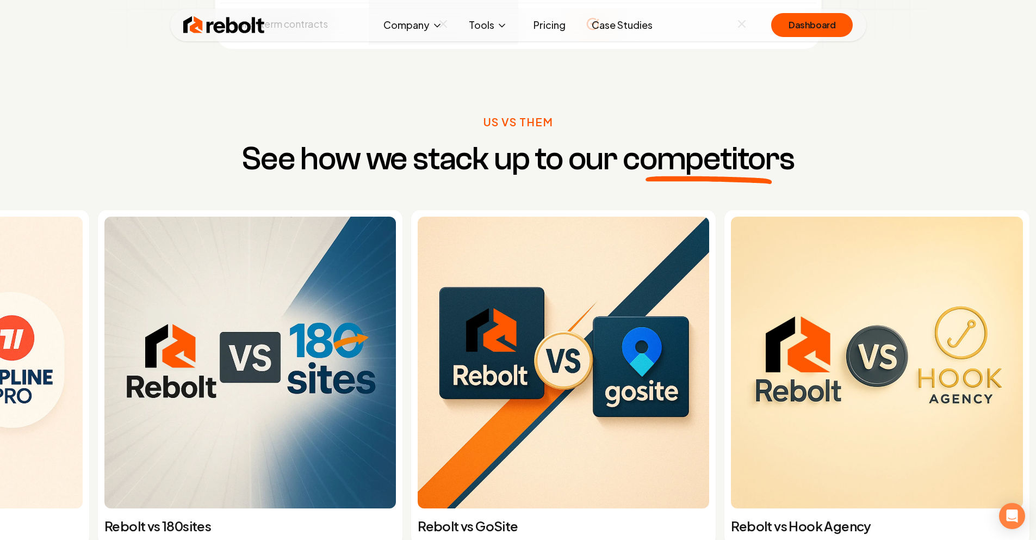
drag, startPoint x: 408, startPoint y: 328, endPoint x: 398, endPoint y: 328, distance: 9.8
click at [418, 328] on img at bounding box center [564, 362] width 292 height 292
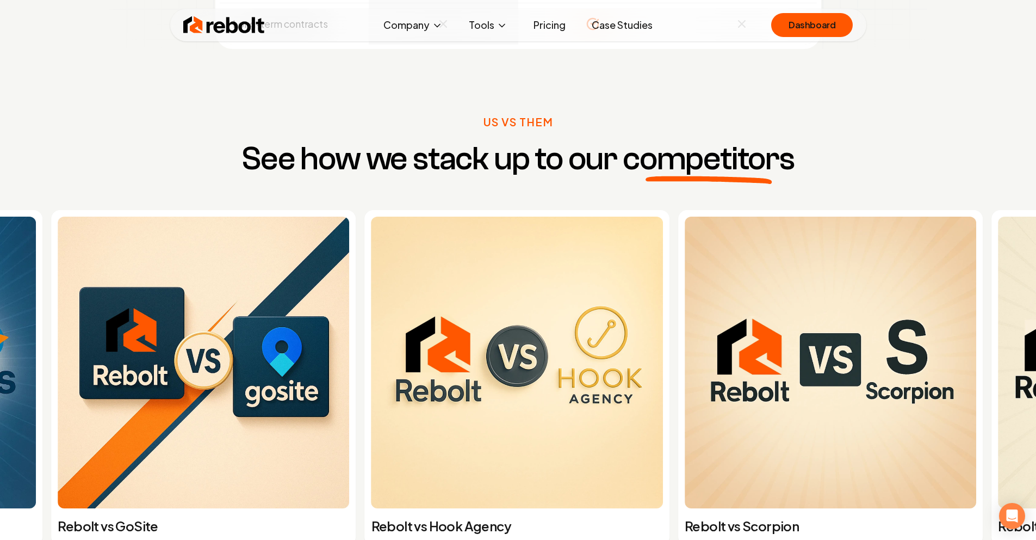
click at [459, 321] on img at bounding box center [517, 362] width 292 height 292
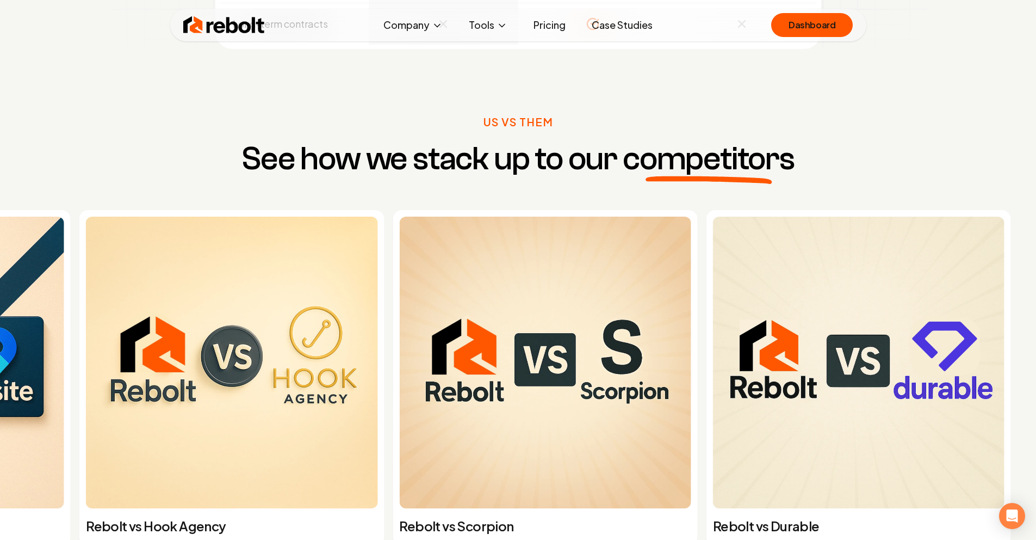
drag, startPoint x: 537, startPoint y: 309, endPoint x: 474, endPoint y: 306, distance: 63.2
click at [476, 307] on img at bounding box center [545, 362] width 292 height 292
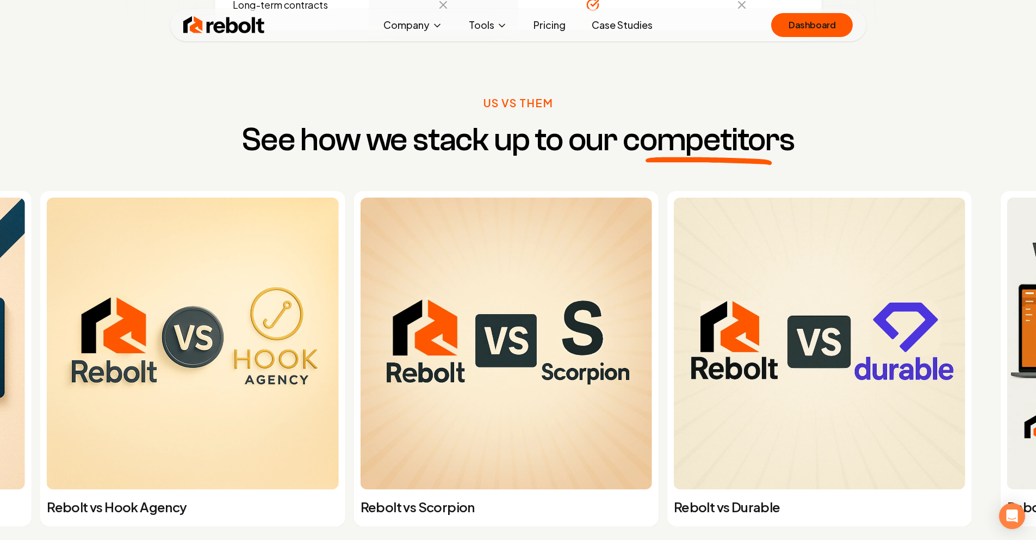
scroll to position [4181, 0]
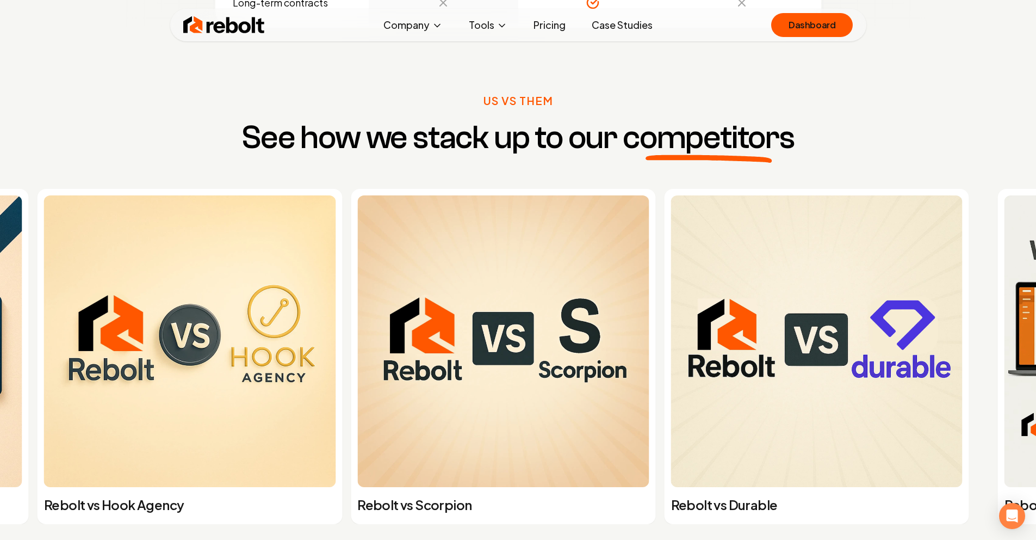
drag, startPoint x: 612, startPoint y: 281, endPoint x: 460, endPoint y: 264, distance: 152.7
click at [482, 265] on img at bounding box center [503, 341] width 292 height 292
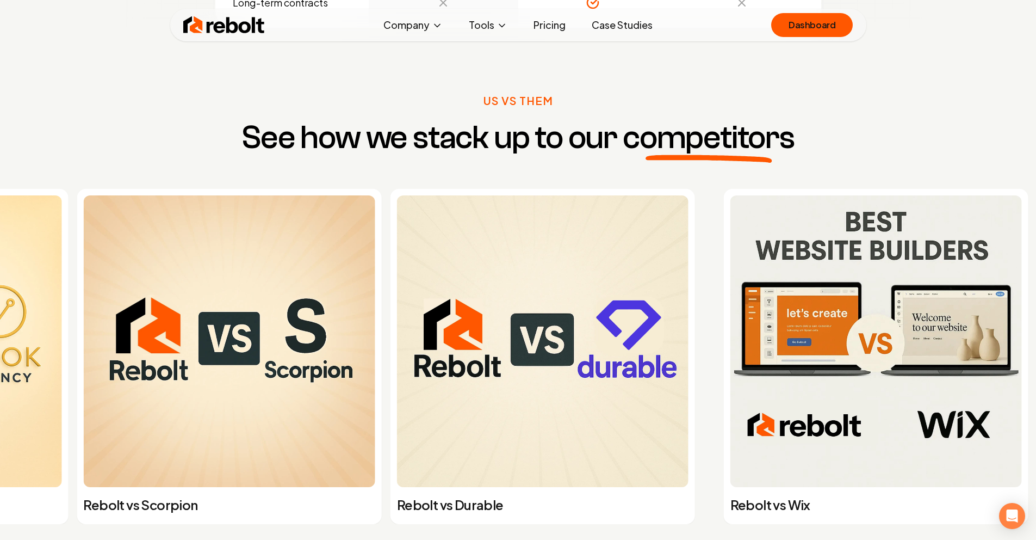
drag, startPoint x: 627, startPoint y: 286, endPoint x: 339, endPoint y: 266, distance: 288.9
click at [397, 266] on img at bounding box center [543, 341] width 292 height 292
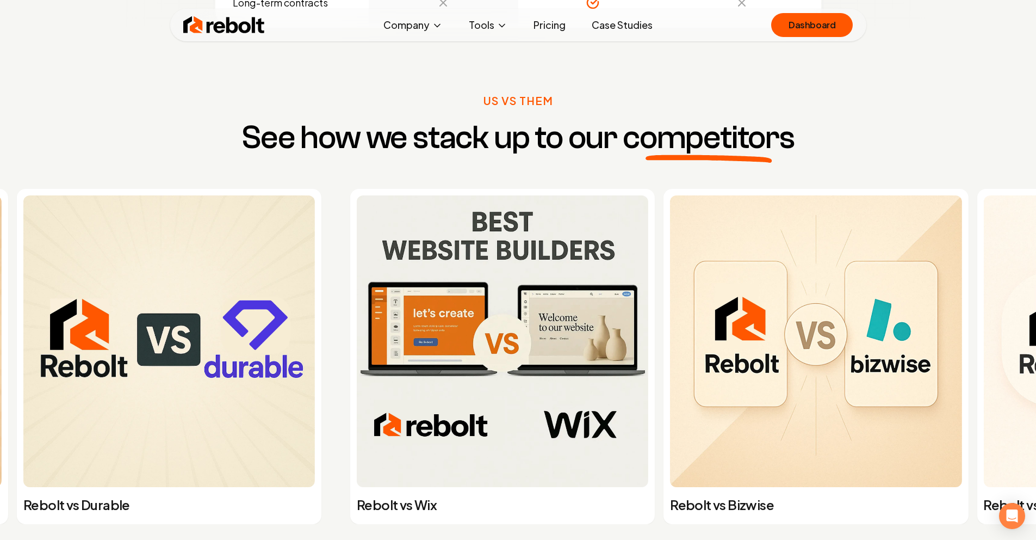
drag, startPoint x: 573, startPoint y: 291, endPoint x: 351, endPoint y: 259, distance: 224.7
click at [357, 260] on img at bounding box center [503, 341] width 292 height 292
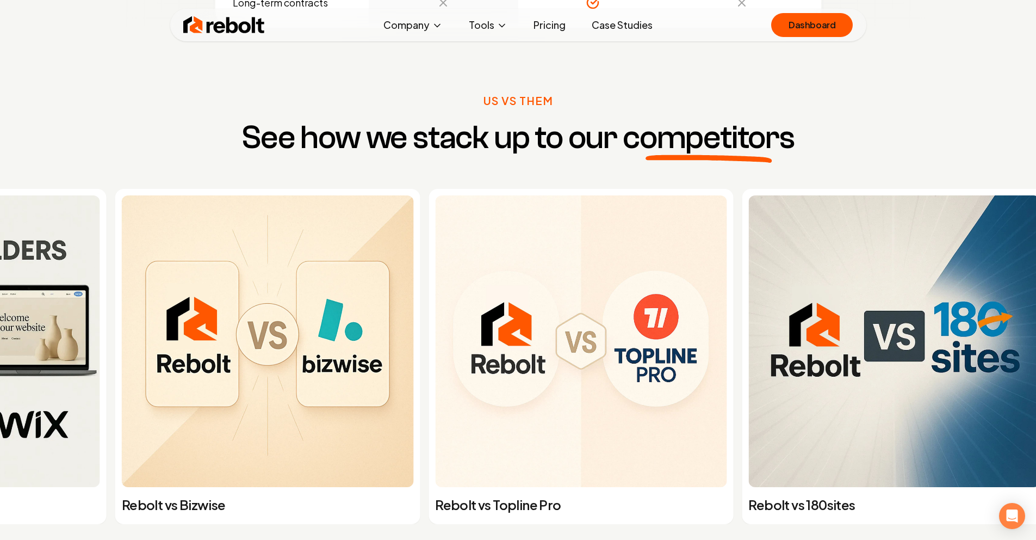
drag, startPoint x: 353, startPoint y: 255, endPoint x: 377, endPoint y: 253, distance: 24.5
click at [289, 254] on img at bounding box center [268, 341] width 292 height 292
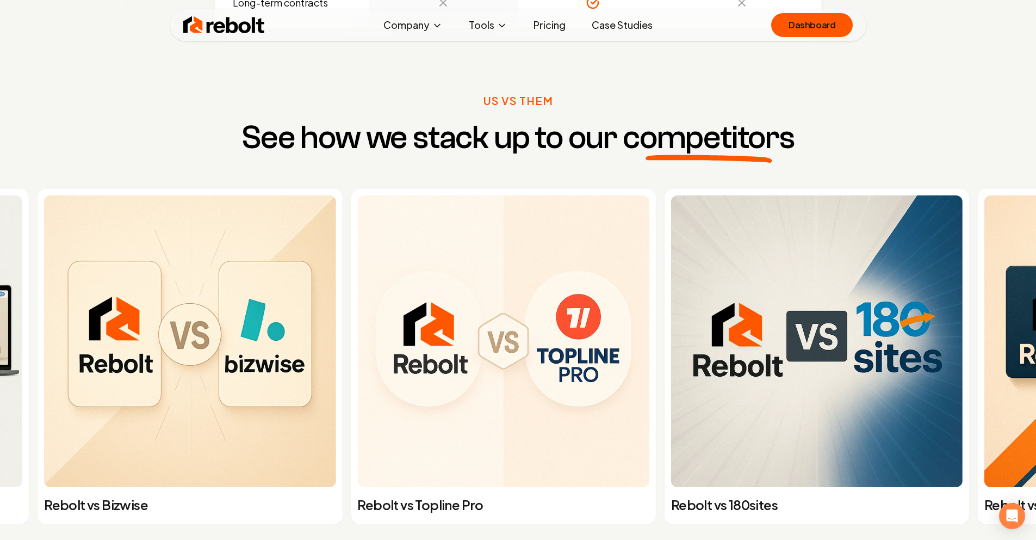
drag, startPoint x: 50, startPoint y: 210, endPoint x: 11, endPoint y: 202, distance: 39.5
click at [357, 204] on img at bounding box center [503, 341] width 292 height 292
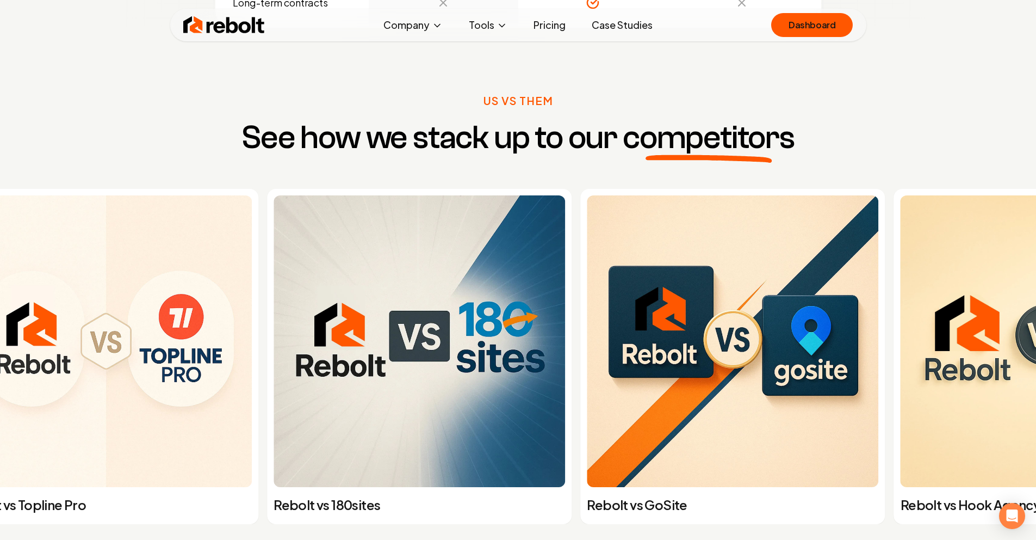
drag, startPoint x: 340, startPoint y: 233, endPoint x: 0, endPoint y: 177, distance: 344.9
click at [0, 178] on div "Us Vs Them See how we stack up to our competitors Rebolt vs Wix Rebolt vs Bizwi…" at bounding box center [518, 335] width 1036 height 484
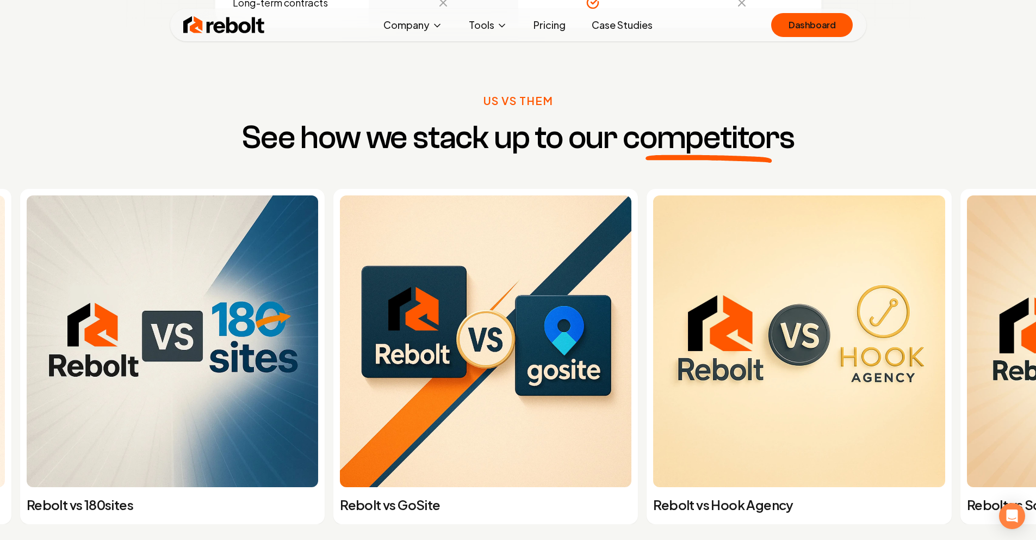
drag, startPoint x: 354, startPoint y: 213, endPoint x: 109, endPoint y: 200, distance: 244.6
click at [340, 201] on img at bounding box center [486, 341] width 292 height 292
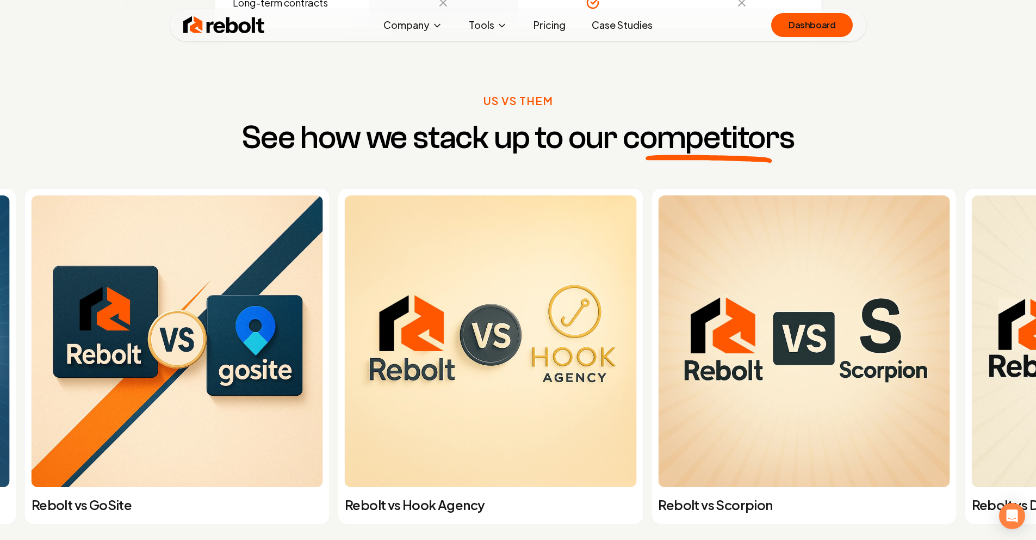
drag, startPoint x: 438, startPoint y: 225, endPoint x: 94, endPoint y: 191, distance: 345.9
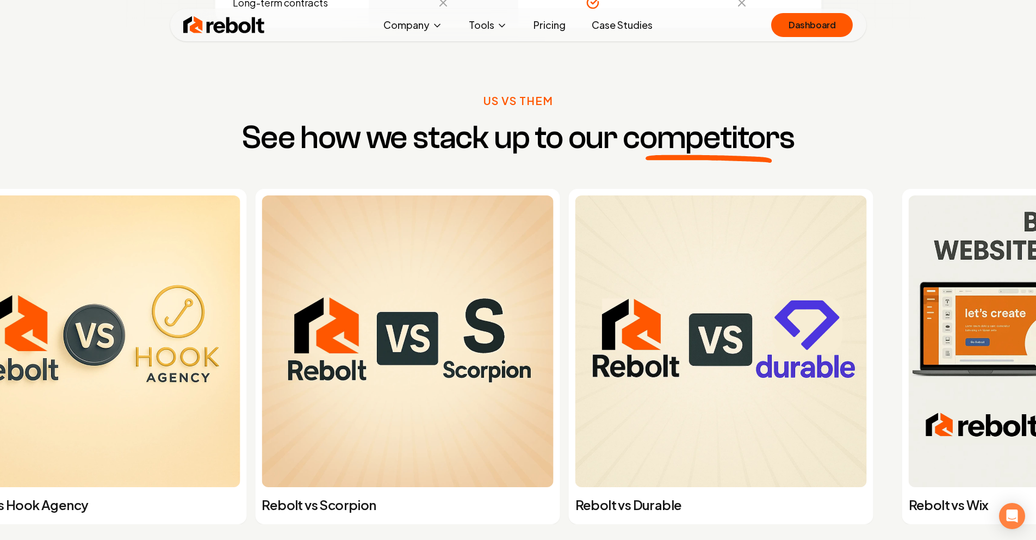
drag, startPoint x: 549, startPoint y: 330, endPoint x: 427, endPoint y: 312, distance: 123.1
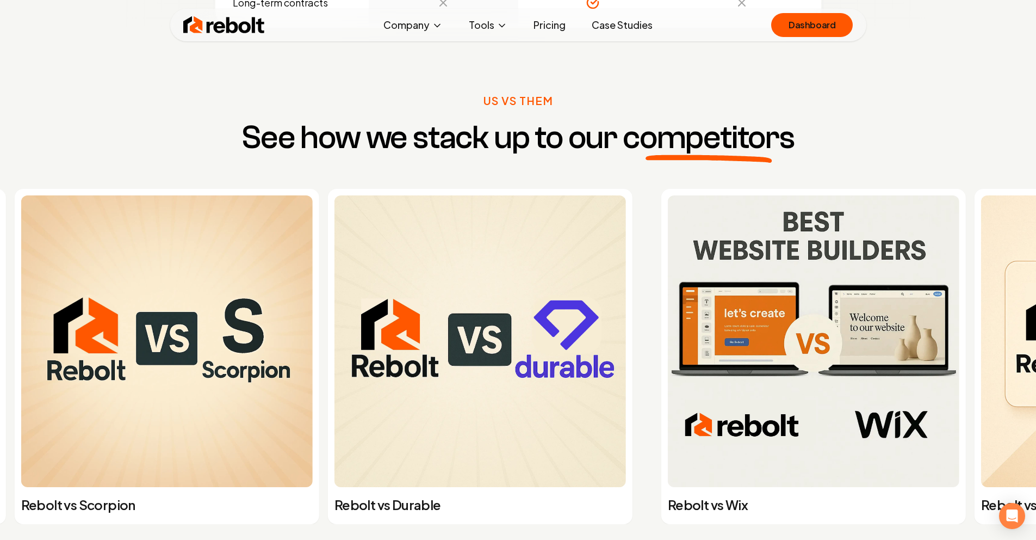
drag, startPoint x: 524, startPoint y: 313, endPoint x: 168, endPoint y: 311, distance: 355.7
click at [334, 313] on img at bounding box center [480, 341] width 292 height 292
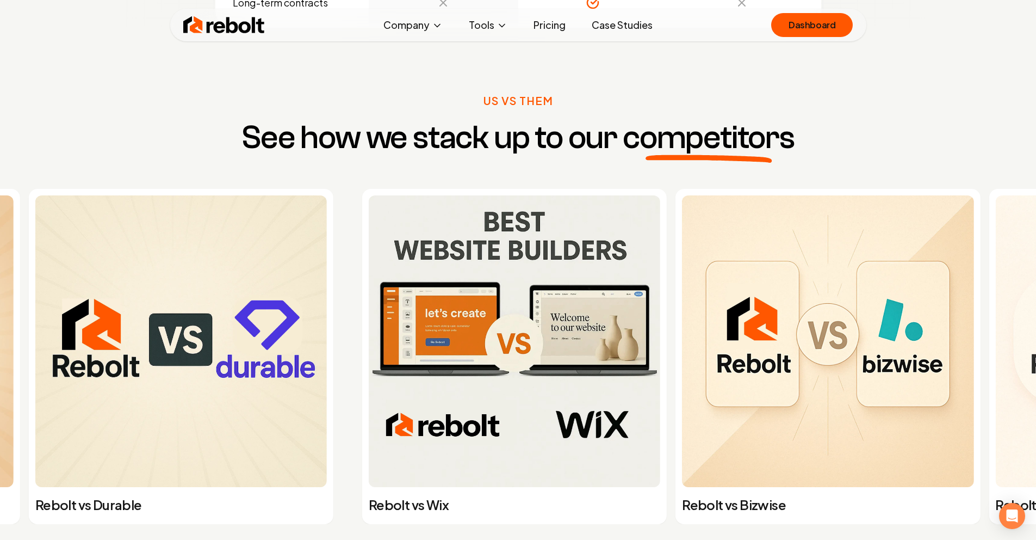
click at [148, 292] on img at bounding box center [181, 341] width 292 height 292
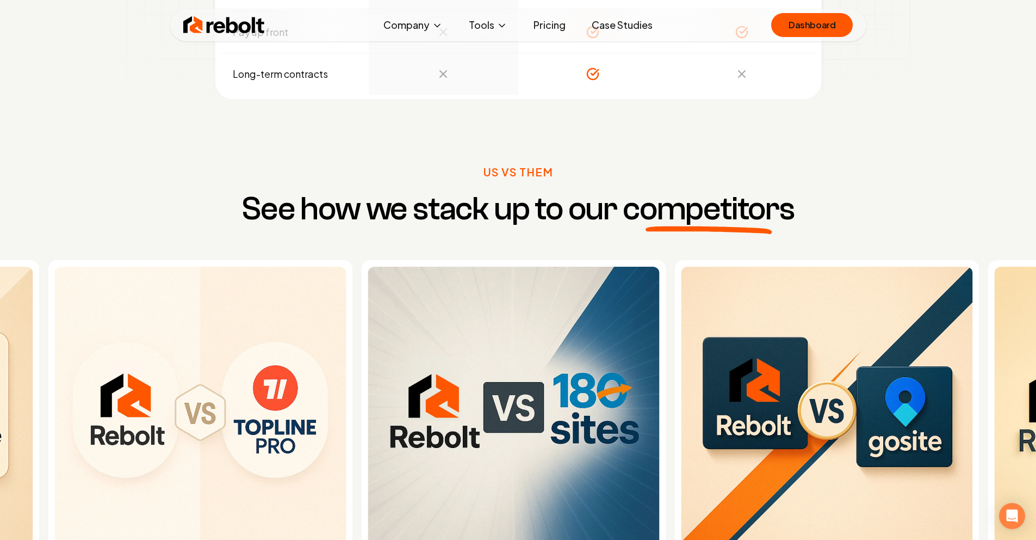
scroll to position [4391, 0]
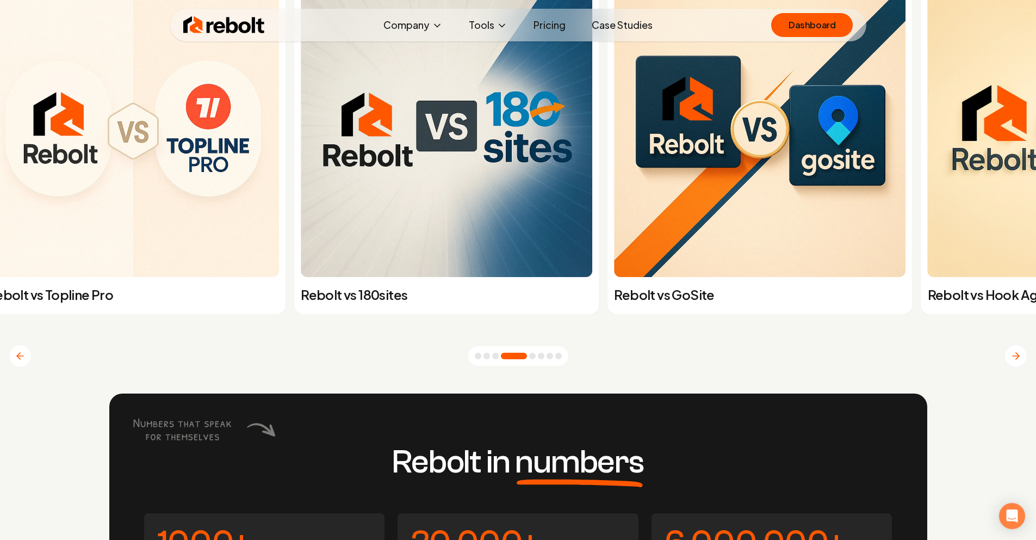
drag, startPoint x: 763, startPoint y: 218, endPoint x: 515, endPoint y: 231, distance: 248.3
click at [614, 227] on img at bounding box center [760, 131] width 292 height 292
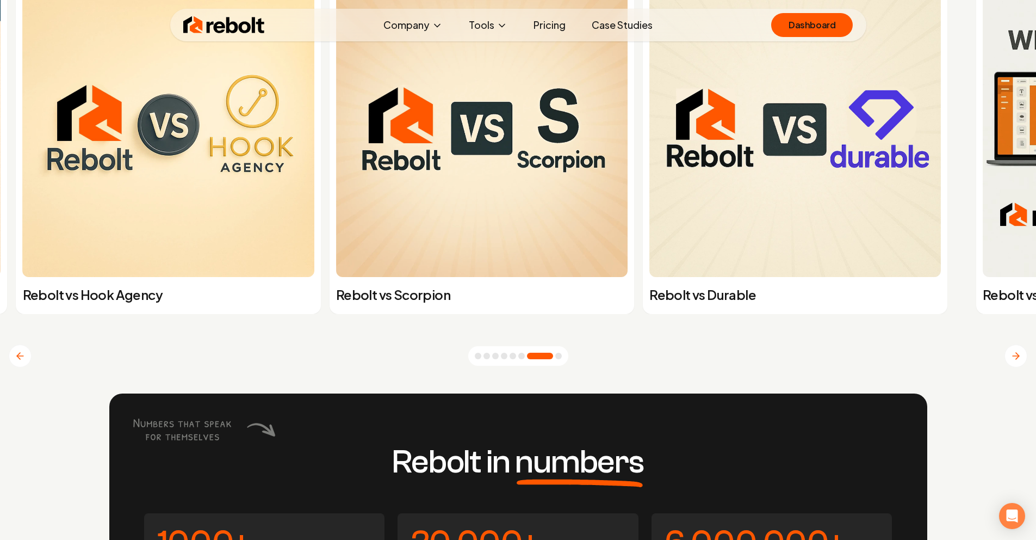
drag, startPoint x: 643, startPoint y: 253, endPoint x: 428, endPoint y: 251, distance: 214.8
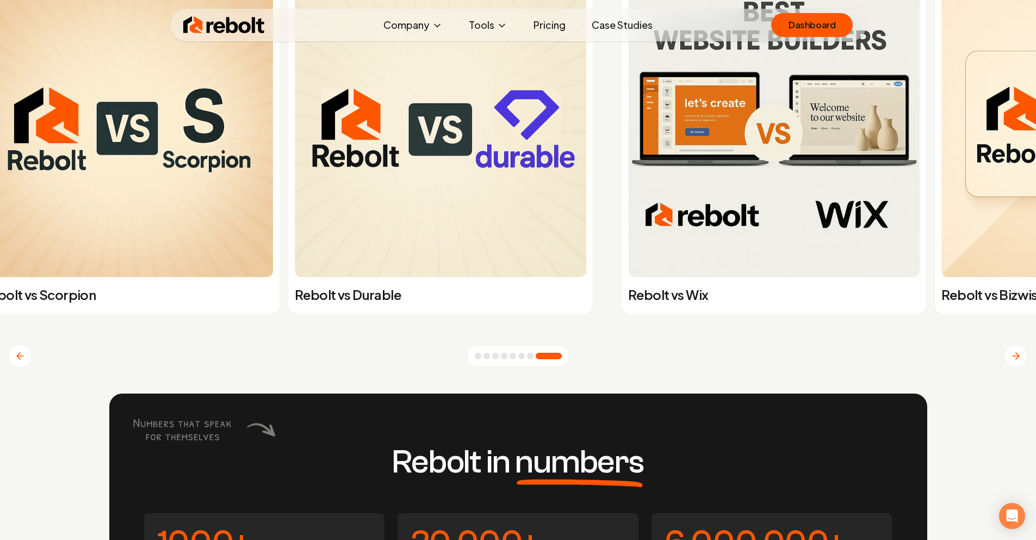
drag, startPoint x: 675, startPoint y: 246, endPoint x: 286, endPoint y: 251, distance: 390.0
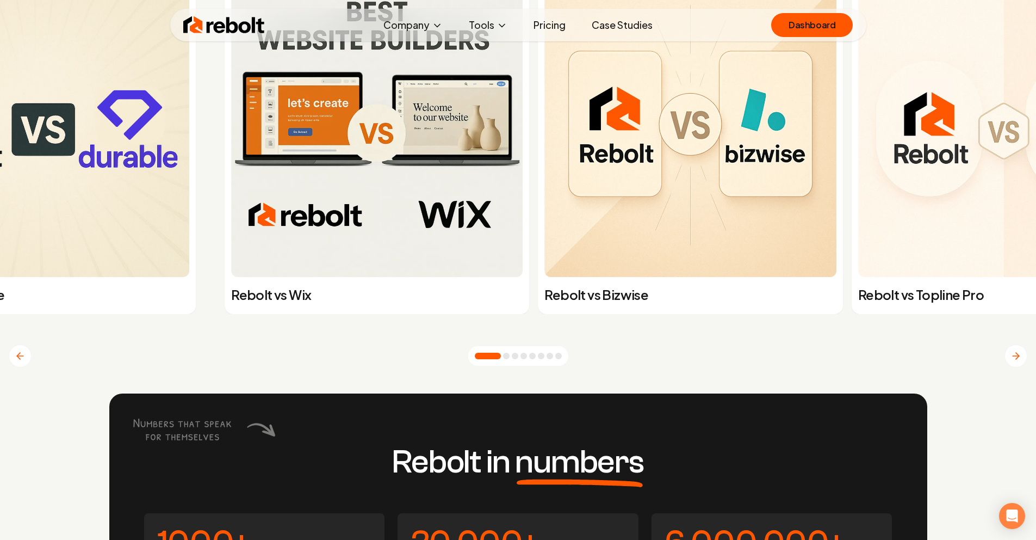
drag, startPoint x: 501, startPoint y: 256, endPoint x: 258, endPoint y: 257, distance: 242.6
click at [304, 256] on img at bounding box center [377, 131] width 292 height 292
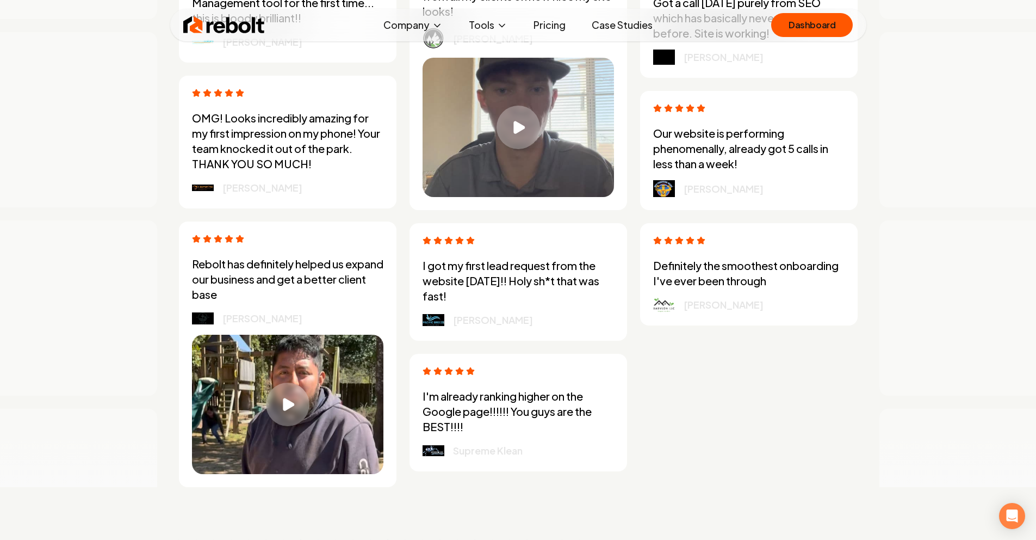
scroll to position [3287, 0]
click at [554, 18] on link "Pricing" at bounding box center [549, 25] width 49 height 22
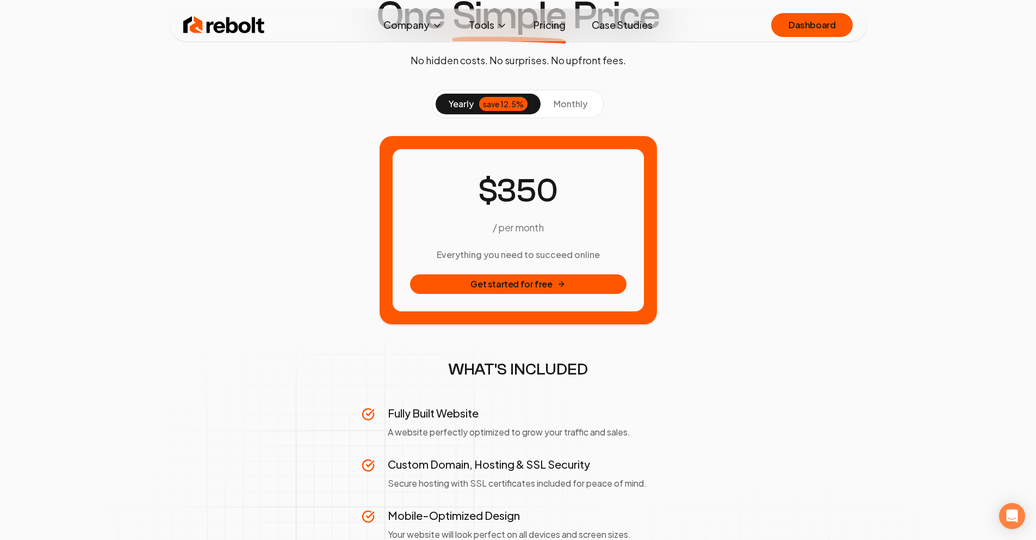
scroll to position [86, 0]
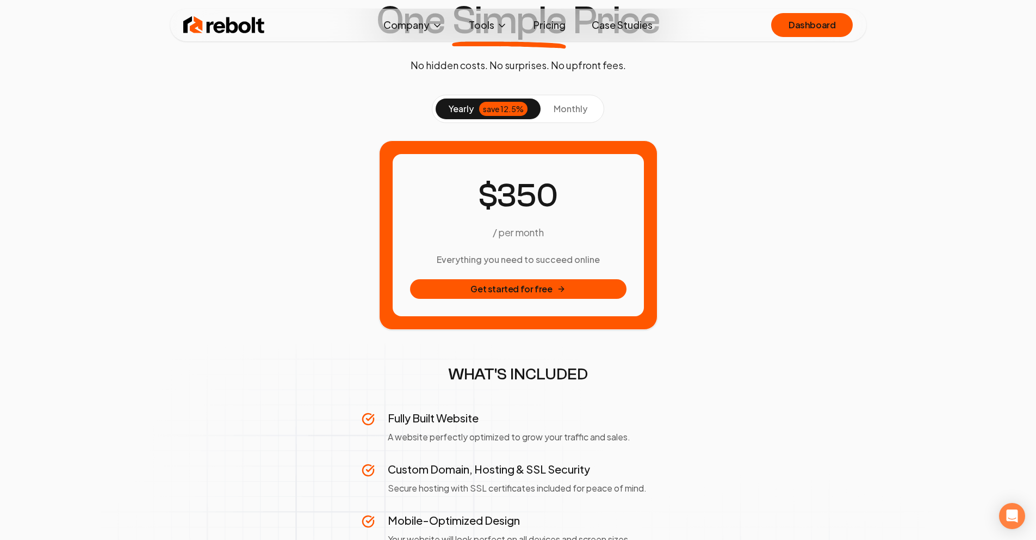
click at [554, 103] on span "monthly" at bounding box center [571, 108] width 34 height 11
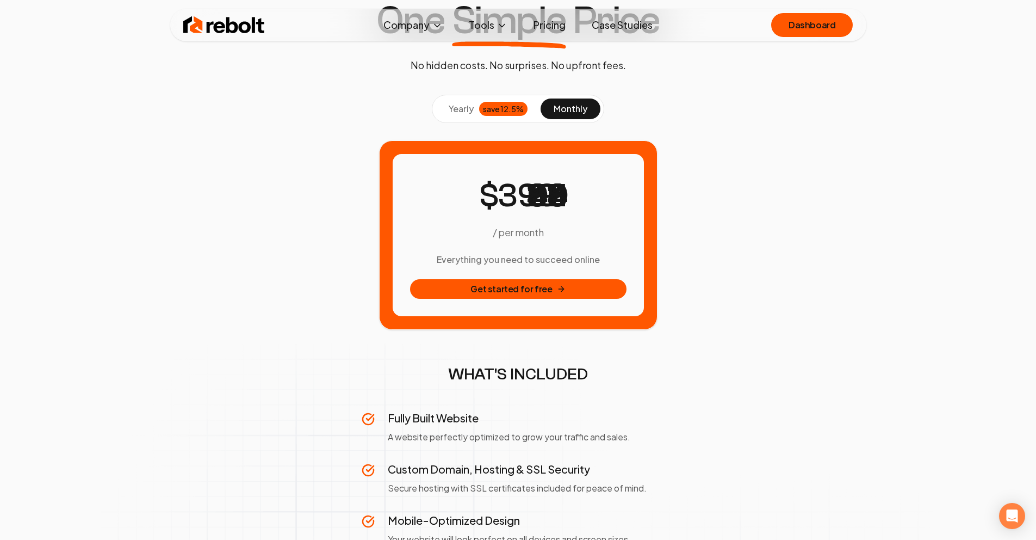
click at [468, 113] on span "yearly" at bounding box center [461, 108] width 25 height 13
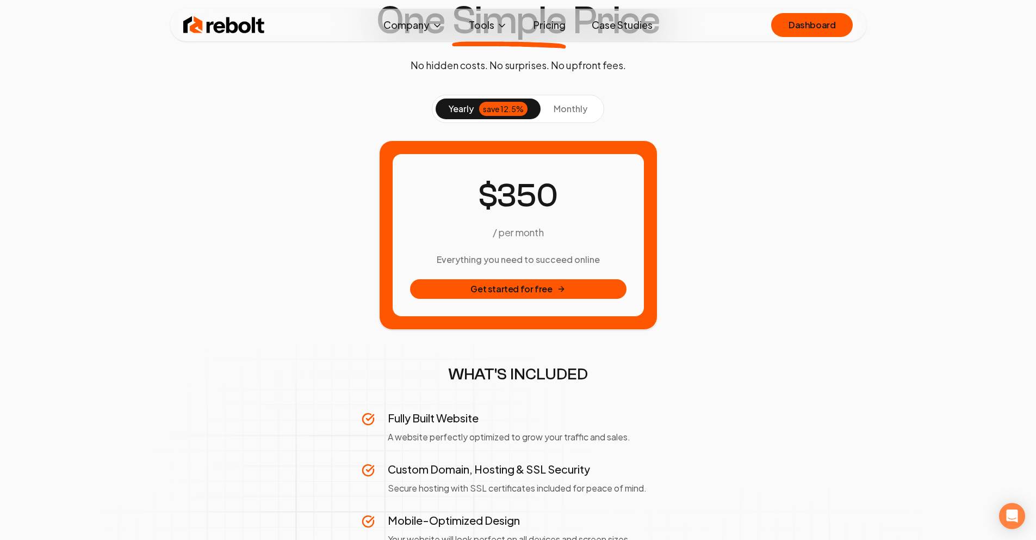
click at [569, 106] on span "monthly" at bounding box center [571, 108] width 34 height 11
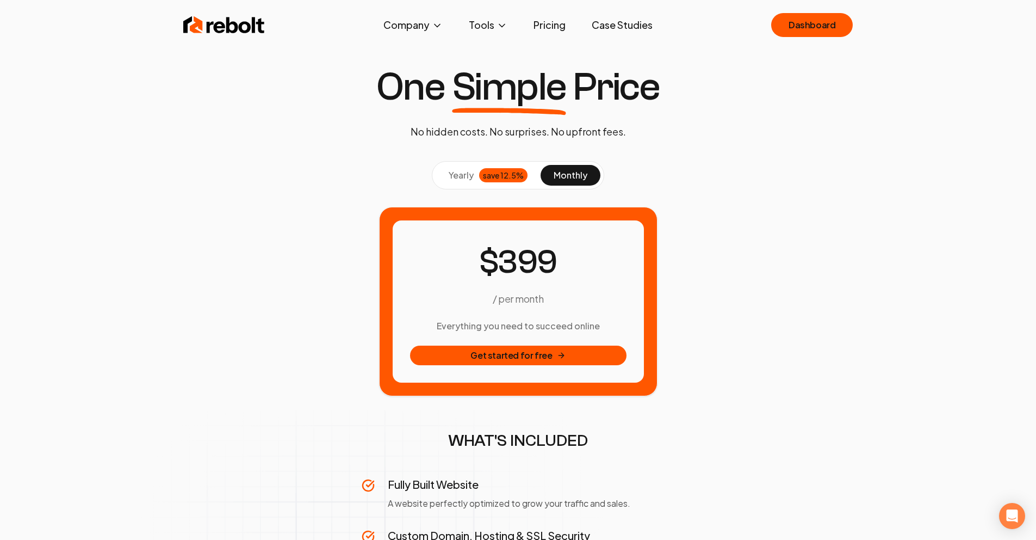
scroll to position [0, 0]
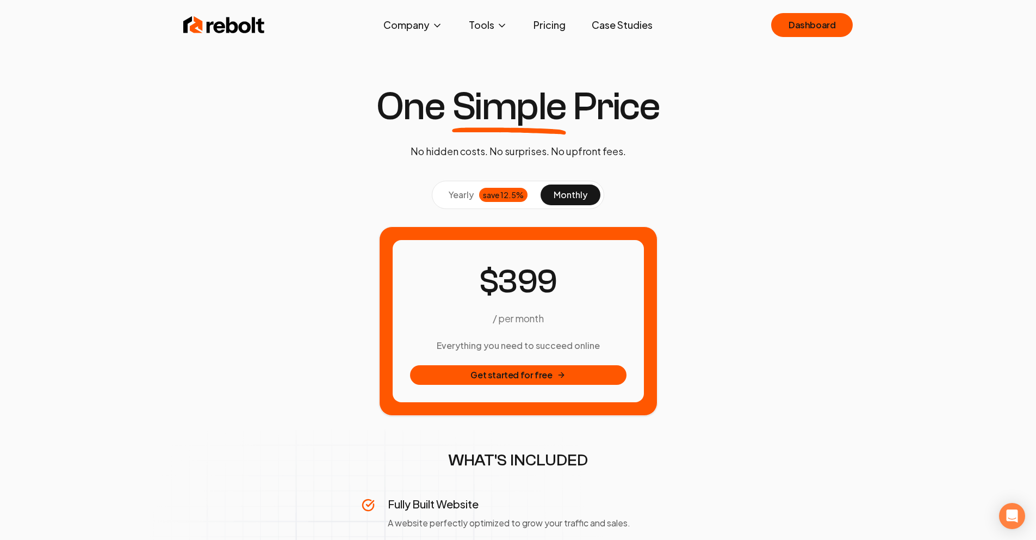
click at [474, 201] on button "yearly save 12.5%" at bounding box center [488, 194] width 105 height 21
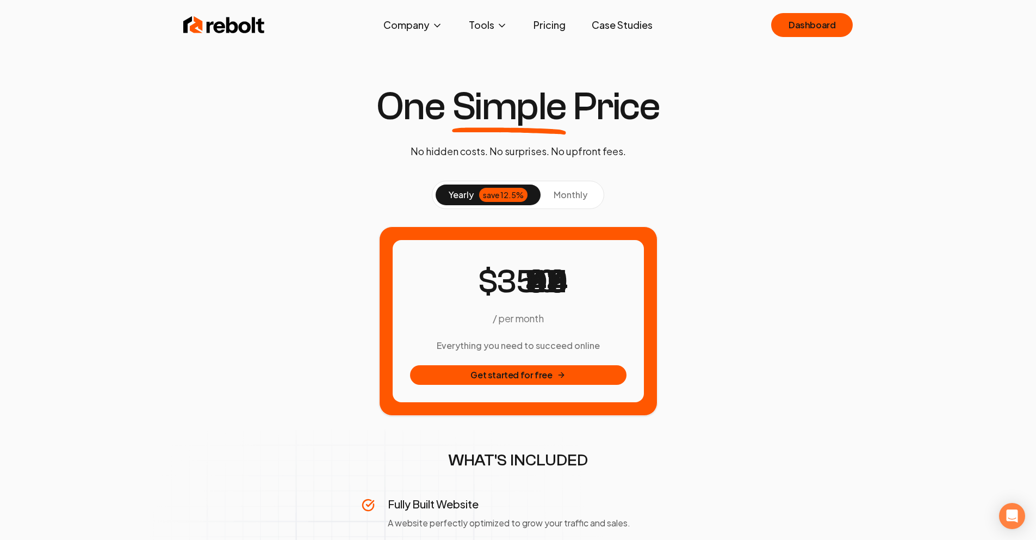
click at [566, 193] on span "monthly" at bounding box center [571, 194] width 34 height 11
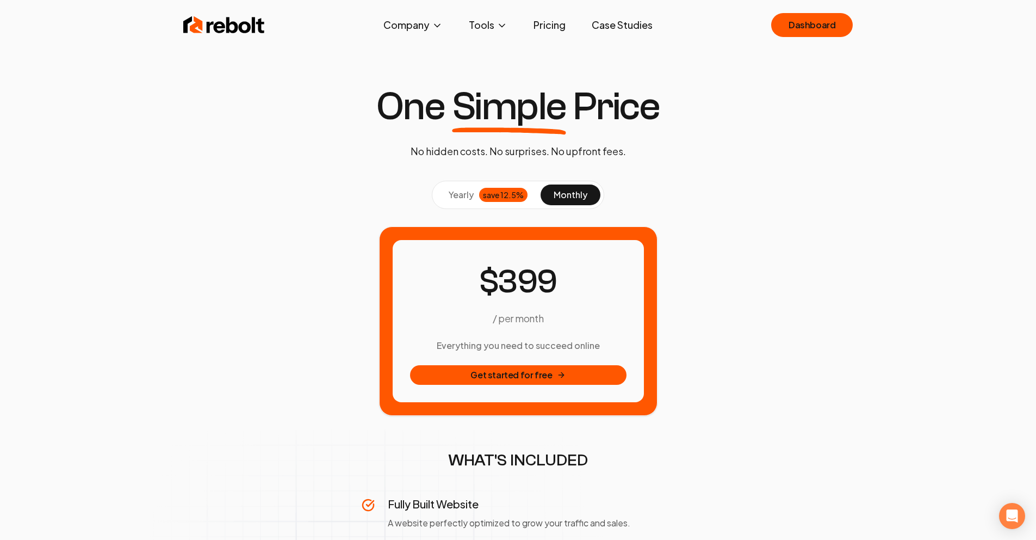
click at [498, 191] on div "save 12.5%" at bounding box center [503, 195] width 48 height 14
click at [209, 15] on img at bounding box center [224, 25] width 82 height 22
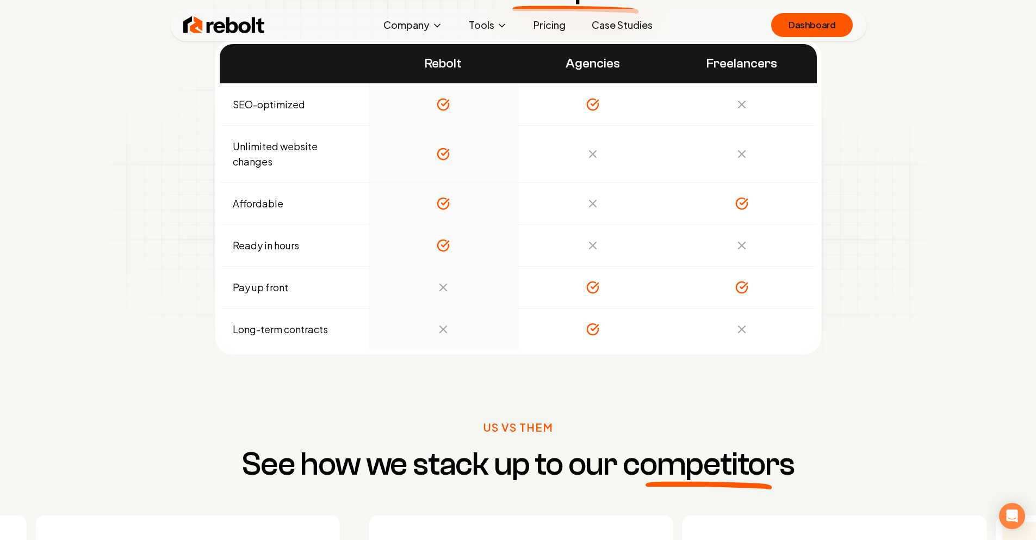
scroll to position [4226, 0]
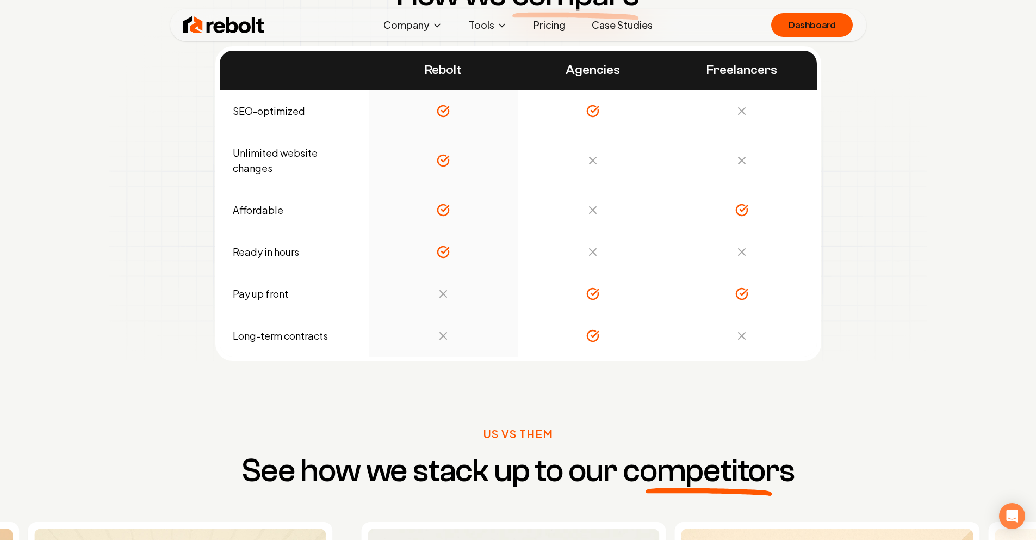
drag, startPoint x: 787, startPoint y: 327, endPoint x: 321, endPoint y: 299, distance: 466.4
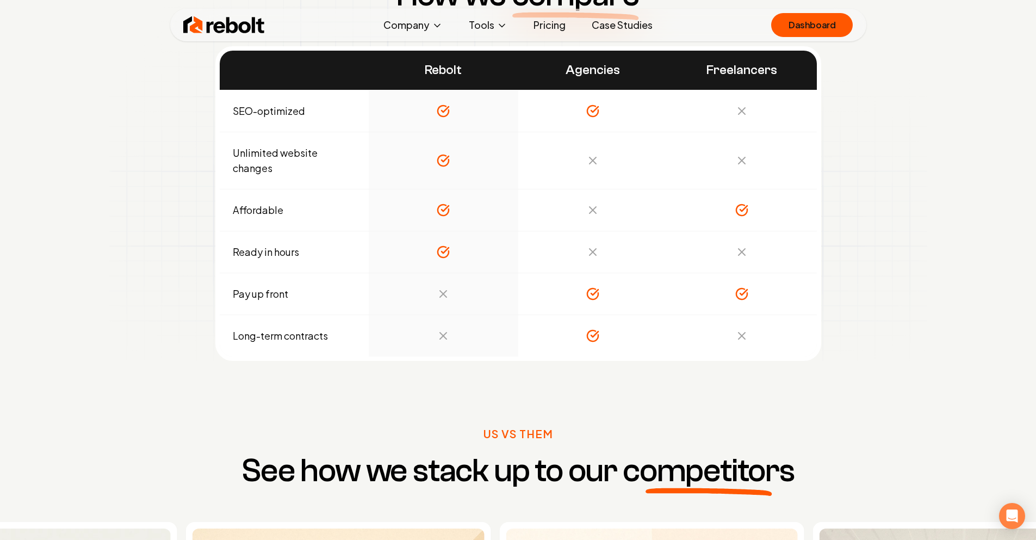
drag, startPoint x: 222, startPoint y: 342, endPoint x: 178, endPoint y: 344, distance: 44.6
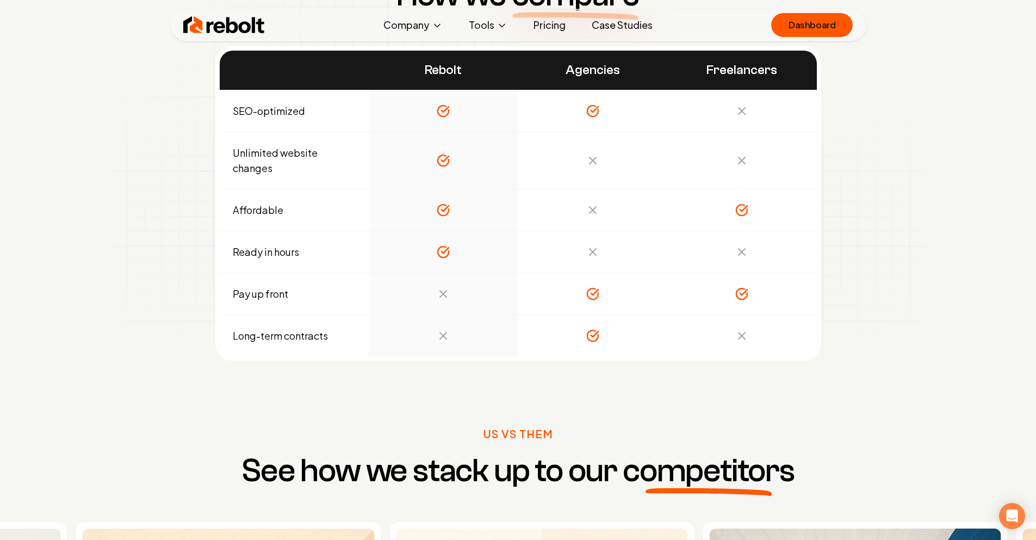
drag, startPoint x: 546, startPoint y: 341, endPoint x: 979, endPoint y: 368, distance: 433.7
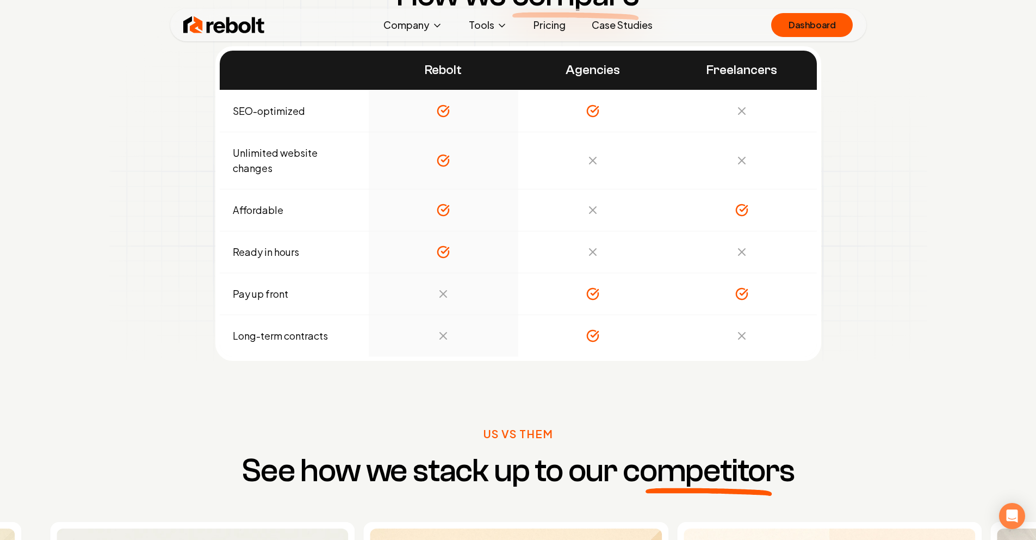
drag, startPoint x: 712, startPoint y: 352, endPoint x: 300, endPoint y: 361, distance: 411.8
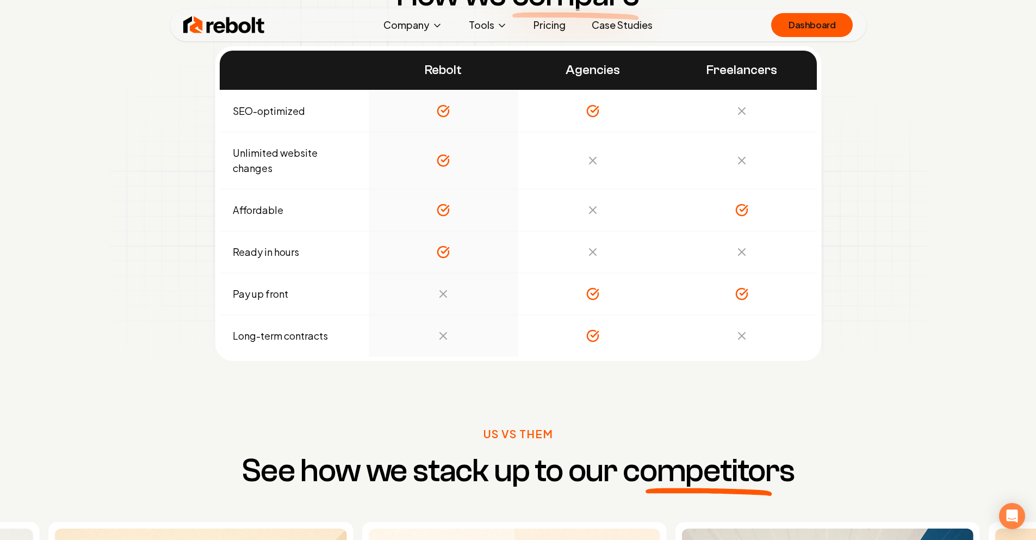
drag, startPoint x: 655, startPoint y: 339, endPoint x: 463, endPoint y: 316, distance: 192.9
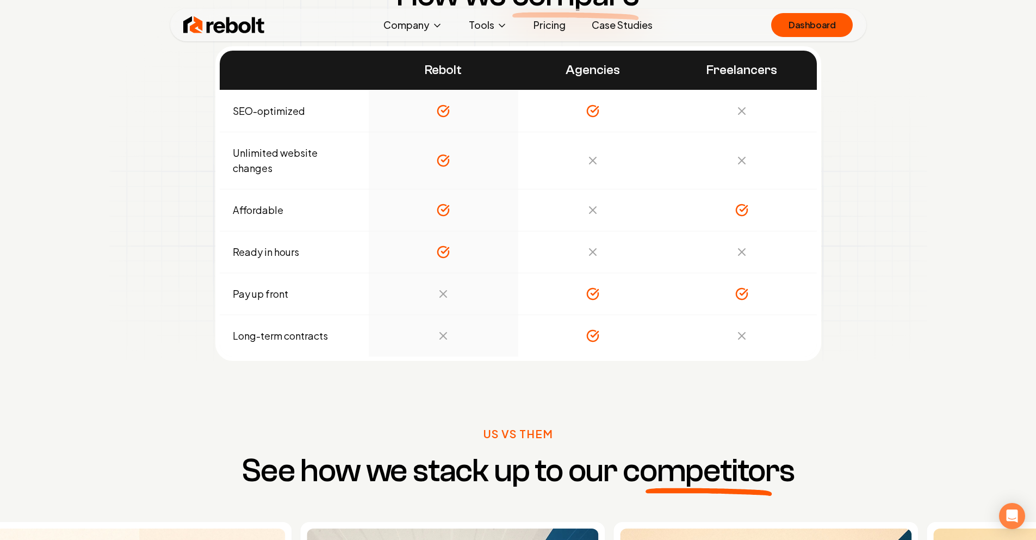
drag, startPoint x: 683, startPoint y: 207, endPoint x: 561, endPoint y: 214, distance: 122.0
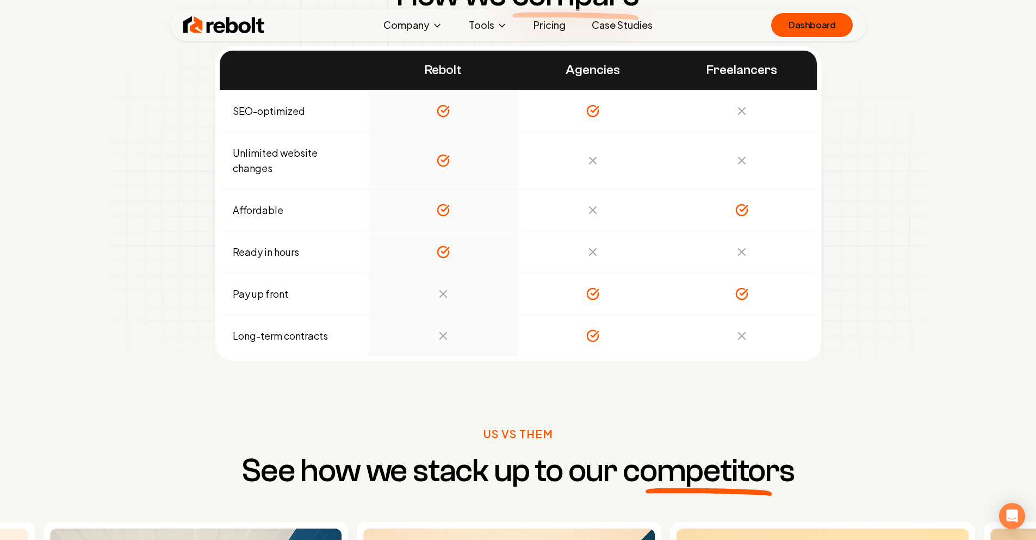
drag, startPoint x: 743, startPoint y: 253, endPoint x: 443, endPoint y: 267, distance: 301.1
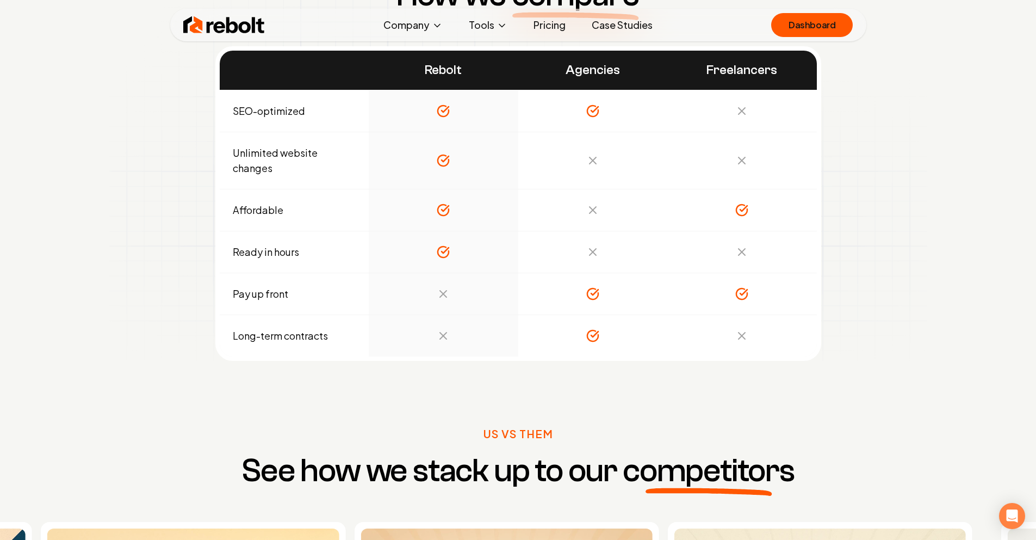
click at [552, 35] on link "Pricing" at bounding box center [549, 25] width 49 height 22
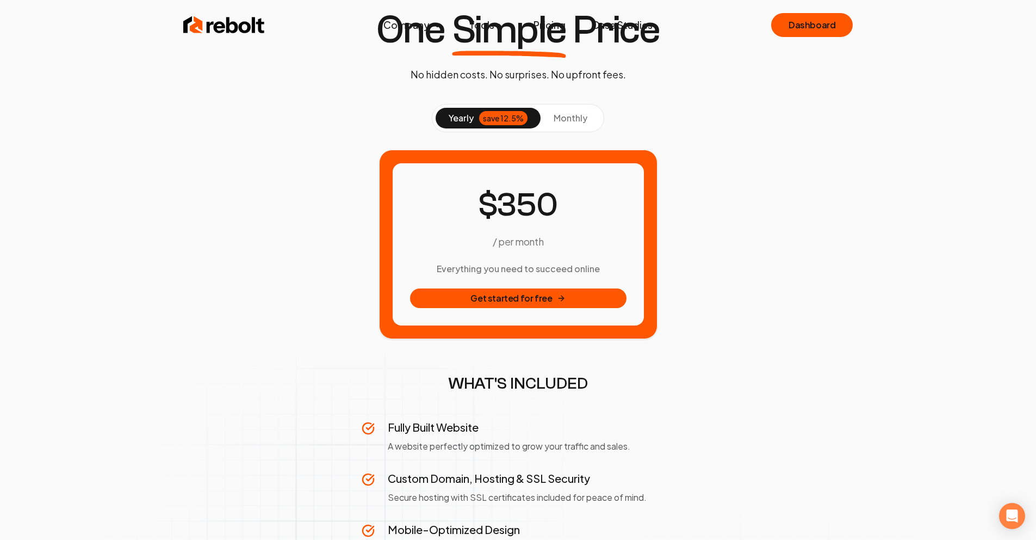
scroll to position [8, 0]
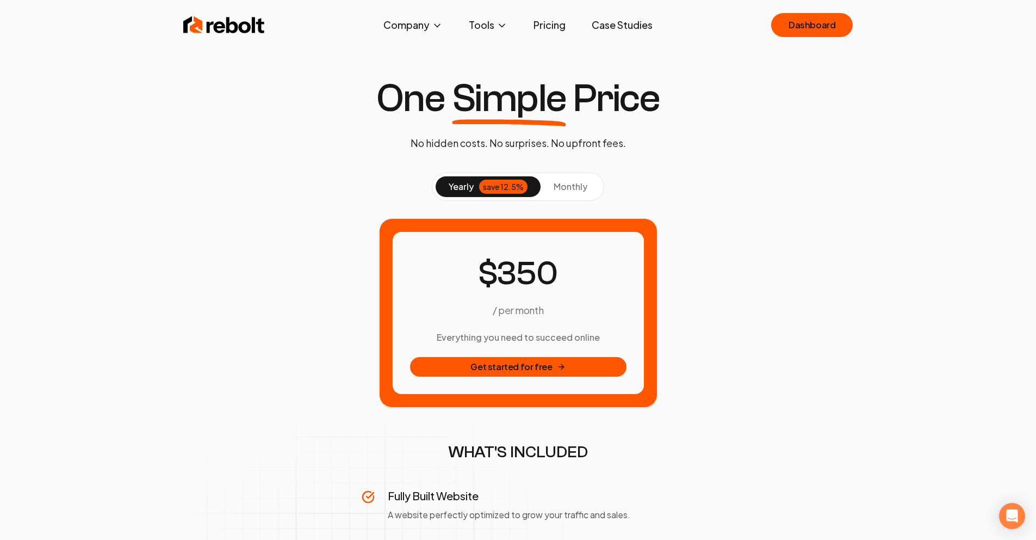
click at [565, 176] on button "monthly" at bounding box center [571, 186] width 60 height 21
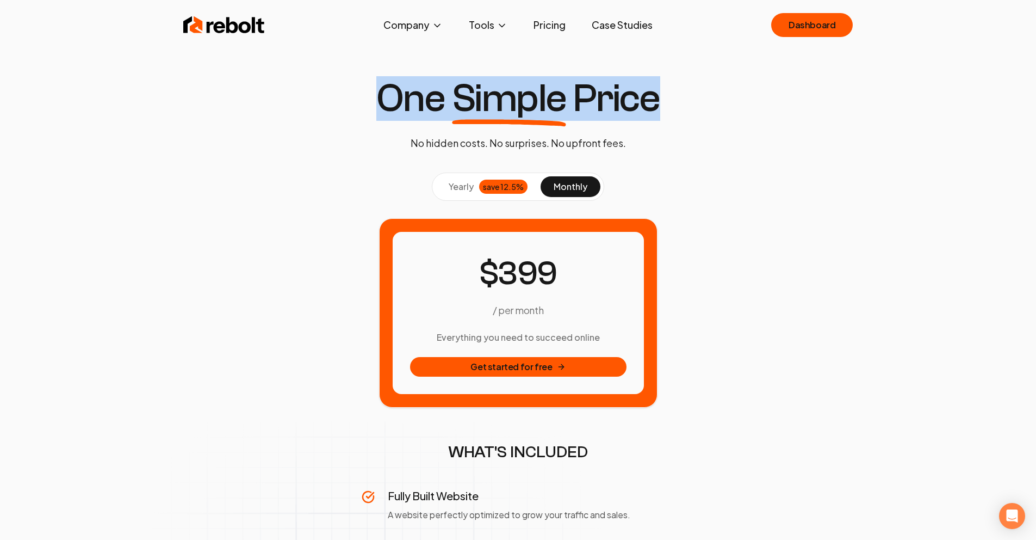
drag, startPoint x: 463, startPoint y: 118, endPoint x: 649, endPoint y: 119, distance: 186.0
click at [650, 118] on h1 "One Simple Price" at bounding box center [518, 98] width 284 height 39
click at [514, 176] on button "yearly save 12.5%" at bounding box center [488, 186] width 105 height 21
click at [585, 187] on span "monthly" at bounding box center [571, 186] width 34 height 11
click at [457, 188] on span "yearly" at bounding box center [461, 186] width 25 height 13
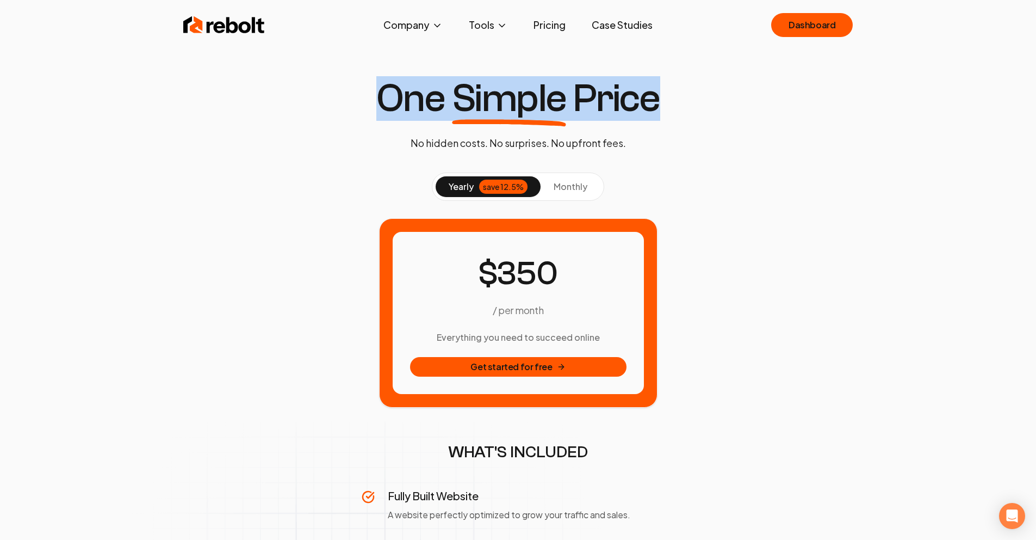
click at [582, 183] on span "monthly" at bounding box center [571, 186] width 34 height 11
click at [491, 191] on div "save 12.5%" at bounding box center [503, 186] width 48 height 14
click at [489, 188] on div "save 12.5%" at bounding box center [503, 186] width 48 height 14
click at [572, 188] on span "monthly" at bounding box center [571, 186] width 34 height 11
drag, startPoint x: 488, startPoint y: 189, endPoint x: 505, endPoint y: 154, distance: 39.2
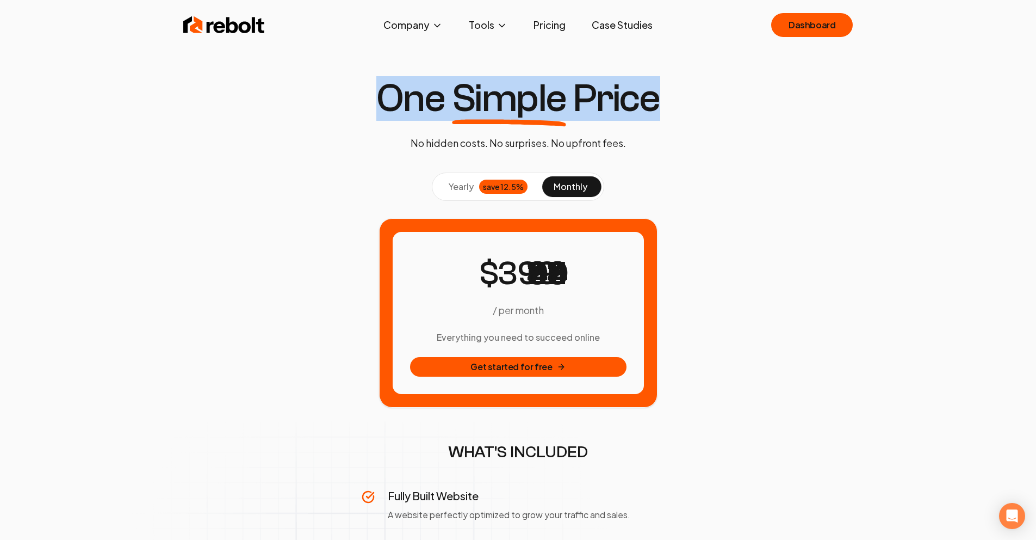
click at [487, 189] on div "save 12.5%" at bounding box center [503, 186] width 48 height 14
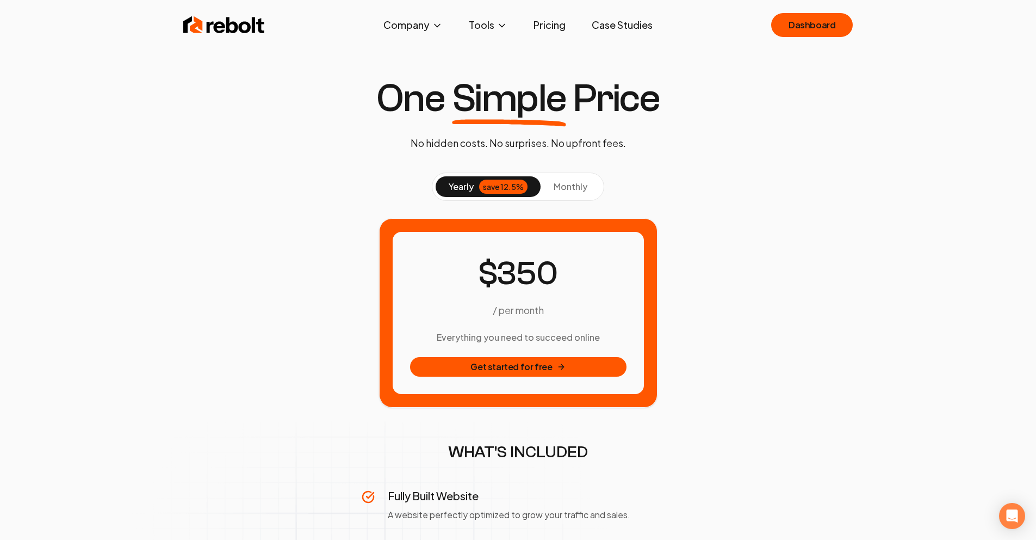
click at [559, 175] on div "yearly save 12.5% monthly" at bounding box center [518, 186] width 172 height 28
click at [559, 195] on button "monthly" at bounding box center [571, 186] width 60 height 21
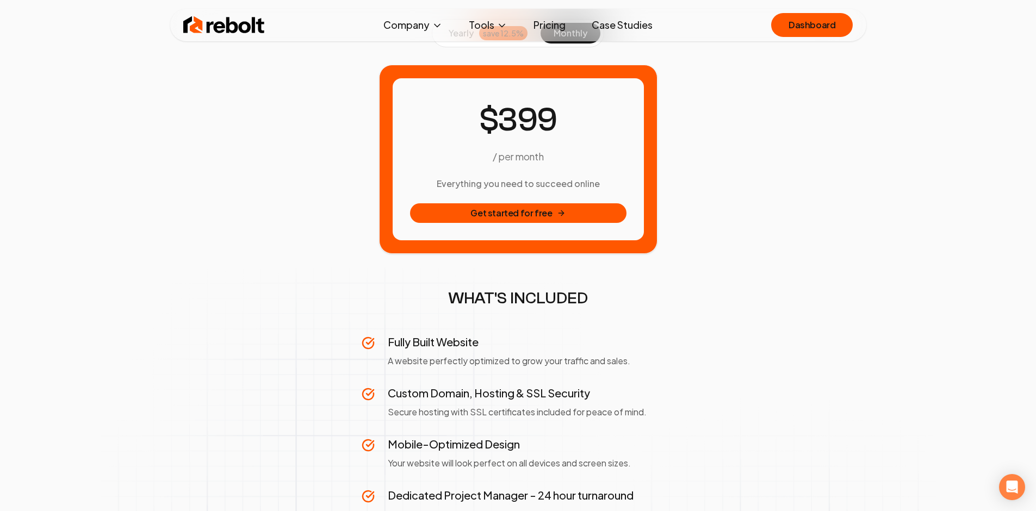
scroll to position [0, 0]
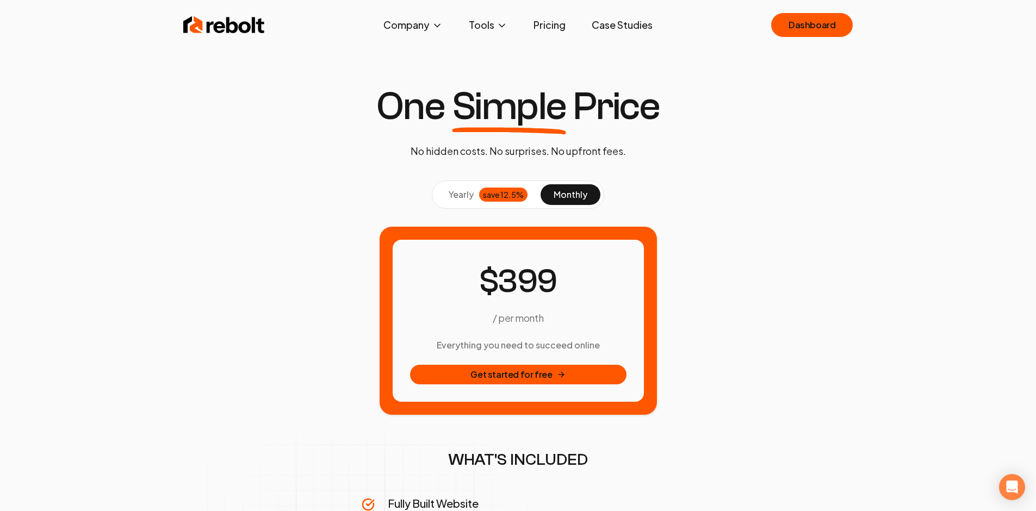
click at [406, 102] on h1 "One Simple Price" at bounding box center [518, 106] width 284 height 39
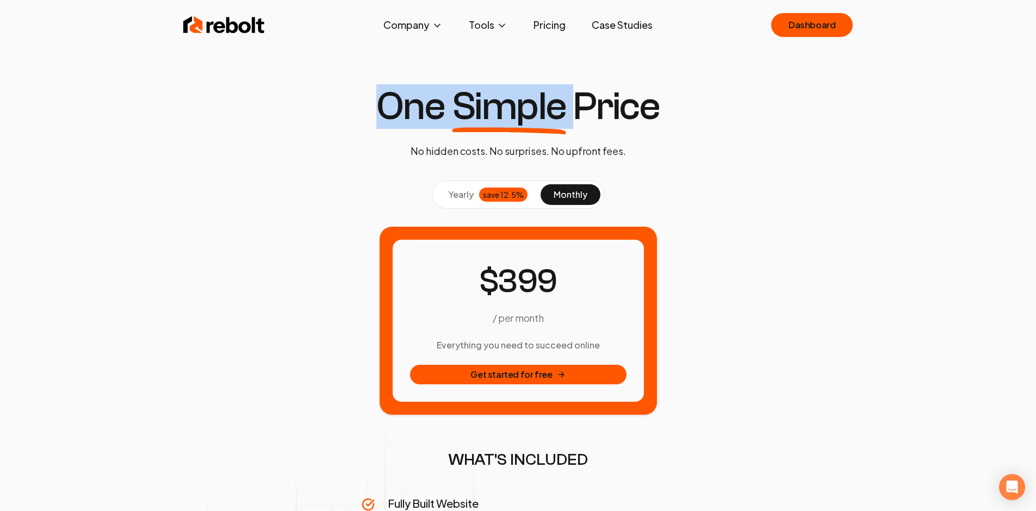
click at [406, 102] on h1 "One Simple Price" at bounding box center [518, 106] width 284 height 39
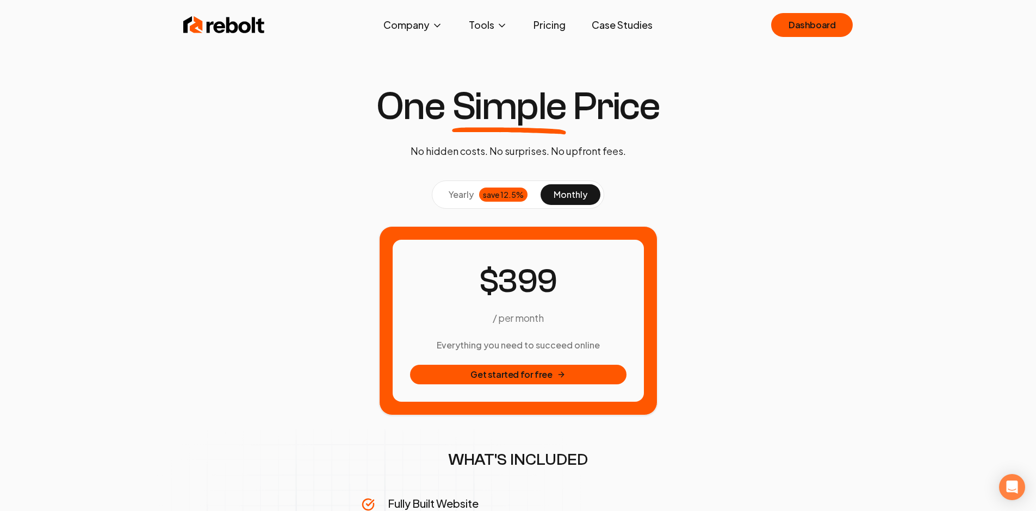
click at [429, 92] on h1 "One Simple Price" at bounding box center [518, 106] width 284 height 39
click at [430, 94] on h1 "One Simple Price" at bounding box center [518, 106] width 284 height 39
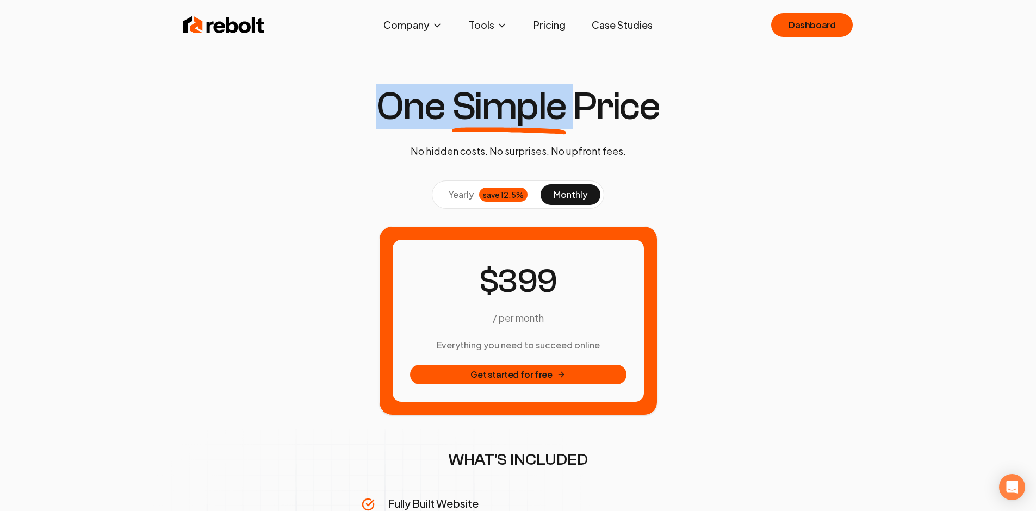
click at [430, 94] on h1 "One Simple Price" at bounding box center [518, 106] width 284 height 39
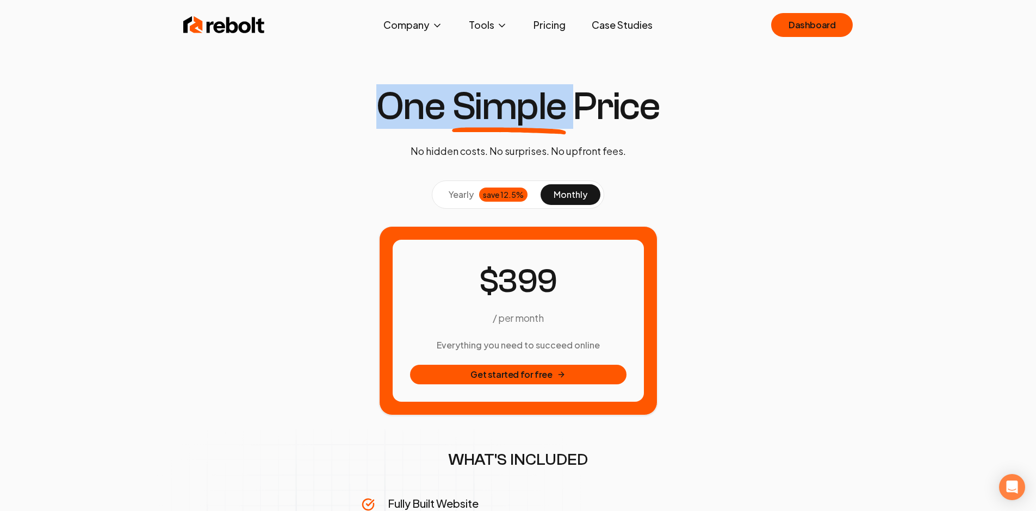
click at [430, 94] on h1 "One Simple Price" at bounding box center [518, 106] width 284 height 39
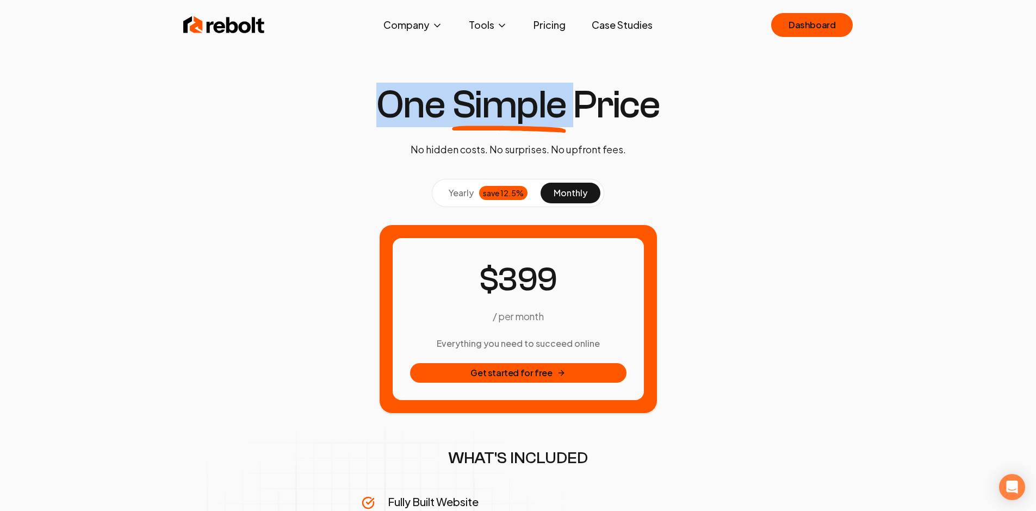
scroll to position [2, 0]
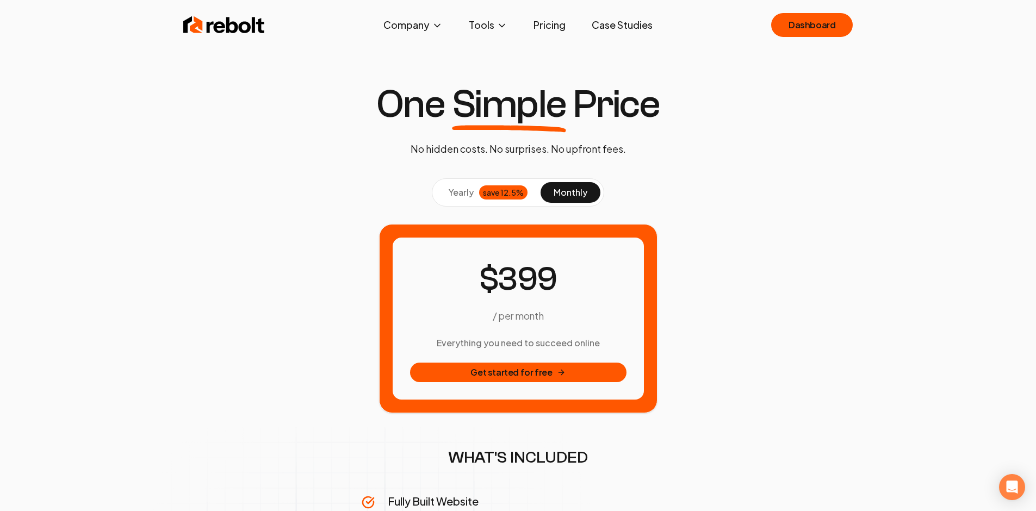
drag, startPoint x: 712, startPoint y: 221, endPoint x: 622, endPoint y: 215, distance: 90.4
click at [482, 202] on button "yearly save 12.5%" at bounding box center [488, 192] width 105 height 21
click at [569, 197] on span "monthly" at bounding box center [571, 192] width 34 height 11
click at [782, 182] on div "yearly save 12.5% monthly" at bounding box center [518, 192] width 679 height 28
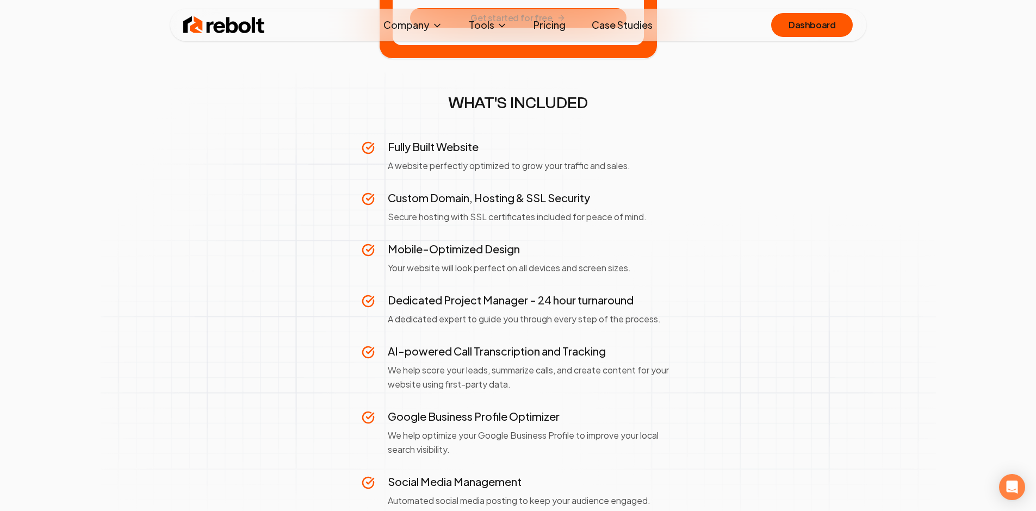
scroll to position [0, 0]
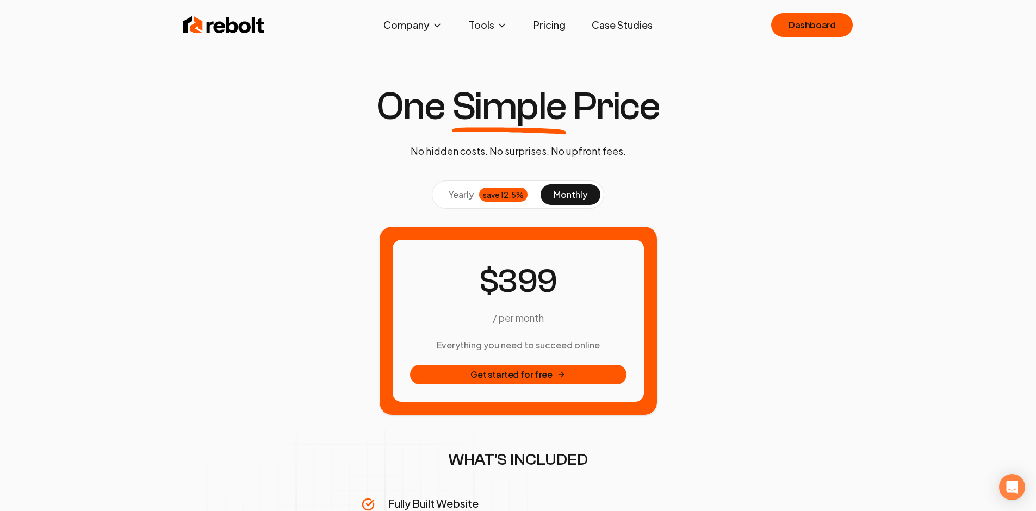
click at [509, 200] on div "save 12.5%" at bounding box center [503, 195] width 48 height 14
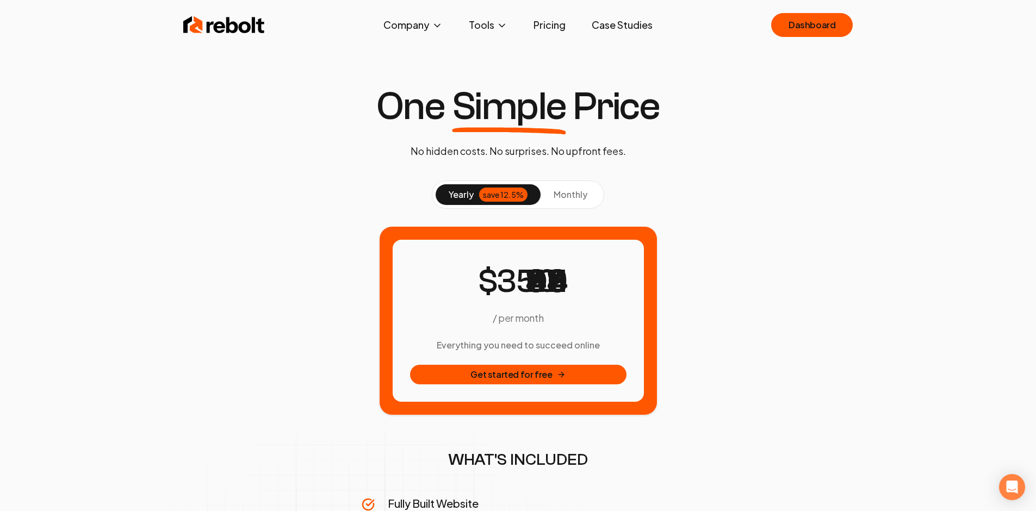
click at [559, 189] on span "monthly" at bounding box center [571, 194] width 34 height 11
click at [510, 195] on div "save 12.5%" at bounding box center [503, 195] width 48 height 14
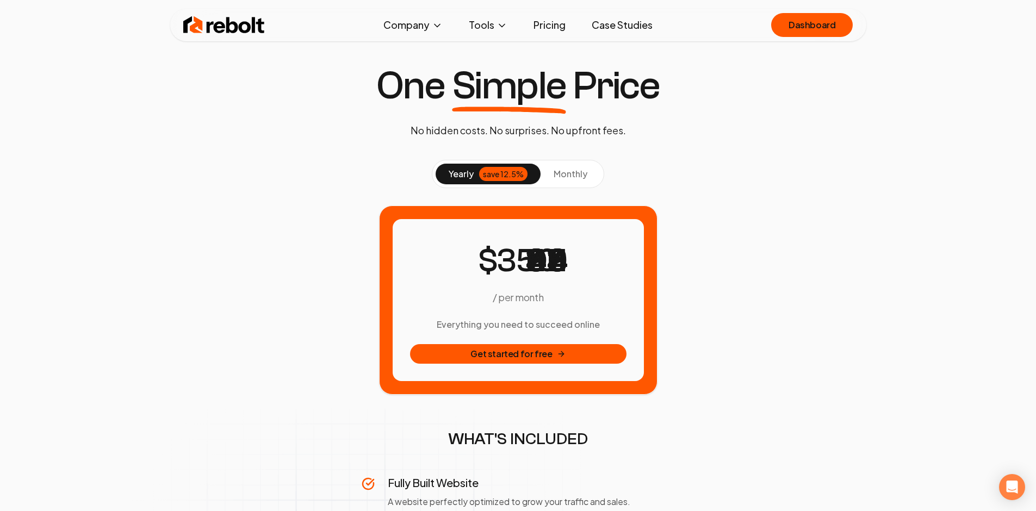
click at [566, 172] on span "monthly" at bounding box center [571, 173] width 34 height 11
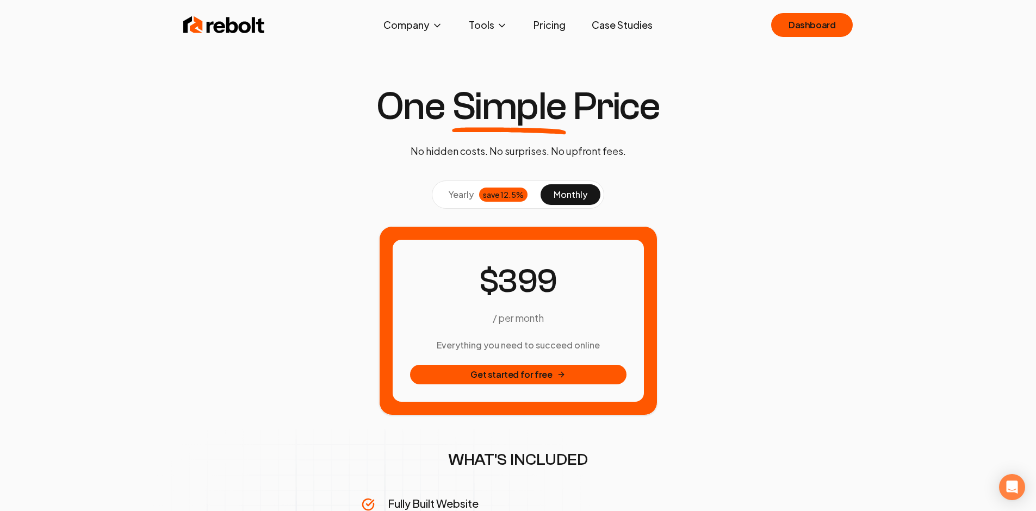
click at [731, 190] on div "yearly save 12.5% monthly" at bounding box center [518, 195] width 679 height 28
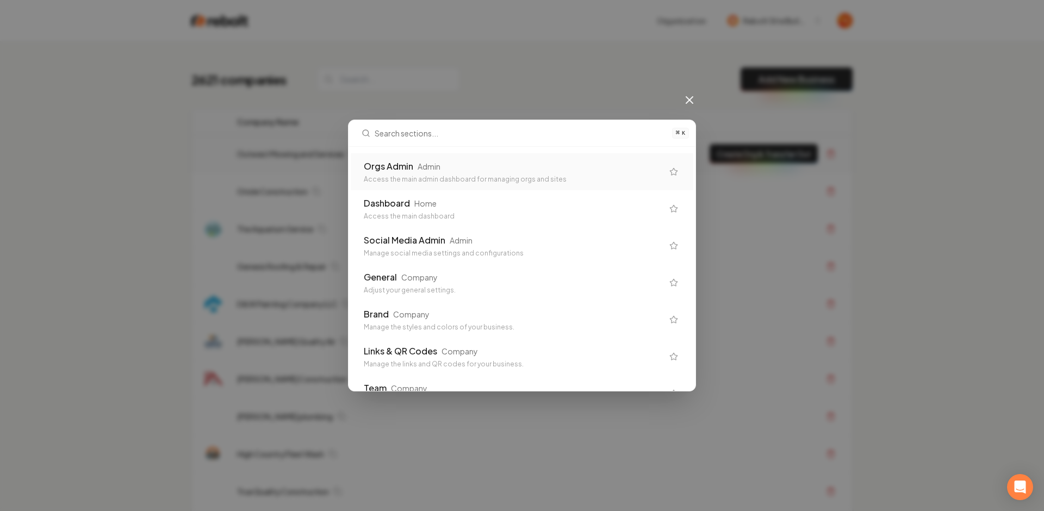
click at [433, 159] on div "Orgs Admin Admin Access the main admin dashboard for managing orgs and sites" at bounding box center [522, 171] width 343 height 37
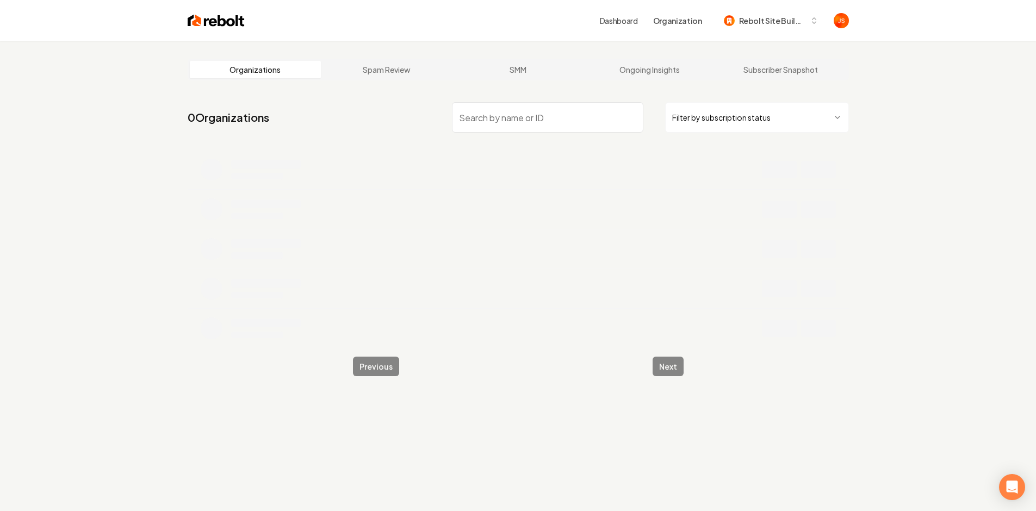
click at [518, 118] on input "search" at bounding box center [547, 117] width 191 height 30
click at [518, 123] on input "search" at bounding box center [547, 117] width 191 height 30
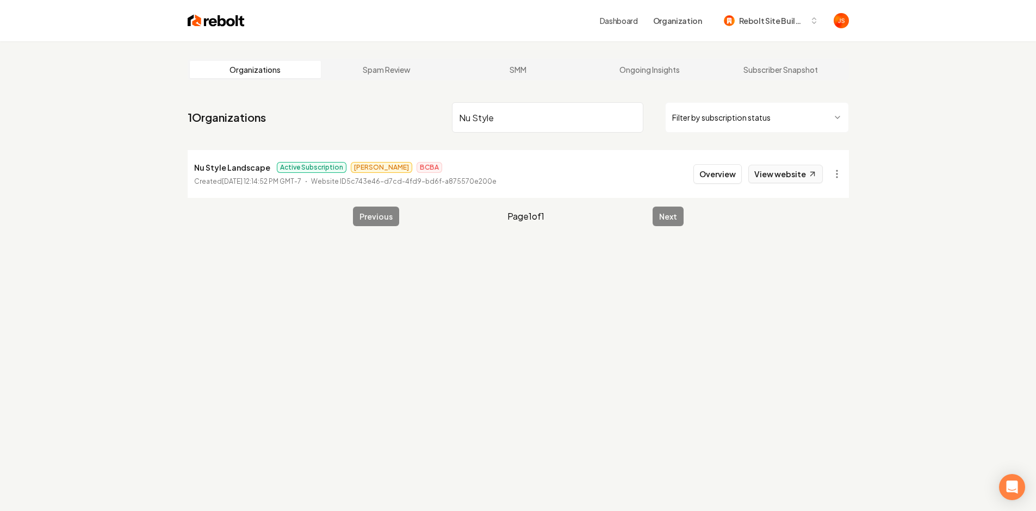
type input "Nu Style"
click at [756, 176] on link "View website" at bounding box center [785, 174] width 75 height 18
drag, startPoint x: 616, startPoint y: 138, endPoint x: 631, endPoint y: 125, distance: 20.1
click at [617, 134] on nav "1 Organizations Nu Style Filter by subscription status" at bounding box center [518, 122] width 661 height 48
drag, startPoint x: 642, startPoint y: 118, endPoint x: 633, endPoint y: 113, distance: 10.0
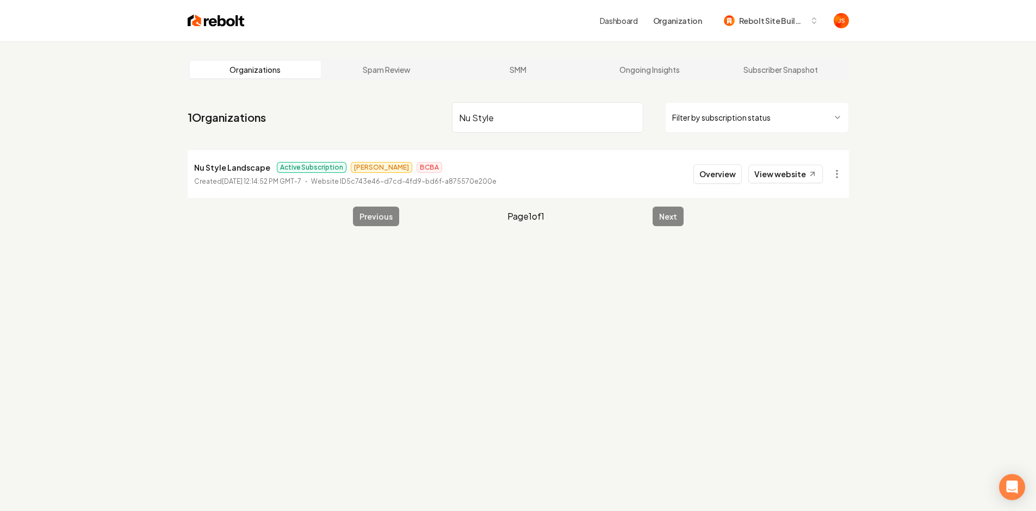
click at [641, 117] on input "Nu Style" at bounding box center [547, 117] width 191 height 30
drag, startPoint x: 633, startPoint y: 113, endPoint x: 628, endPoint y: 118, distance: 7.3
click at [631, 114] on input "Nu Style" at bounding box center [547, 117] width 191 height 30
click at [626, 120] on input "Nu Style" at bounding box center [547, 117] width 191 height 30
drag, startPoint x: 627, startPoint y: 121, endPoint x: 632, endPoint y: 115, distance: 7.7
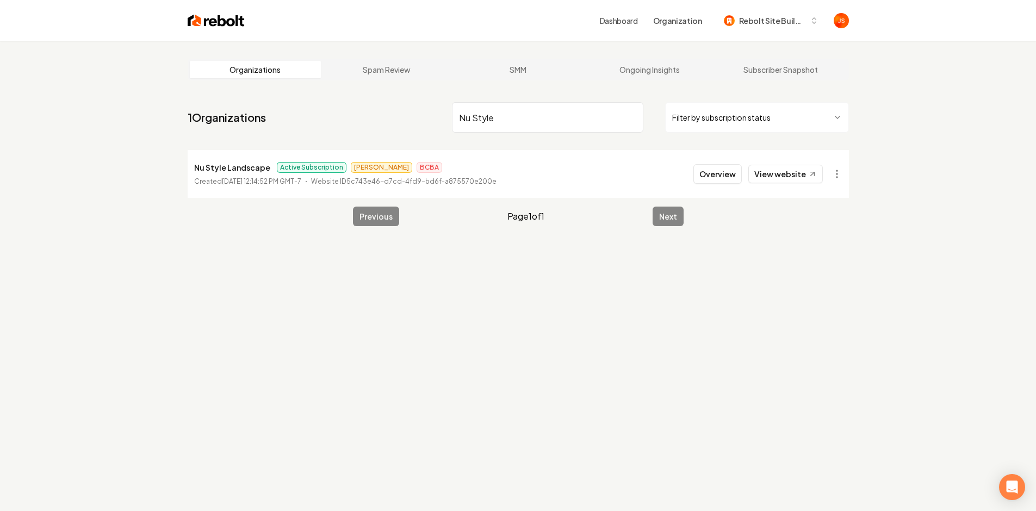
click at [627, 121] on input "Nu Style" at bounding box center [547, 117] width 191 height 30
click at [632, 115] on input "Nu Style" at bounding box center [547, 117] width 191 height 30
click at [632, 115] on input "search" at bounding box center [547, 117] width 191 height 30
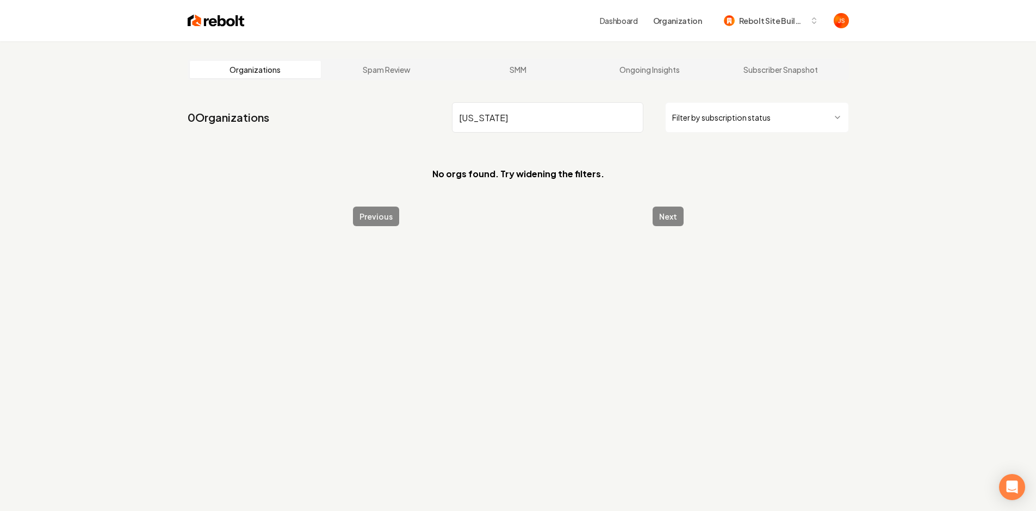
type input "[US_STATE]"
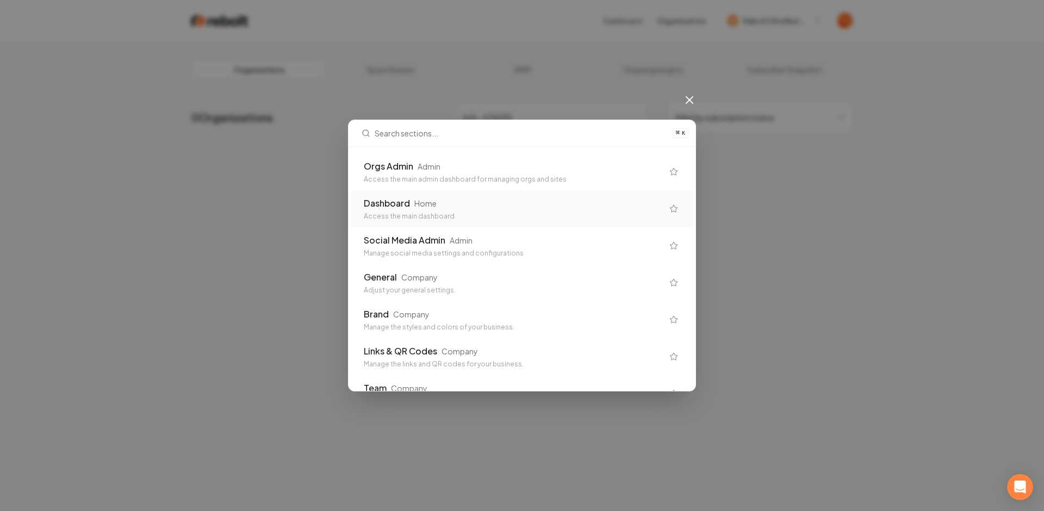
click at [493, 200] on div "Dashboard Home" at bounding box center [513, 203] width 299 height 13
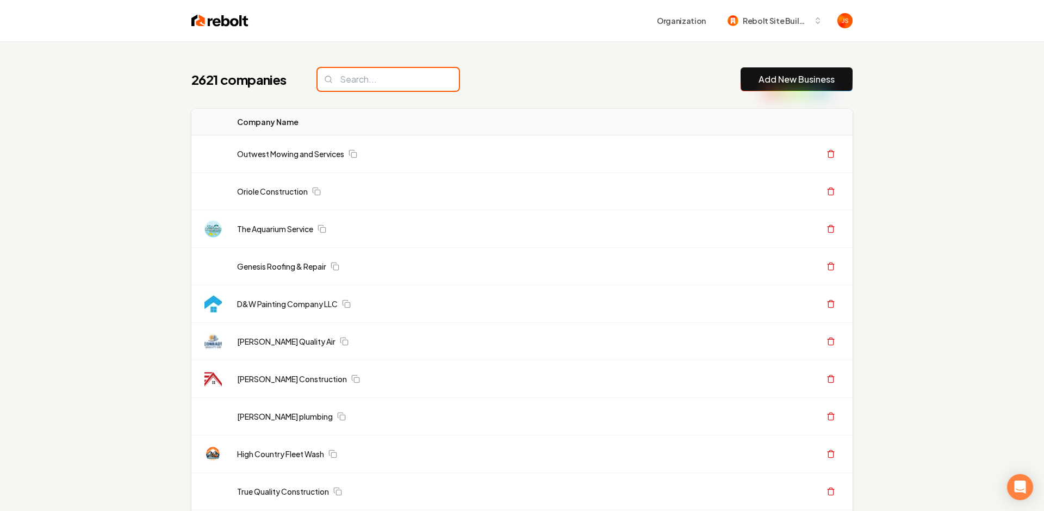
click at [357, 80] on input "search" at bounding box center [388, 79] width 141 height 23
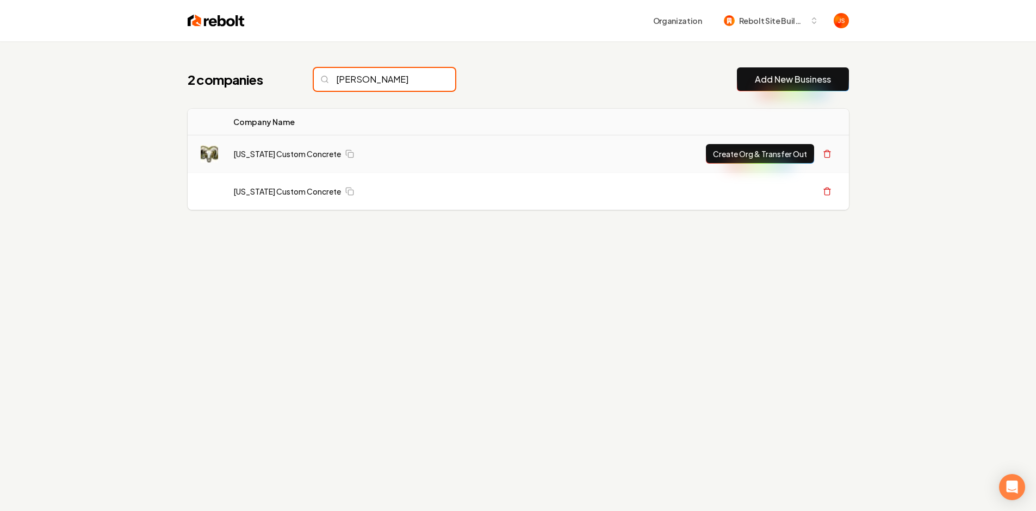
type input "[PERSON_NAME]"
click at [270, 163] on td "[US_STATE] Custom Concrete" at bounding box center [373, 154] width 297 height 38
click at [273, 155] on link "[US_STATE] Custom Concrete" at bounding box center [287, 153] width 108 height 11
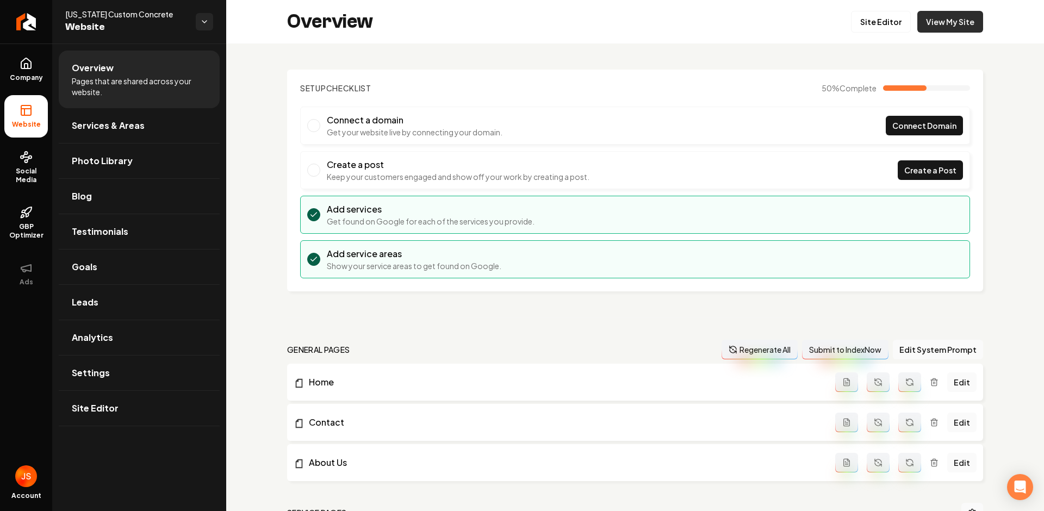
click at [948, 27] on link "View My Site" at bounding box center [950, 22] width 66 height 22
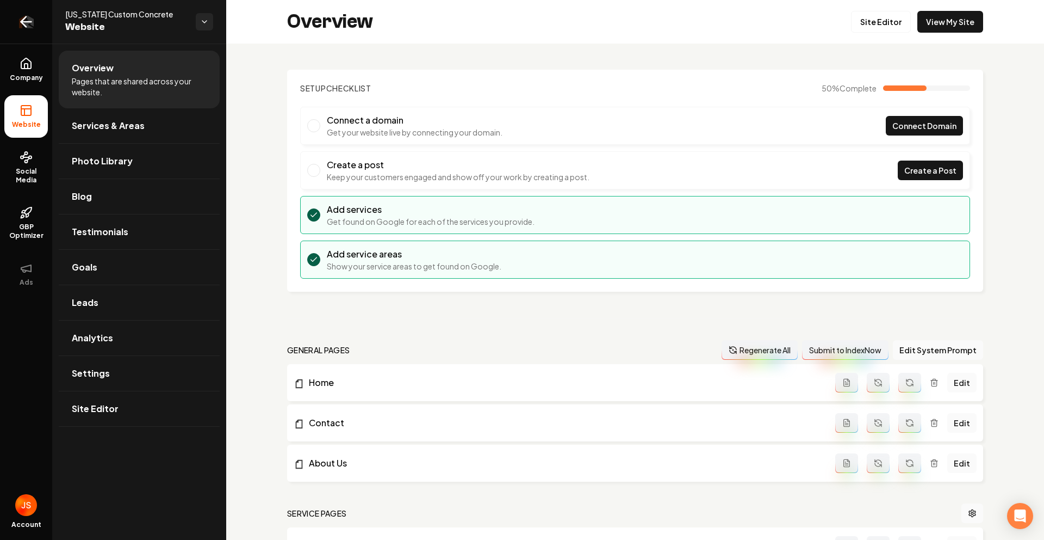
click at [39, 29] on link "Return to dashboard" at bounding box center [26, 22] width 52 height 44
